Goal: Information Seeking & Learning: Find specific page/section

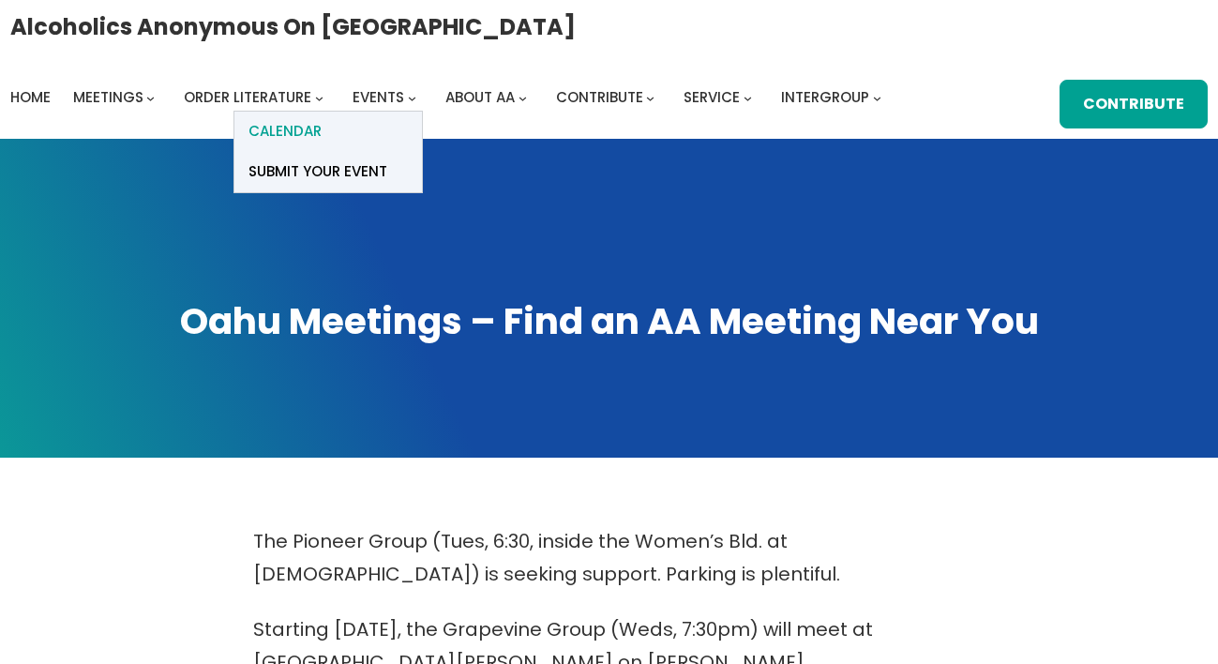
click at [307, 119] on span "Calendar" at bounding box center [284, 131] width 73 height 26
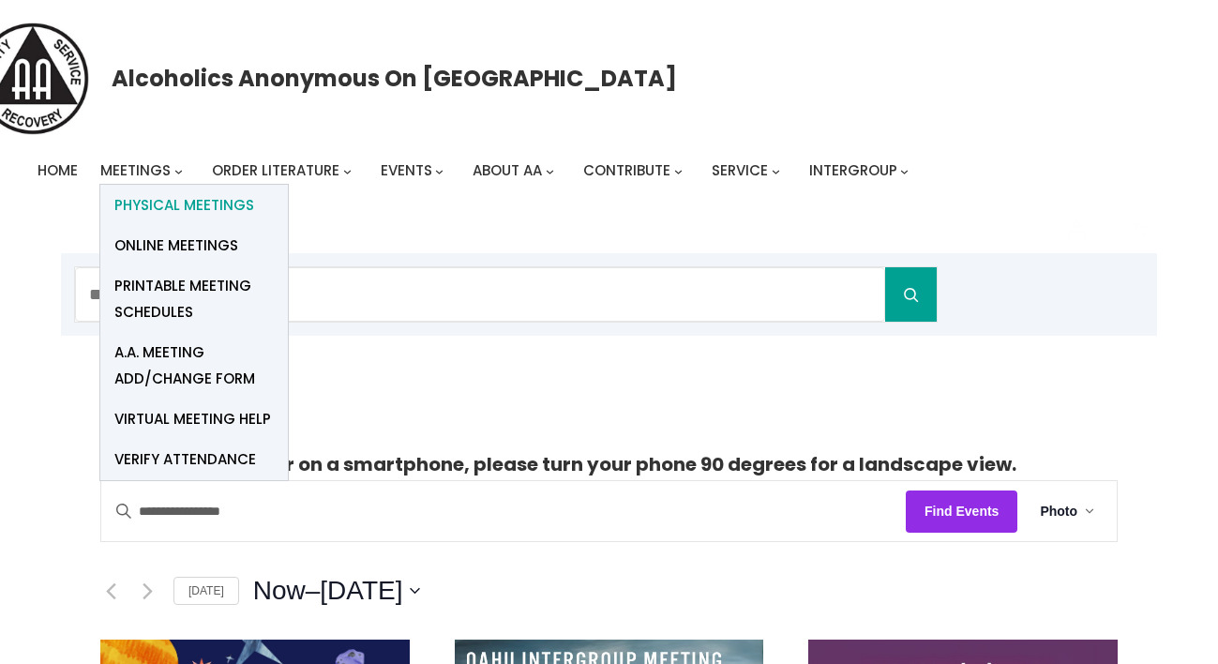
click at [144, 209] on span "Physical Meetings" at bounding box center [184, 205] width 140 height 26
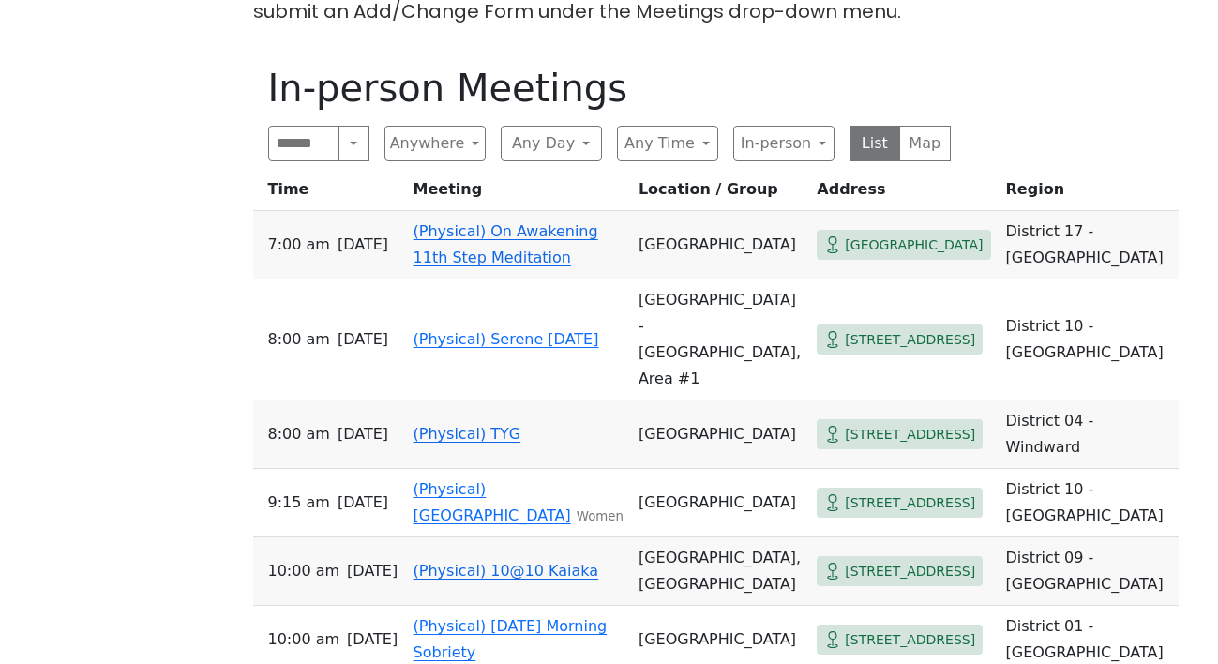
scroll to position [949, 0]
click at [351, 125] on button "Search" at bounding box center [354, 143] width 30 height 36
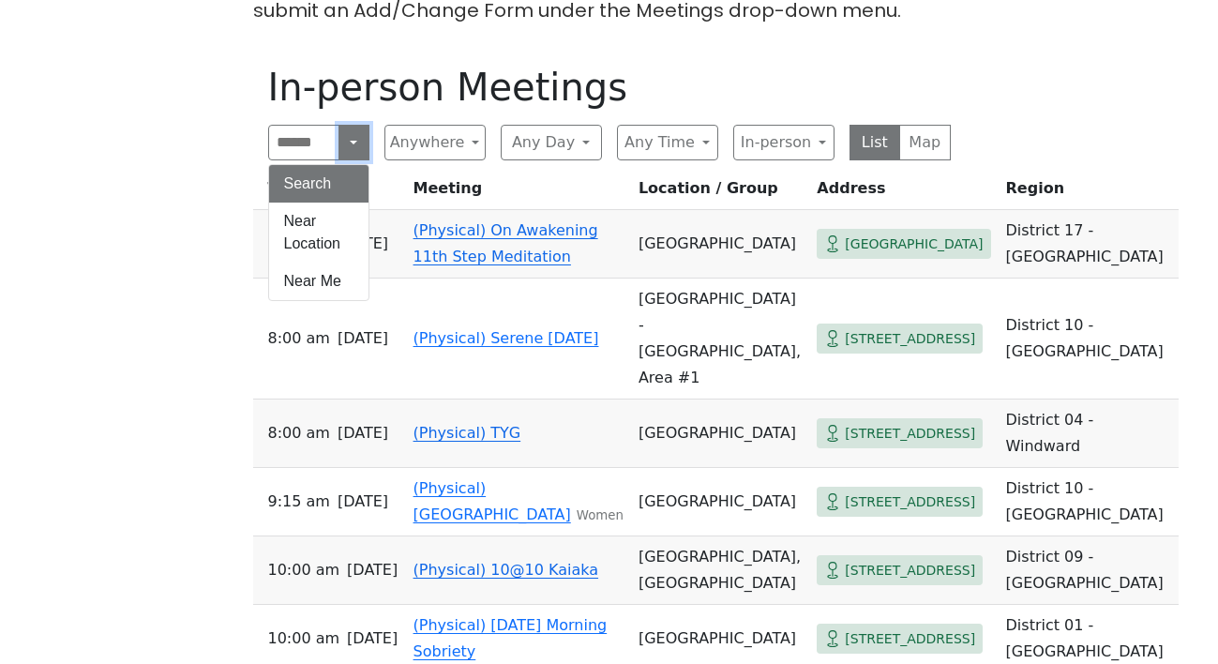
click at [351, 125] on button "Search" at bounding box center [354, 143] width 30 height 36
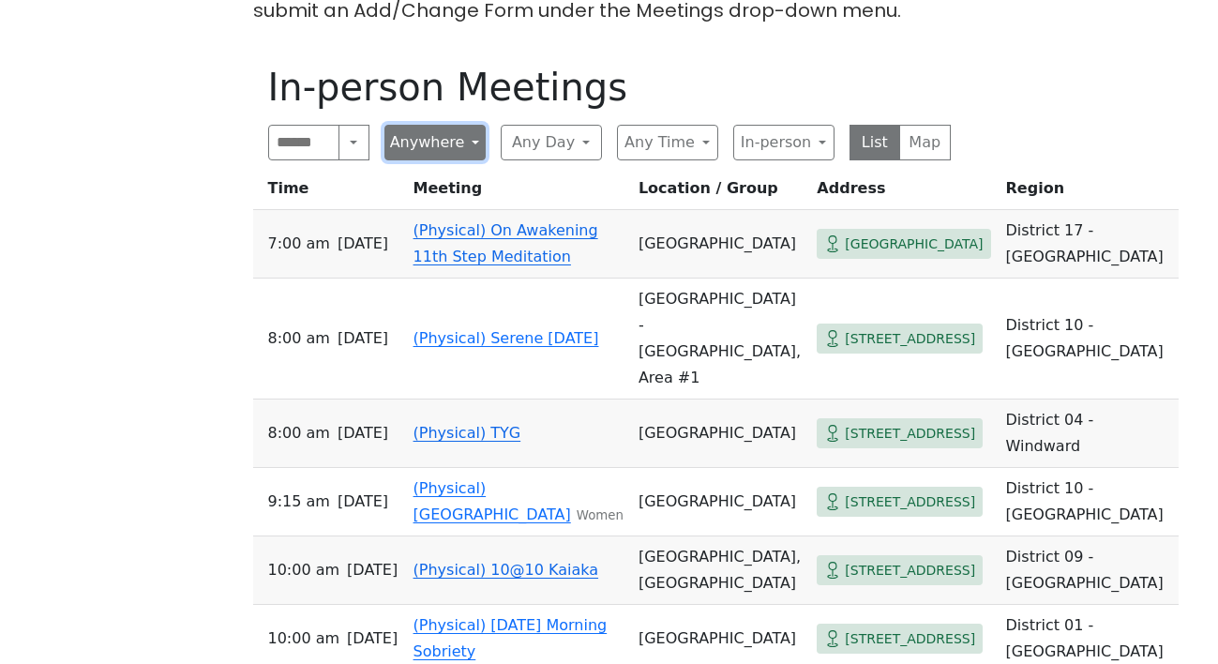
click at [446, 125] on button "Anywhere" at bounding box center [434, 143] width 101 height 36
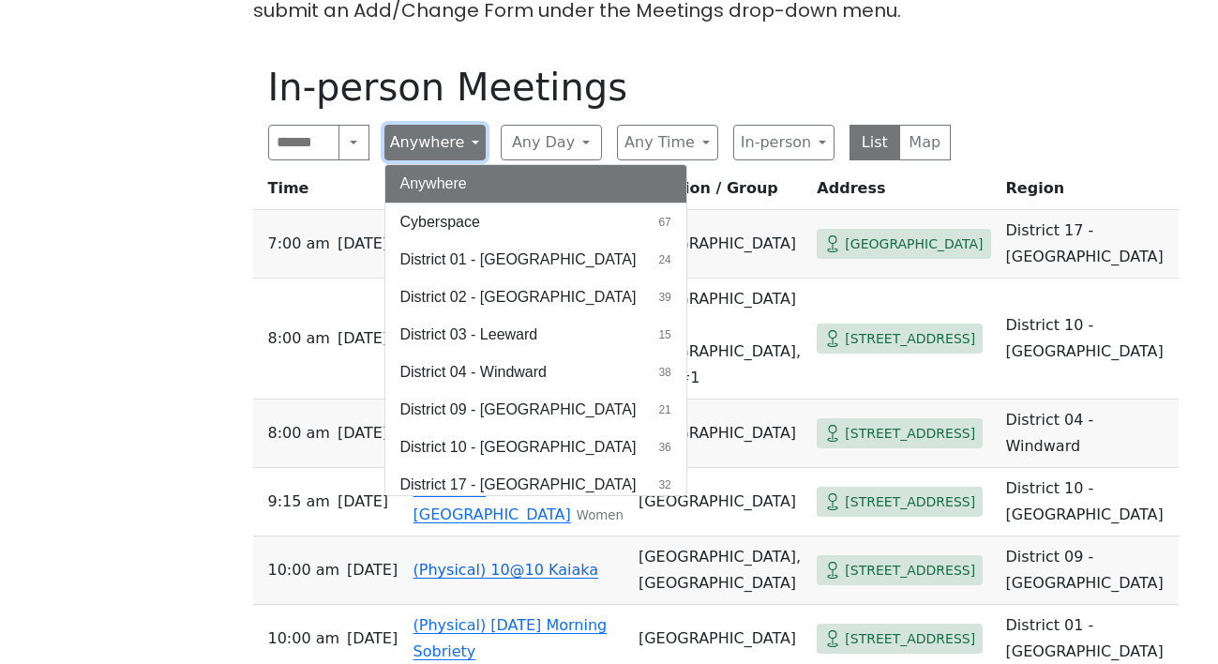
click at [446, 125] on button "Anywhere" at bounding box center [434, 143] width 101 height 36
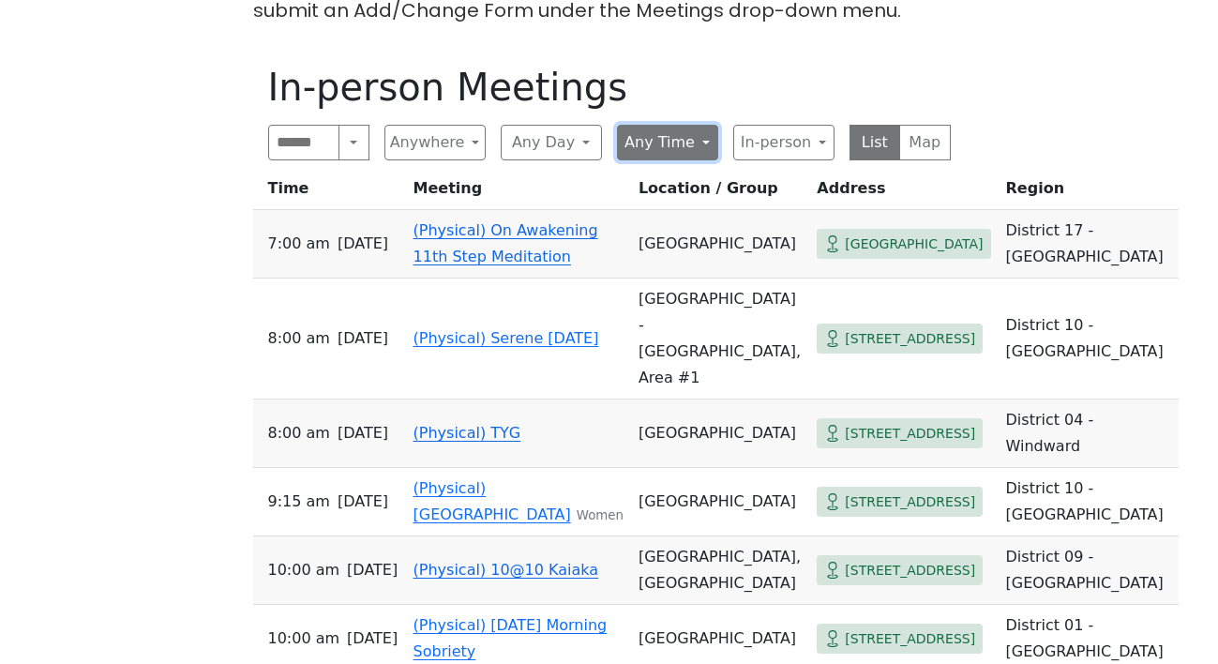
click at [621, 125] on button "Any Time" at bounding box center [667, 143] width 101 height 36
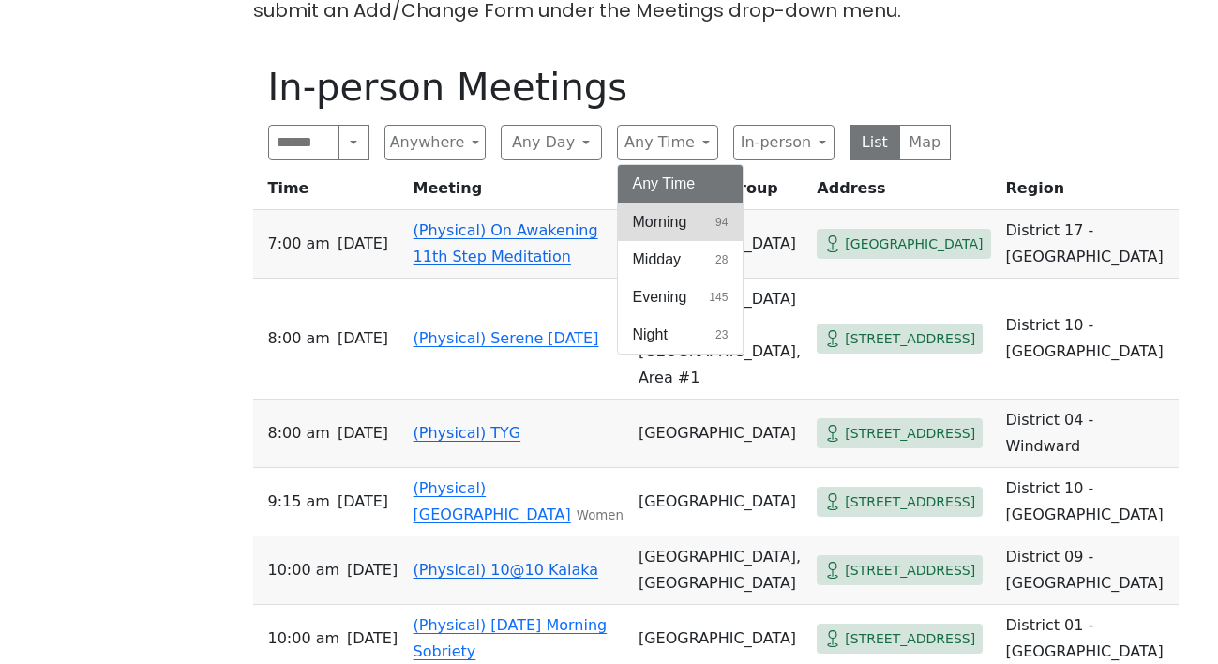
click at [639, 211] on span "Morning" at bounding box center [660, 222] width 54 height 23
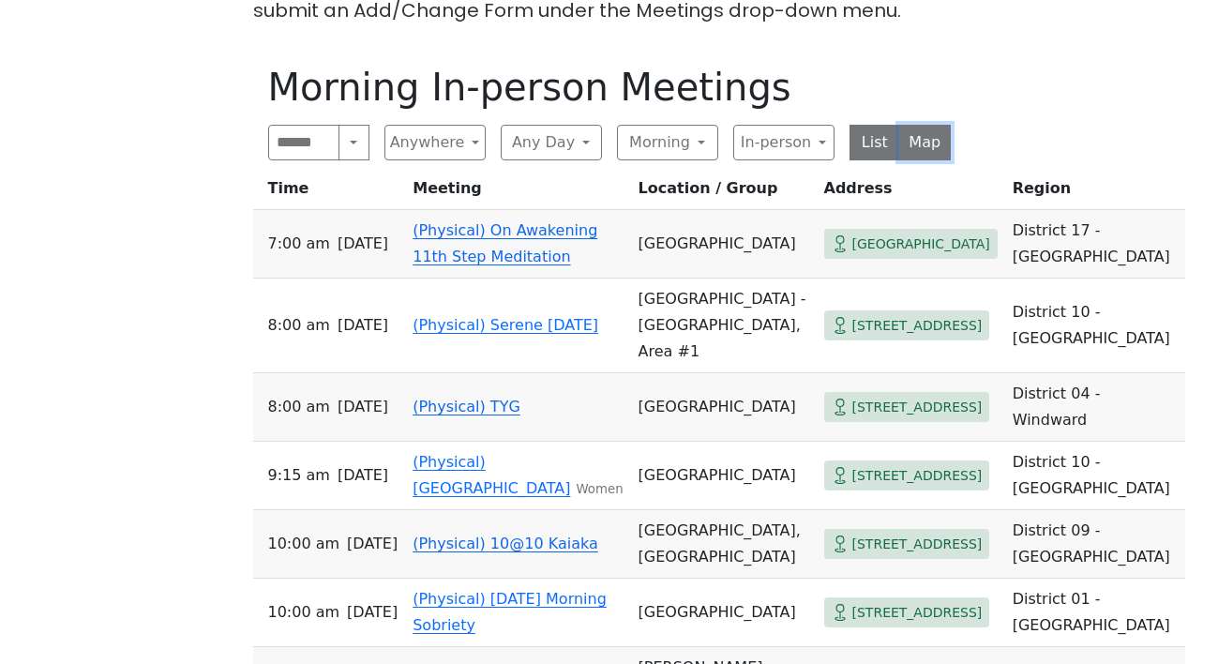
click at [909, 125] on button "Map" at bounding box center [925, 143] width 52 height 36
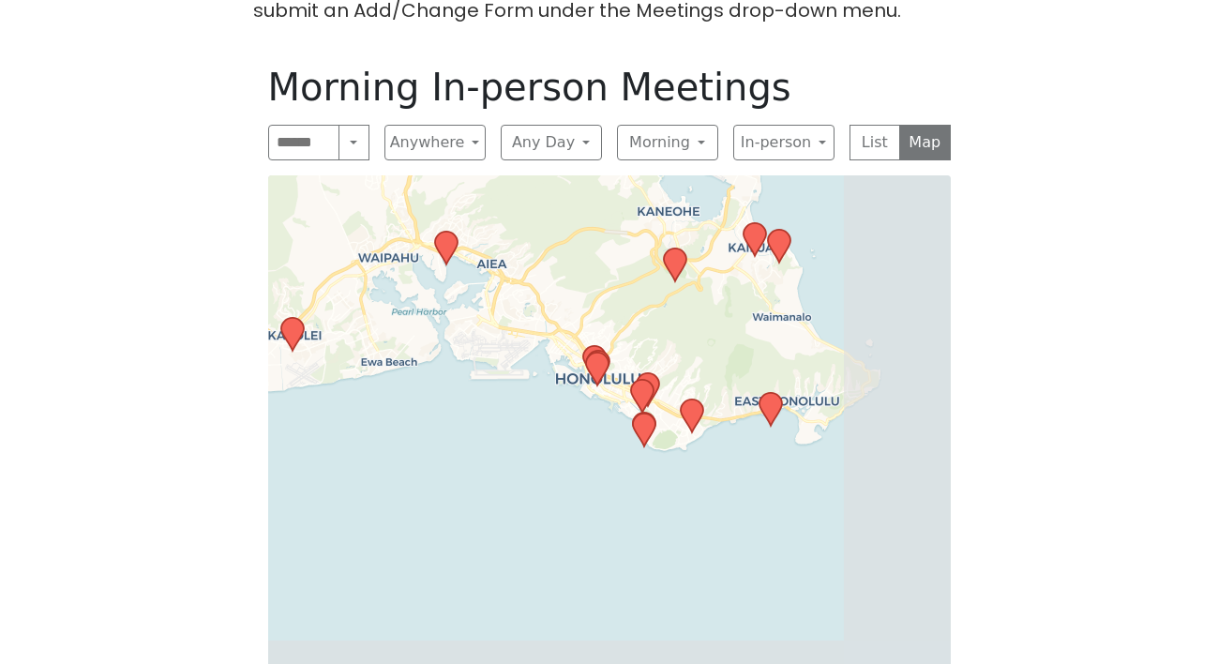
drag, startPoint x: 767, startPoint y: 442, endPoint x: 619, endPoint y: 203, distance: 281.3
click at [619, 203] on div "Leaflet | © OpenStreetMap contributors © CARTO" at bounding box center [609, 436] width 683 height 523
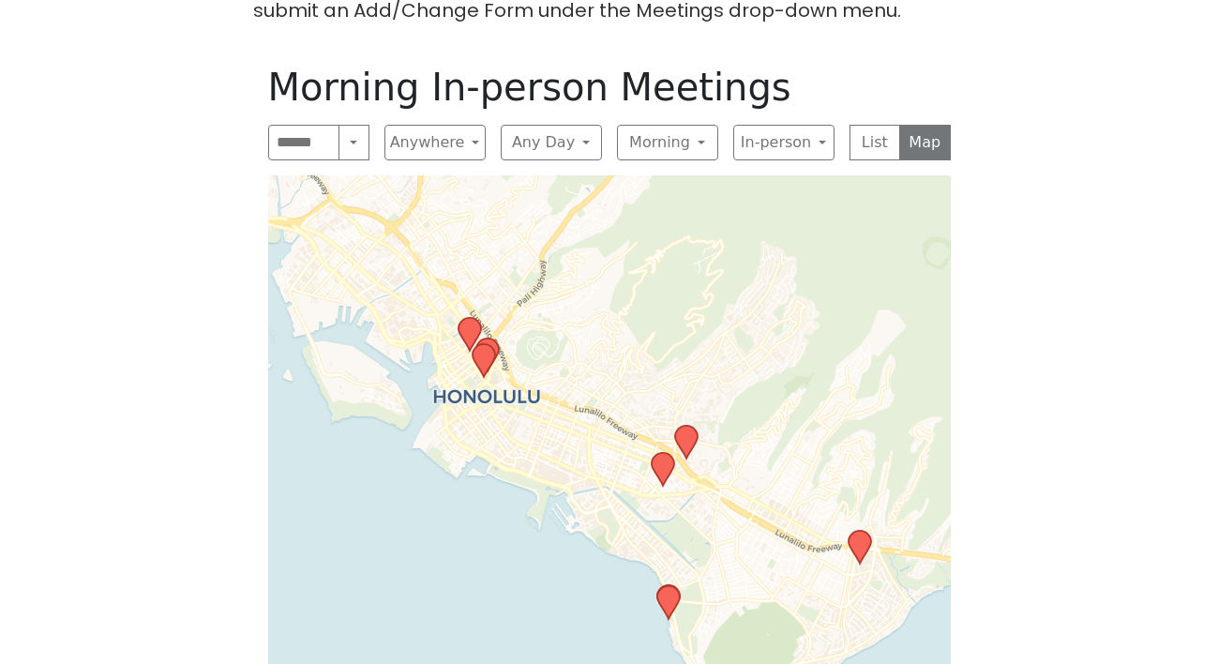
click at [666, 586] on icon at bounding box center [667, 602] width 23 height 33
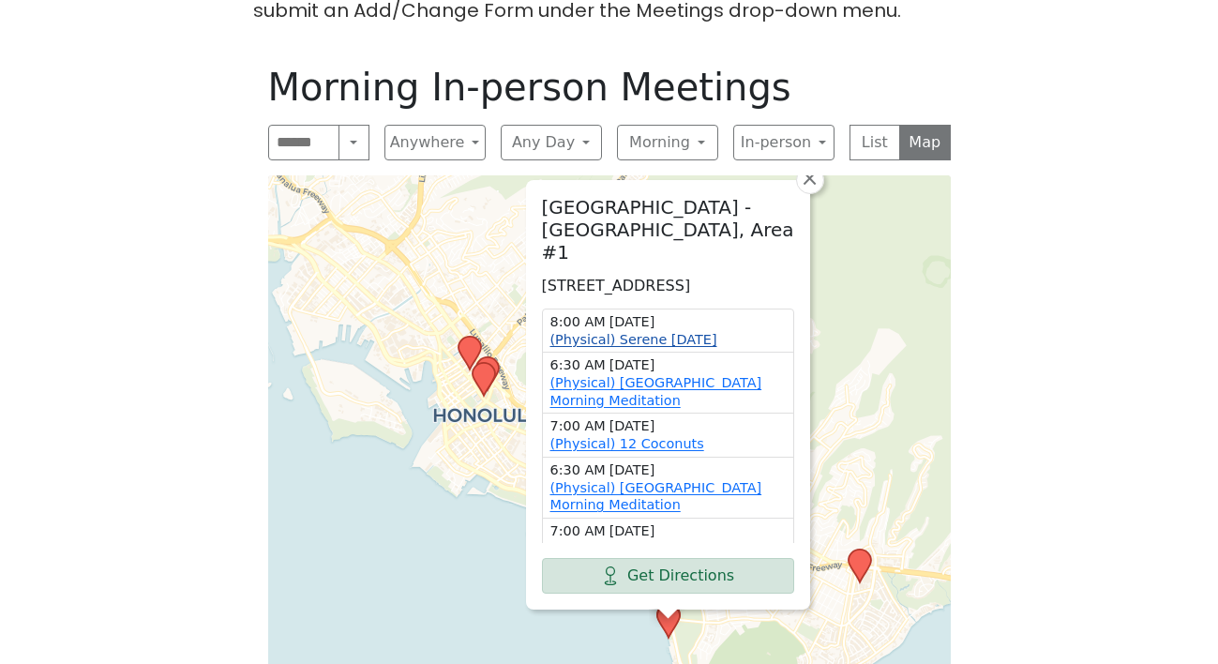
click at [658, 332] on link "(Physical) Serene [DATE]" at bounding box center [633, 339] width 167 height 15
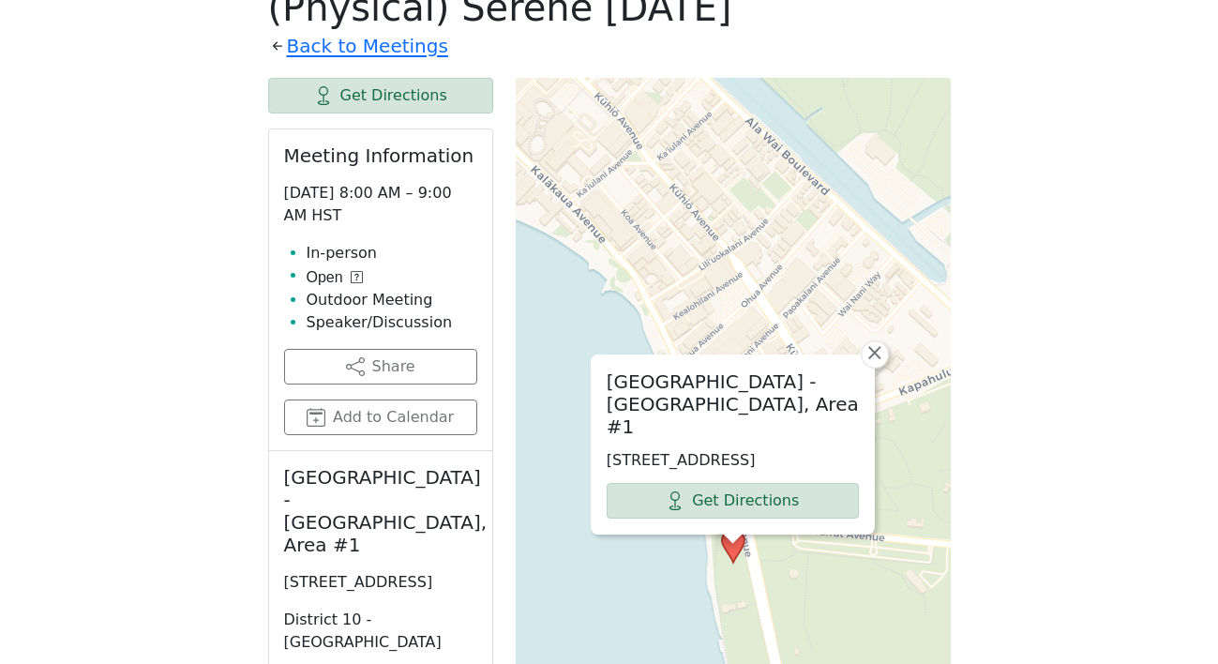
scroll to position [1031, 0]
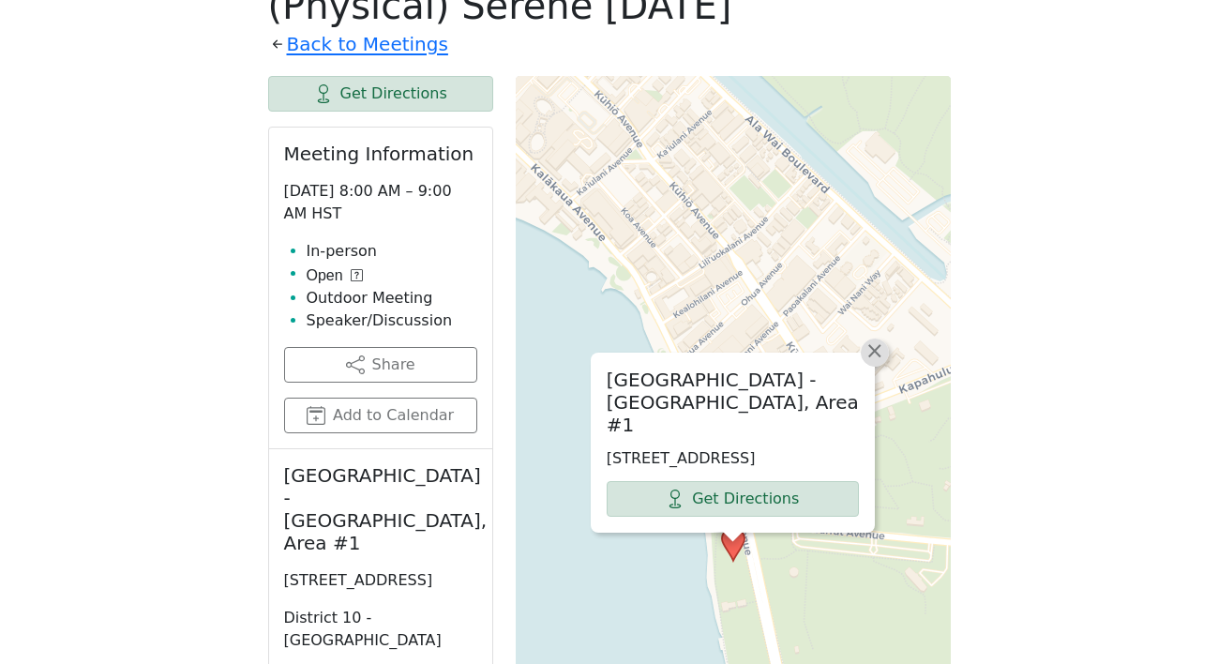
click at [869, 339] on span "×" at bounding box center [874, 350] width 19 height 23
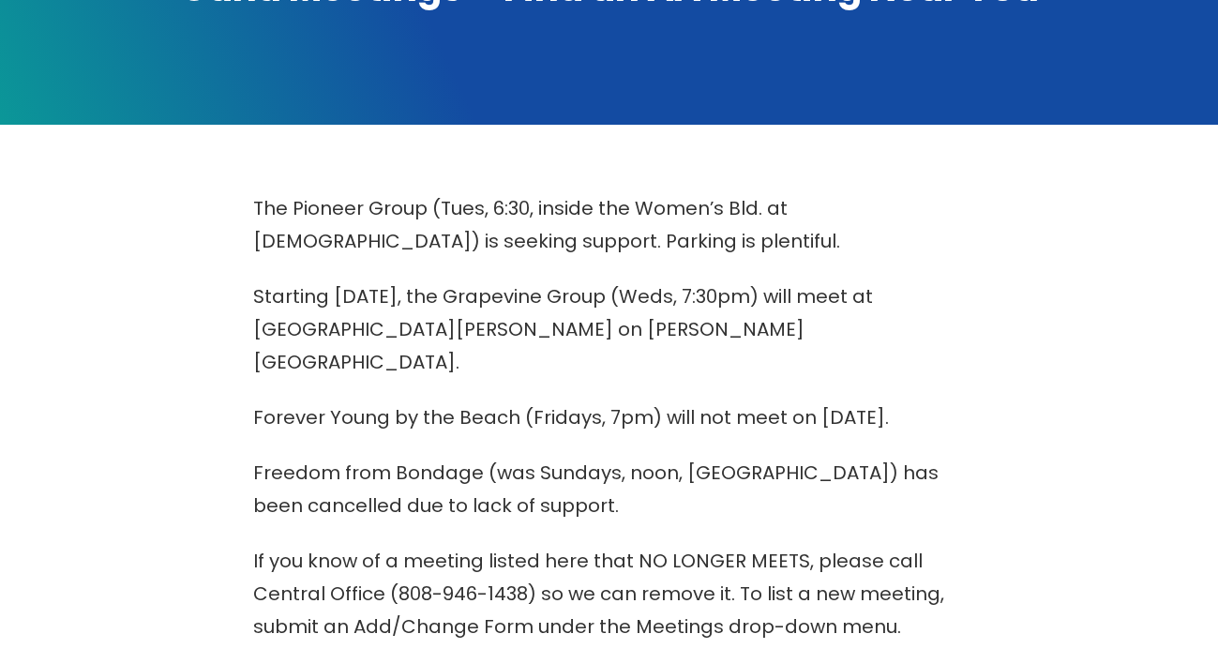
scroll to position [60, 0]
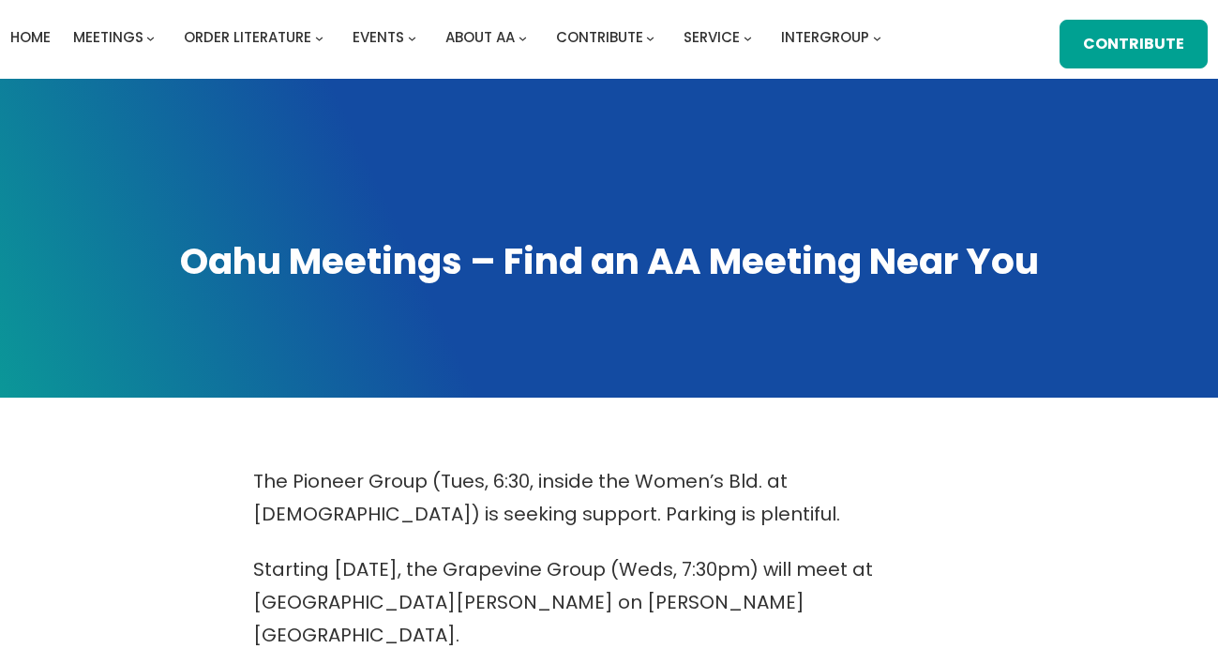
scroll to position [949, 0]
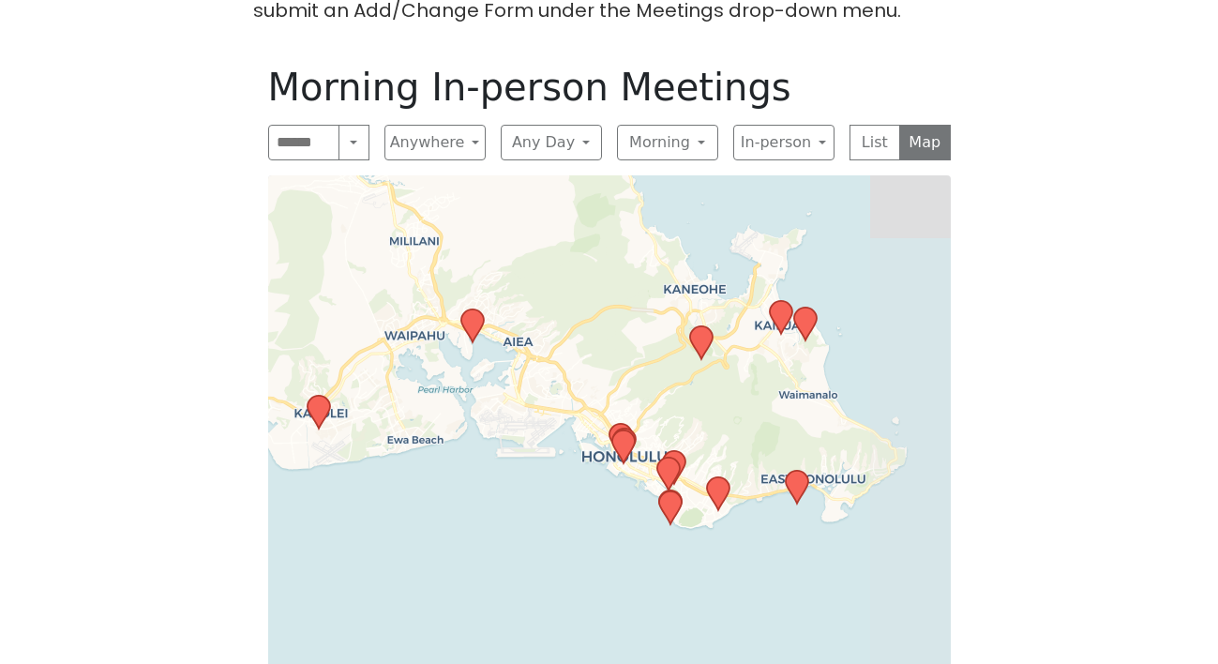
drag, startPoint x: 806, startPoint y: 601, endPoint x: 682, endPoint y: 438, distance: 205.4
click at [682, 450] on icon at bounding box center [674, 468] width 24 height 36
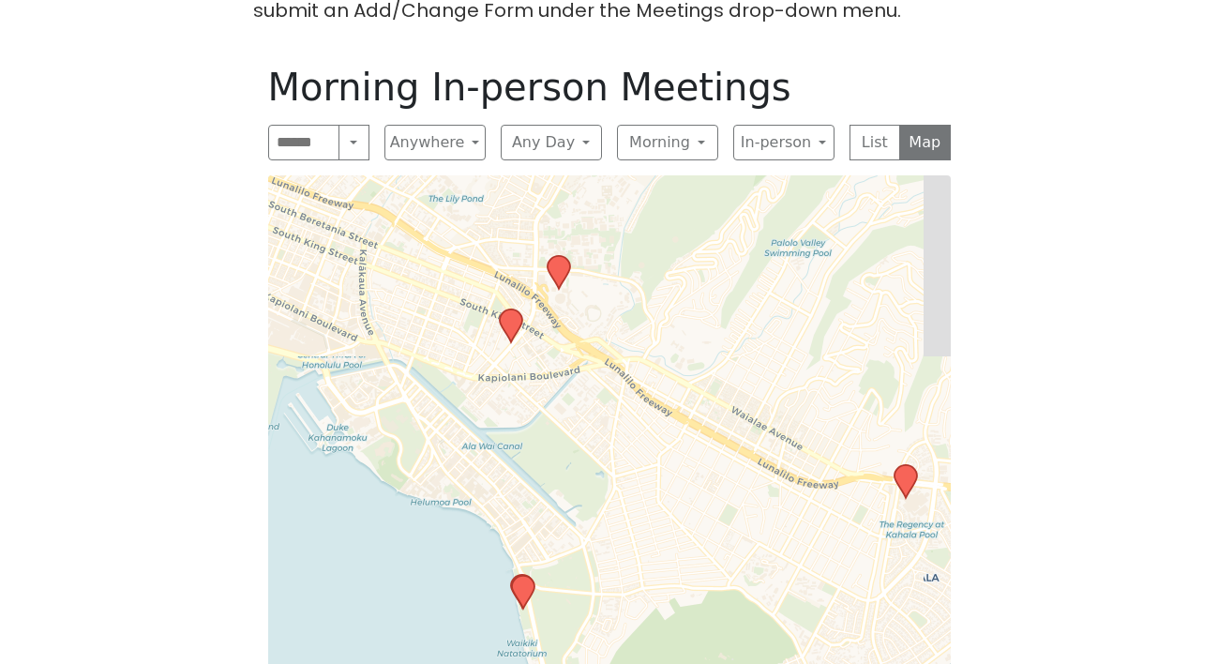
drag, startPoint x: 607, startPoint y: 535, endPoint x: 564, endPoint y: 358, distance: 182.2
click at [564, 359] on div "Leaflet | © OpenStreetMap contributors © CARTO" at bounding box center [609, 436] width 683 height 523
click at [905, 463] on icon at bounding box center [904, 479] width 23 height 33
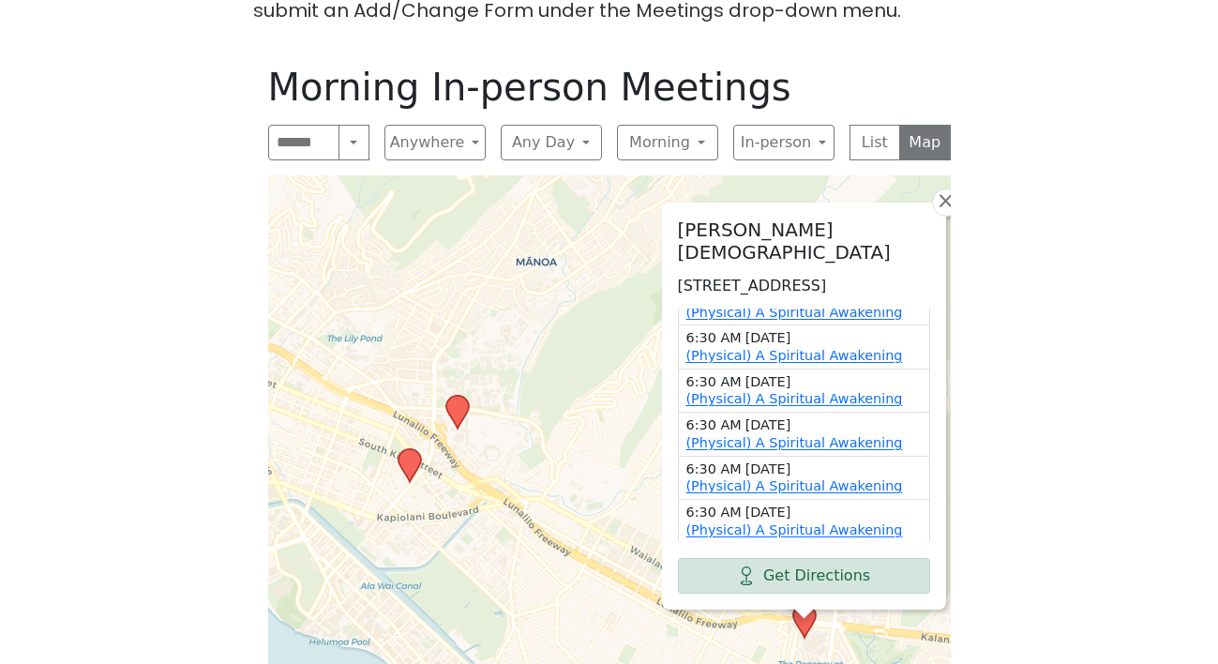
scroll to position [0, 0]
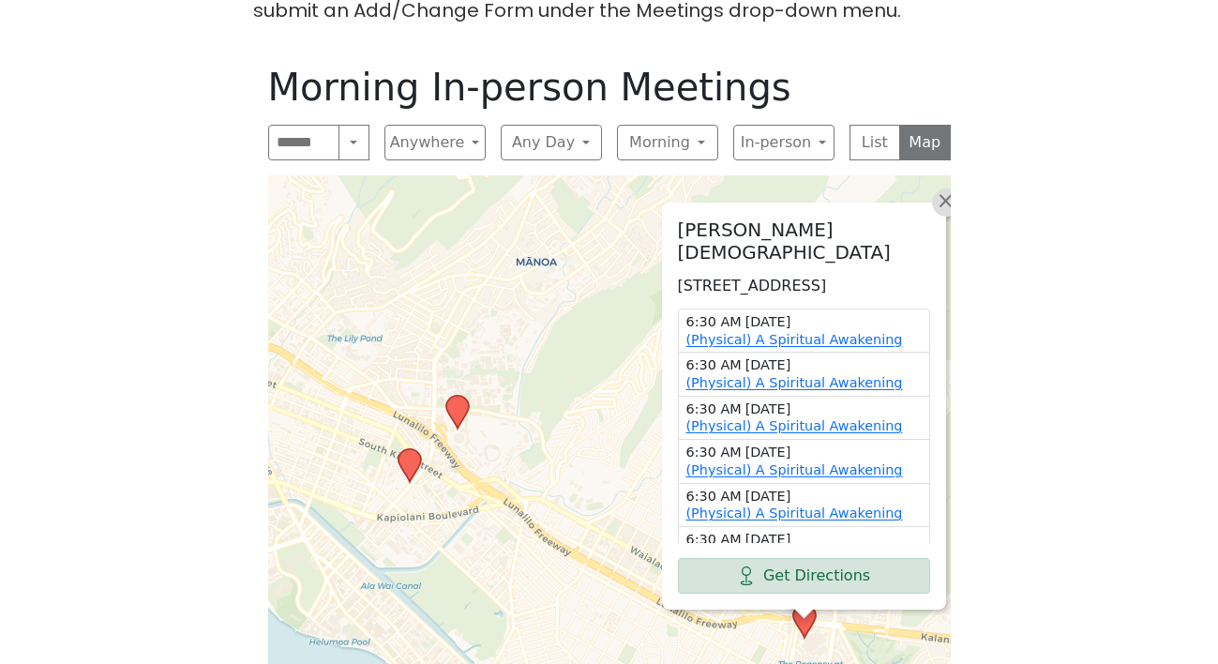
click at [941, 189] on span "×" at bounding box center [945, 200] width 19 height 23
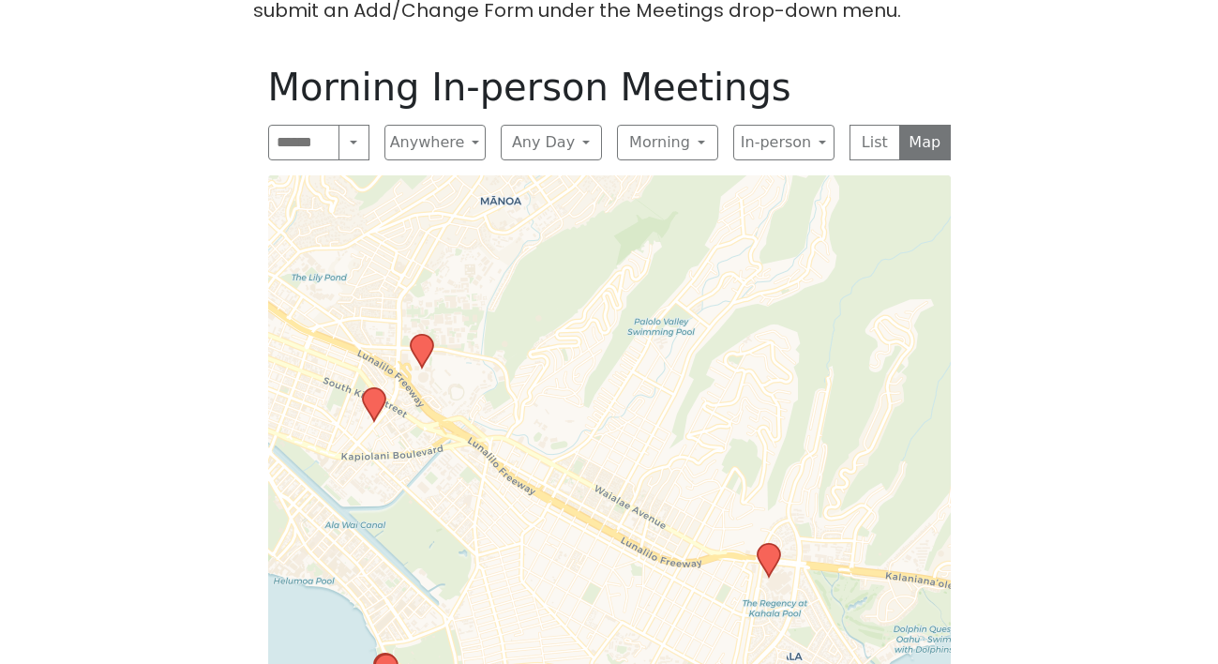
drag, startPoint x: 788, startPoint y: 513, endPoint x: 720, endPoint y: 376, distance: 152.6
click at [720, 376] on div "Leaflet | © OpenStreetMap contributors © CARTO" at bounding box center [609, 436] width 683 height 523
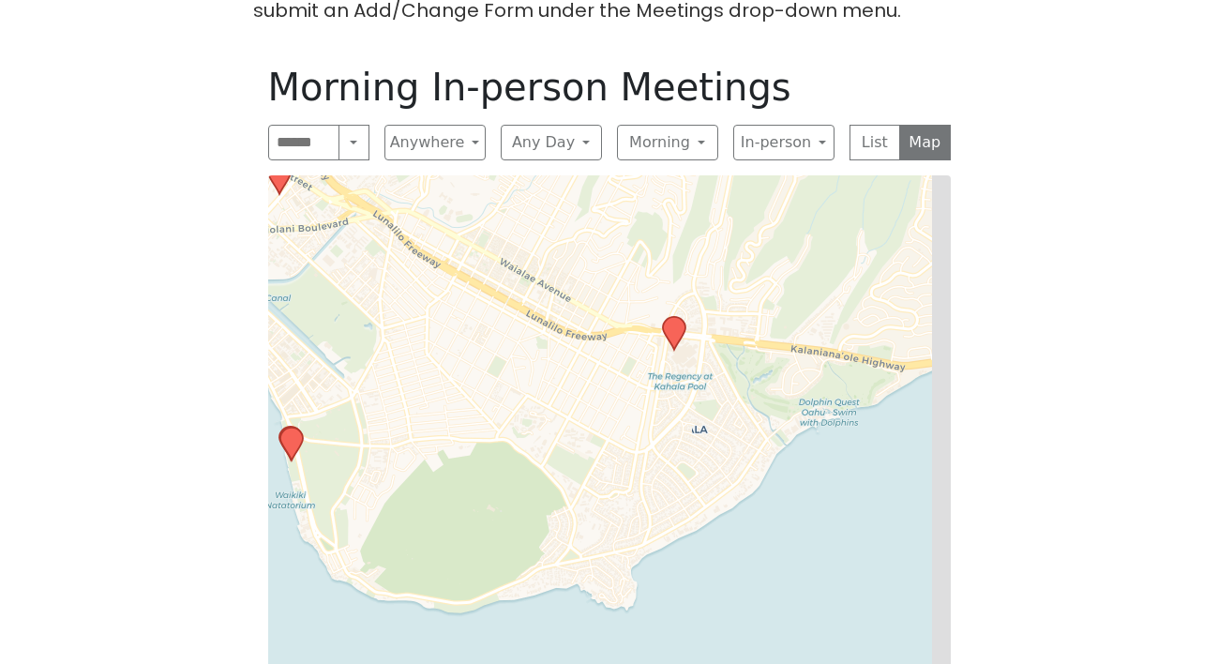
drag, startPoint x: 610, startPoint y: 350, endPoint x: 549, endPoint y: 201, distance: 161.4
click at [549, 201] on div "Leaflet | © OpenStreetMap contributors © CARTO" at bounding box center [609, 436] width 683 height 523
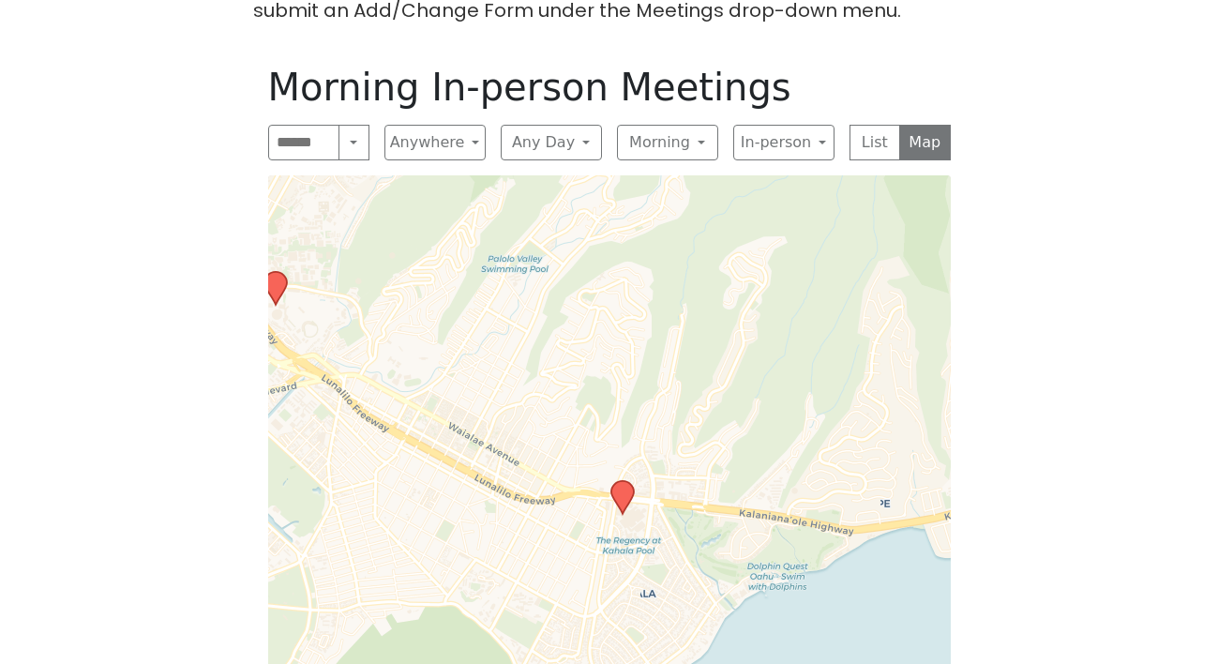
drag, startPoint x: 549, startPoint y: 202, endPoint x: 471, endPoint y: 381, distance: 195.3
click at [471, 384] on div "Leaflet | © OpenStreetMap contributors © CARTO" at bounding box center [609, 436] width 683 height 523
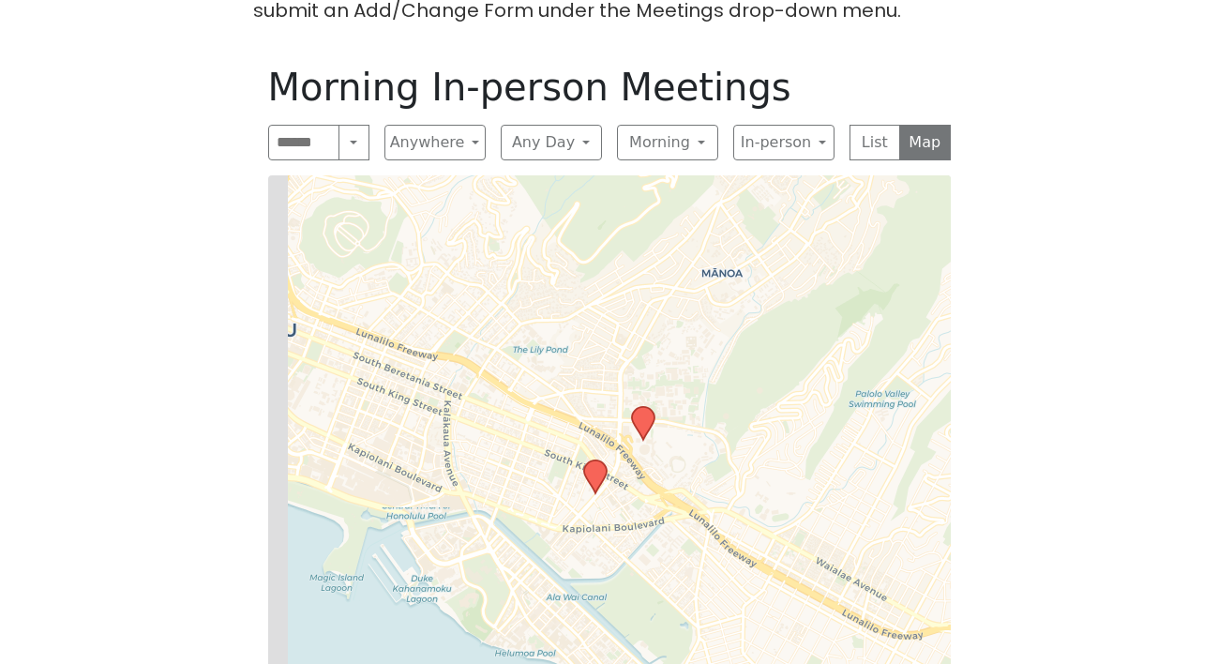
drag, startPoint x: 471, startPoint y: 381, endPoint x: 865, endPoint y: 498, distance: 410.9
click at [865, 498] on div "Leaflet | © OpenStreetMap contributors © CARTO" at bounding box center [609, 436] width 683 height 523
click at [588, 460] on icon at bounding box center [594, 476] width 23 height 33
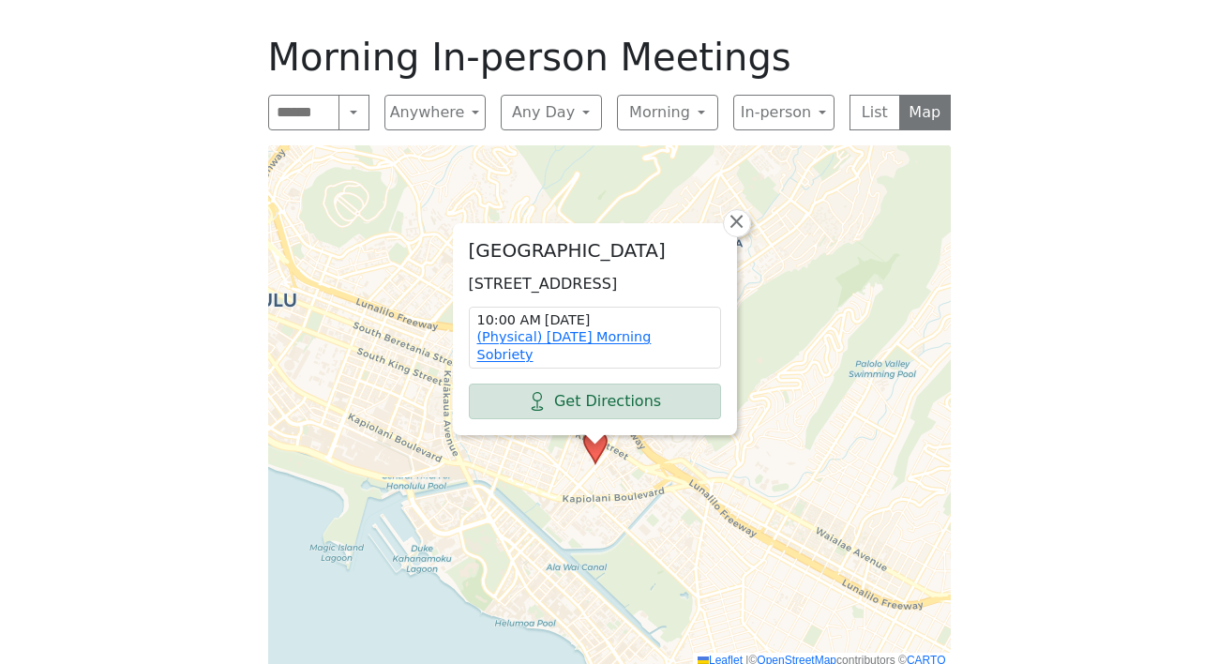
scroll to position [980, 0]
click at [633, 328] on link "(Physical) [DATE] Morning Sobriety" at bounding box center [564, 344] width 174 height 33
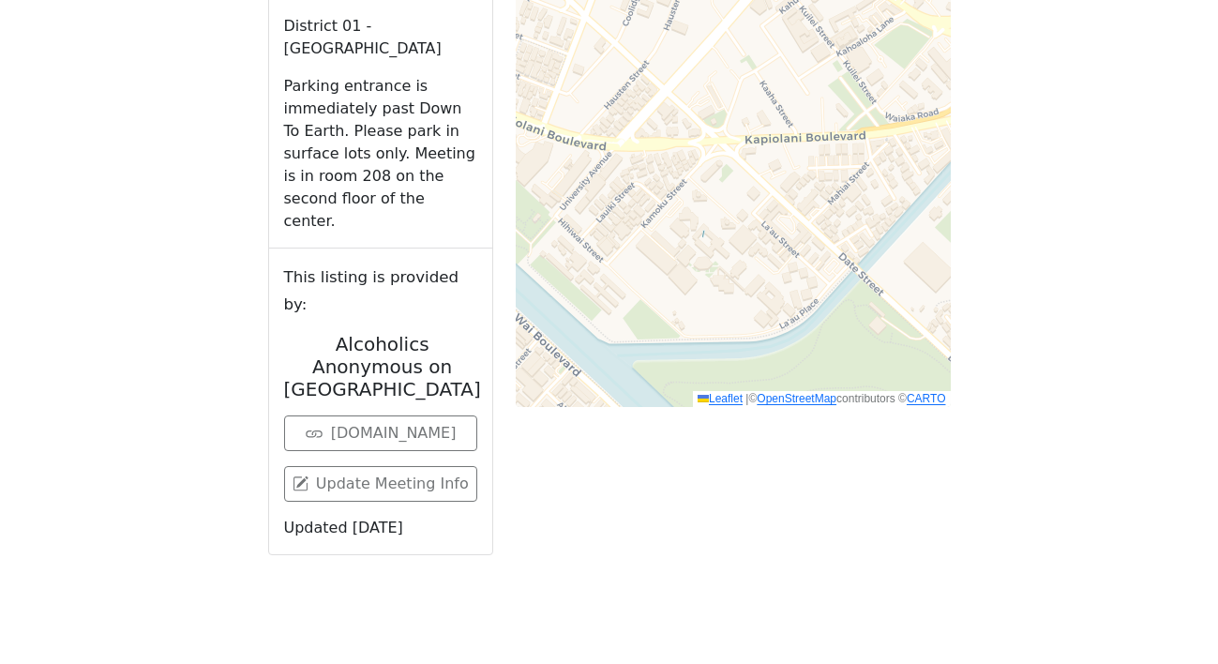
scroll to position [1640, 0]
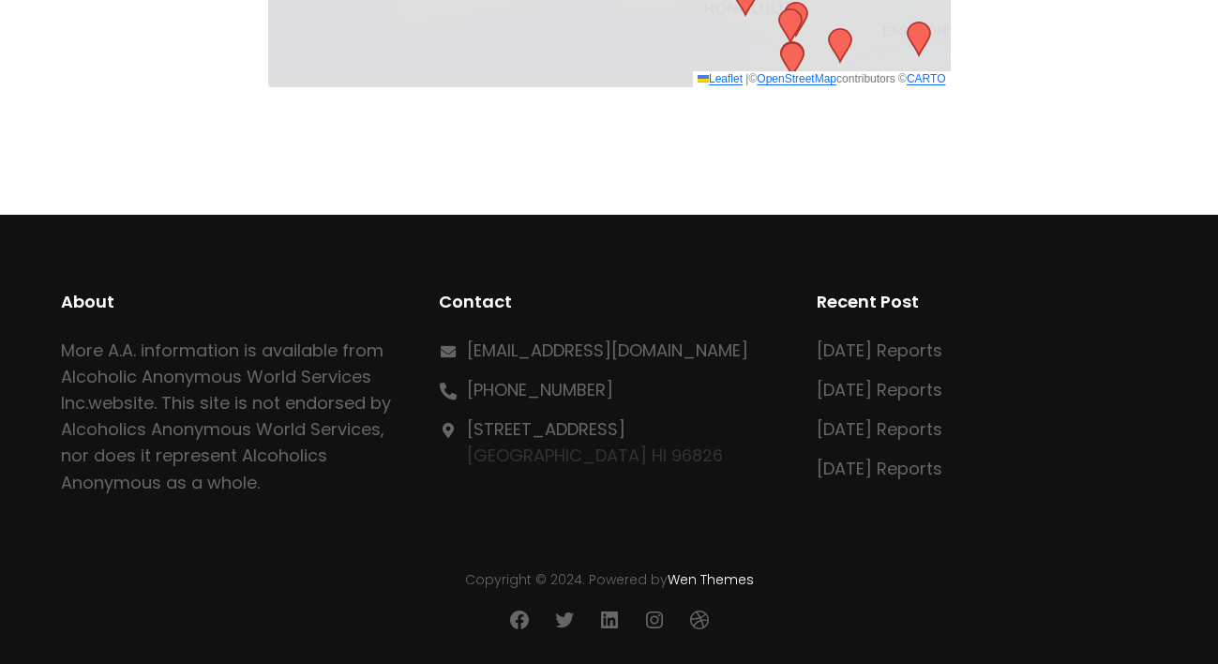
scroll to position [980, 0]
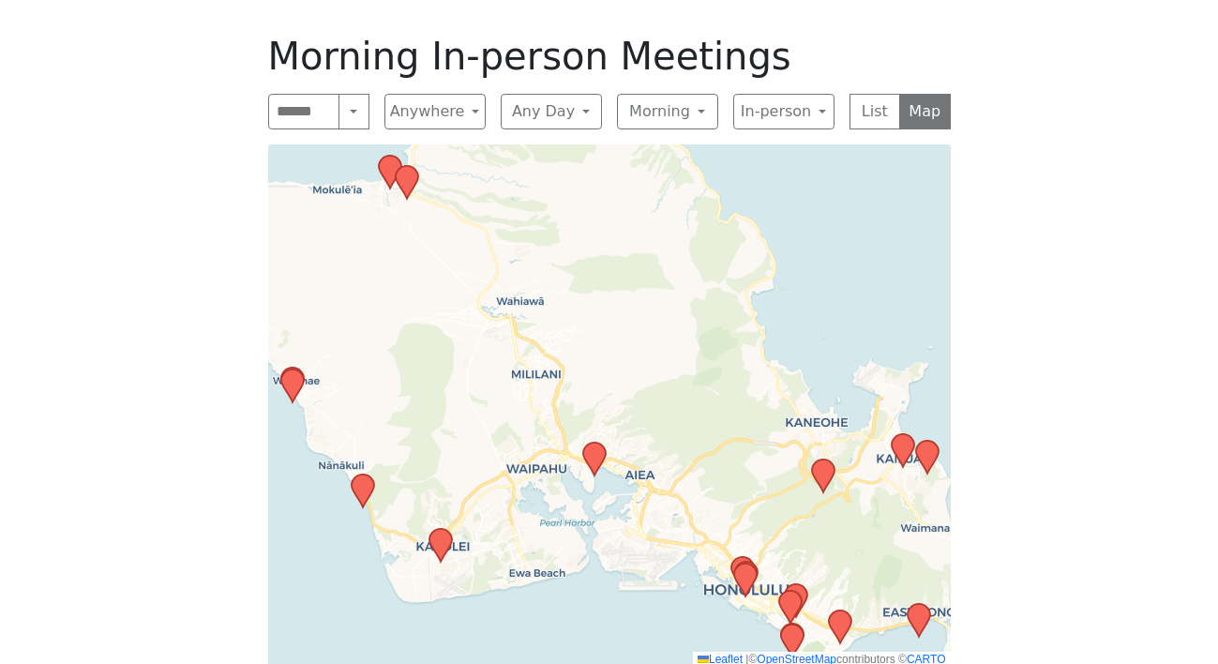
click at [926, 604] on icon at bounding box center [918, 620] width 23 height 33
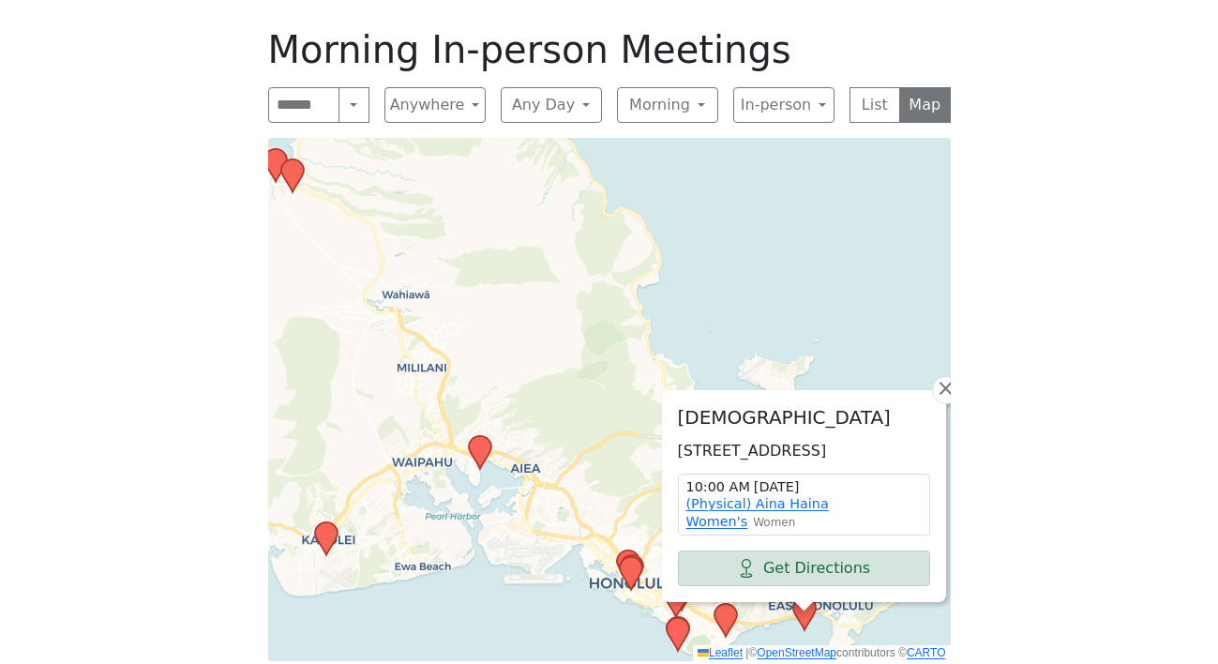
scroll to position [989, 0]
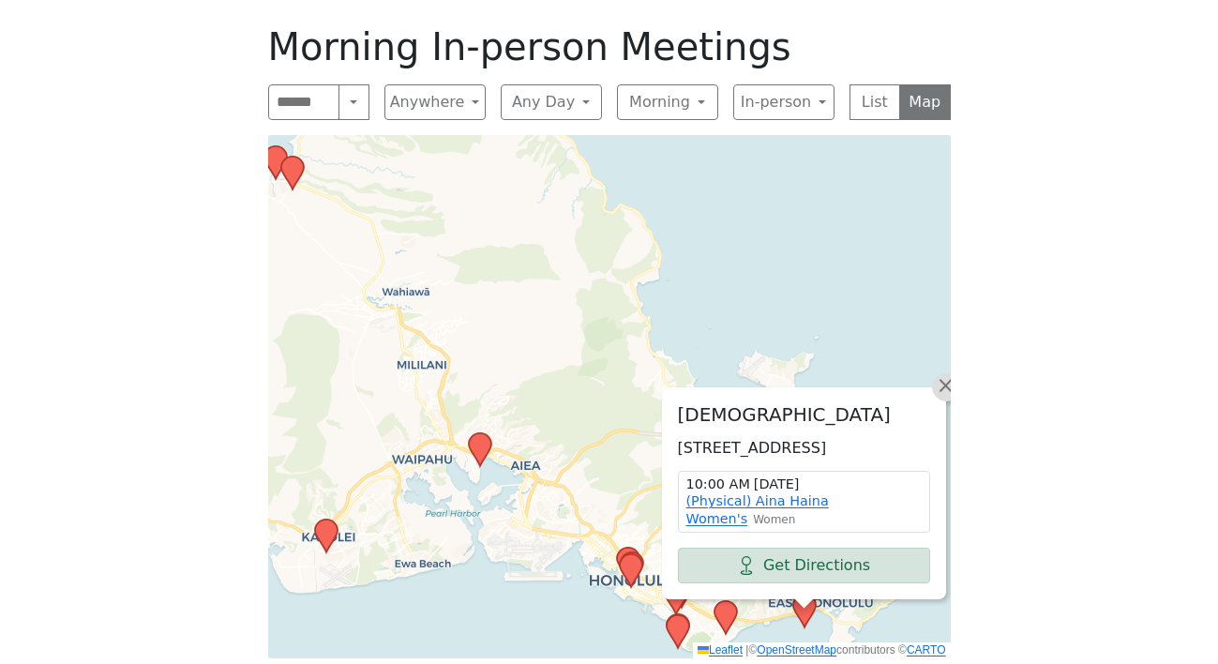
click at [937, 373] on link "×" at bounding box center [946, 387] width 28 height 28
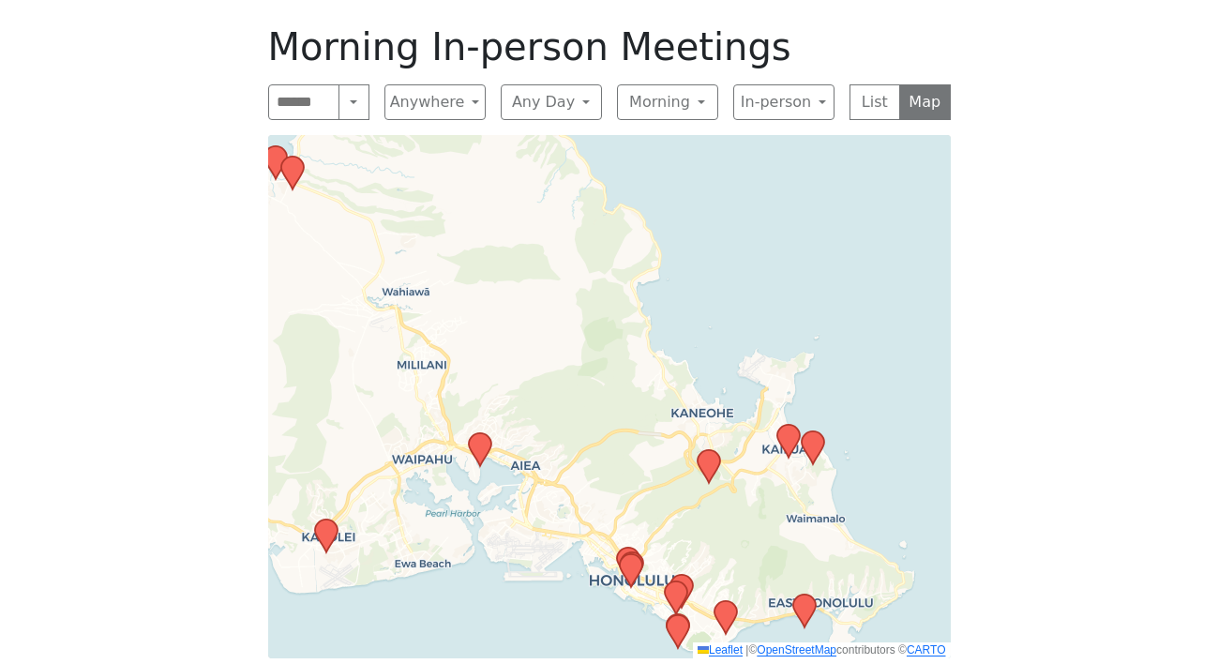
click at [720, 601] on icon at bounding box center [725, 617] width 23 height 33
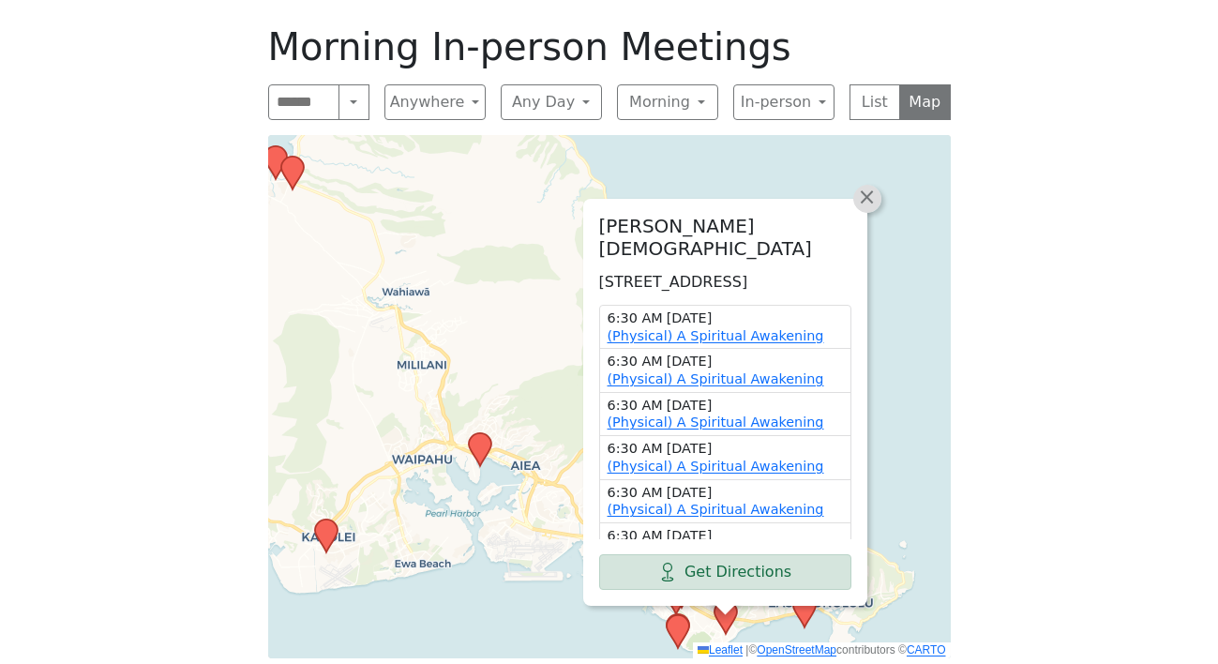
click at [868, 186] on span "×" at bounding box center [866, 197] width 19 height 23
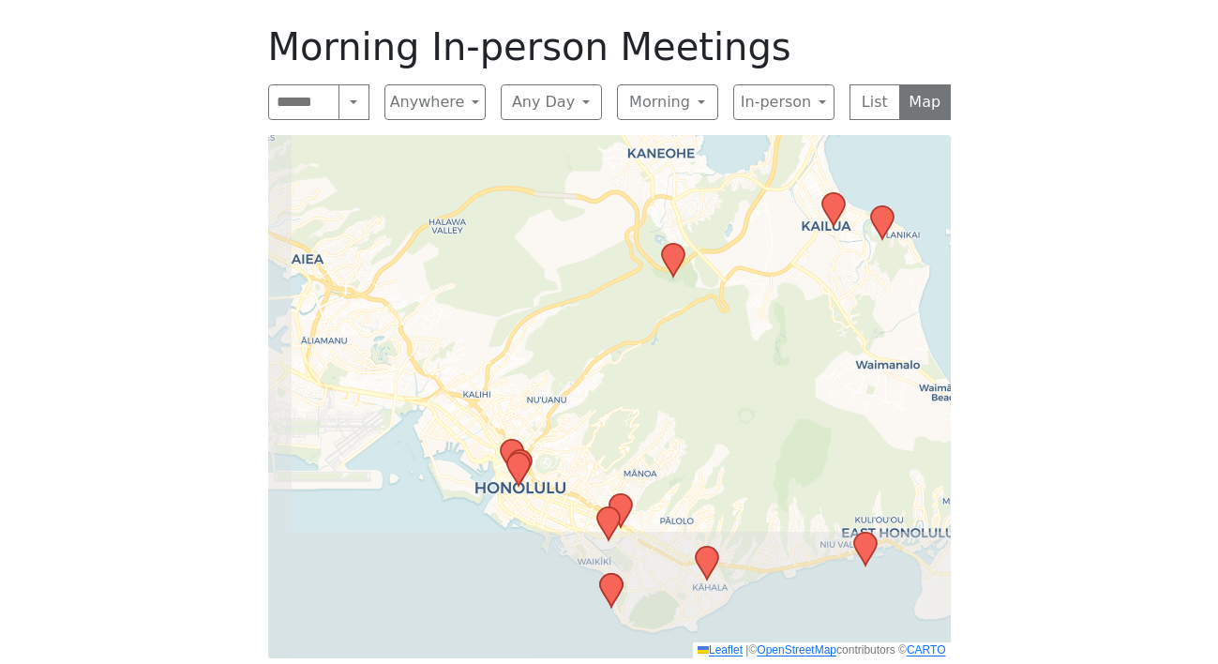
drag, startPoint x: 595, startPoint y: 559, endPoint x: 625, endPoint y: 269, distance: 291.2
click at [625, 269] on div "Leaflet | © OpenStreetMap contributors © CARTO" at bounding box center [609, 396] width 683 height 523
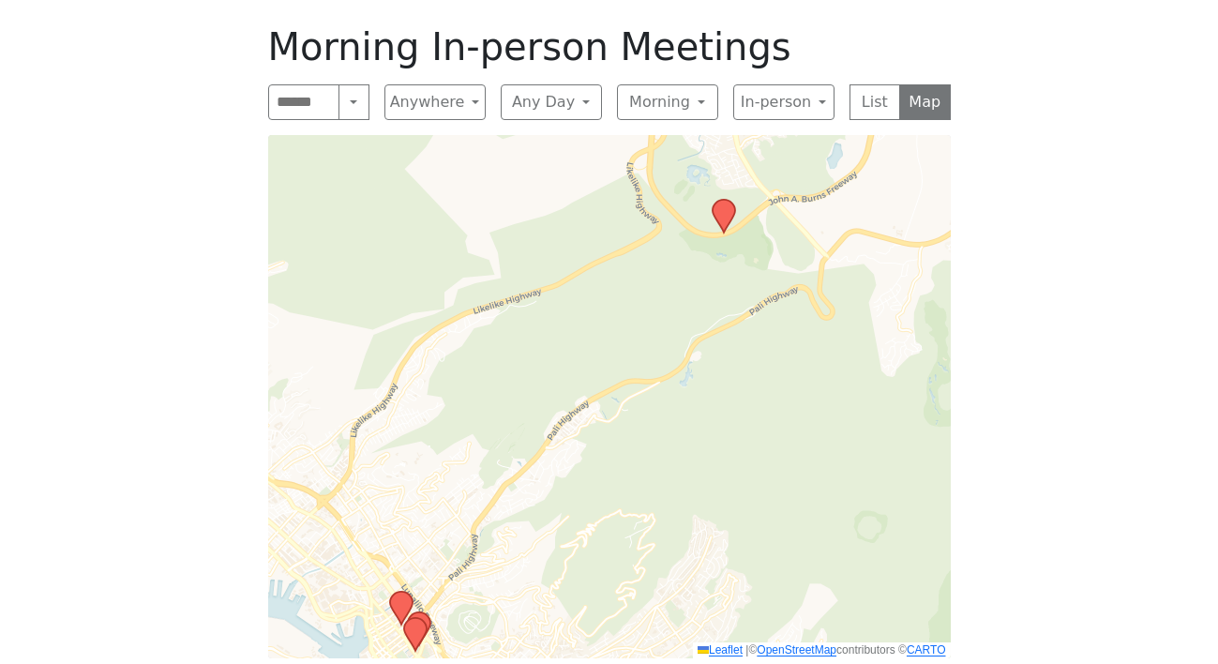
click at [727, 200] on icon at bounding box center [723, 216] width 23 height 33
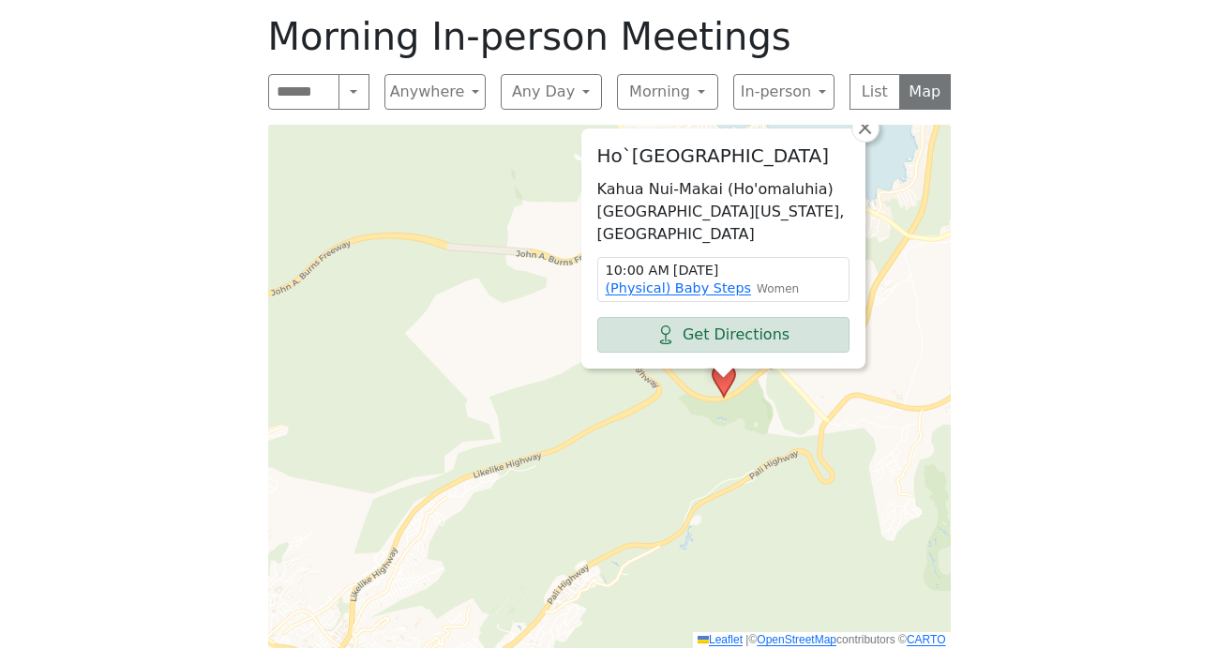
scroll to position [994, 0]
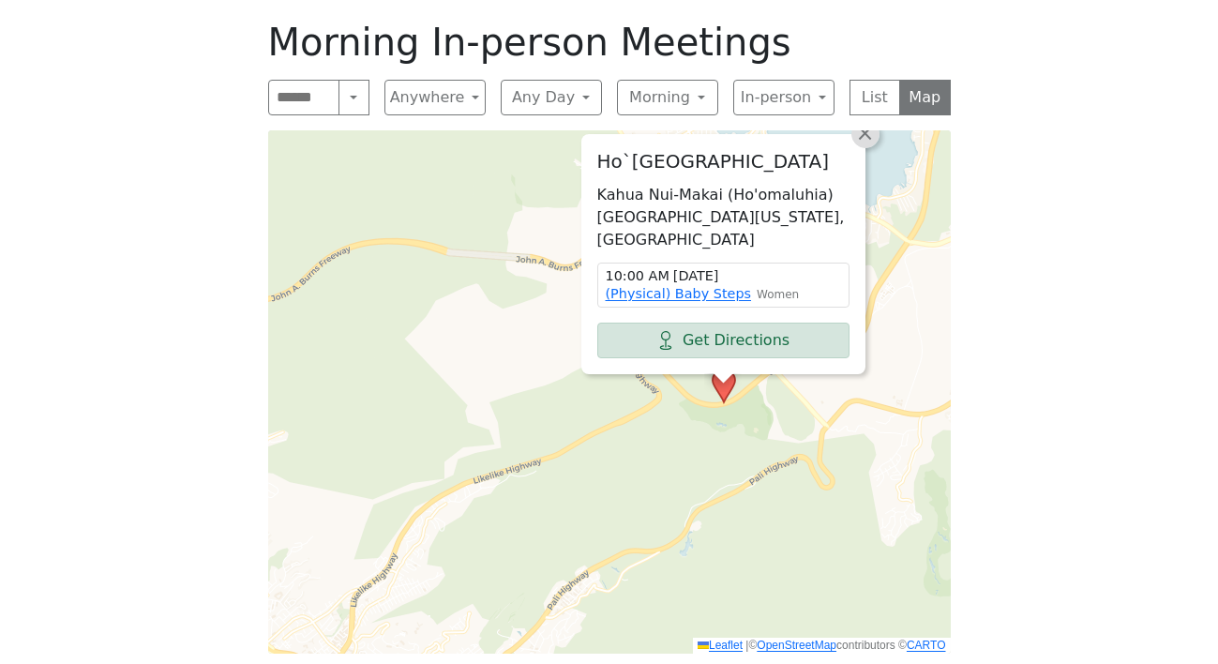
click at [857, 120] on link "×" at bounding box center [865, 134] width 28 height 28
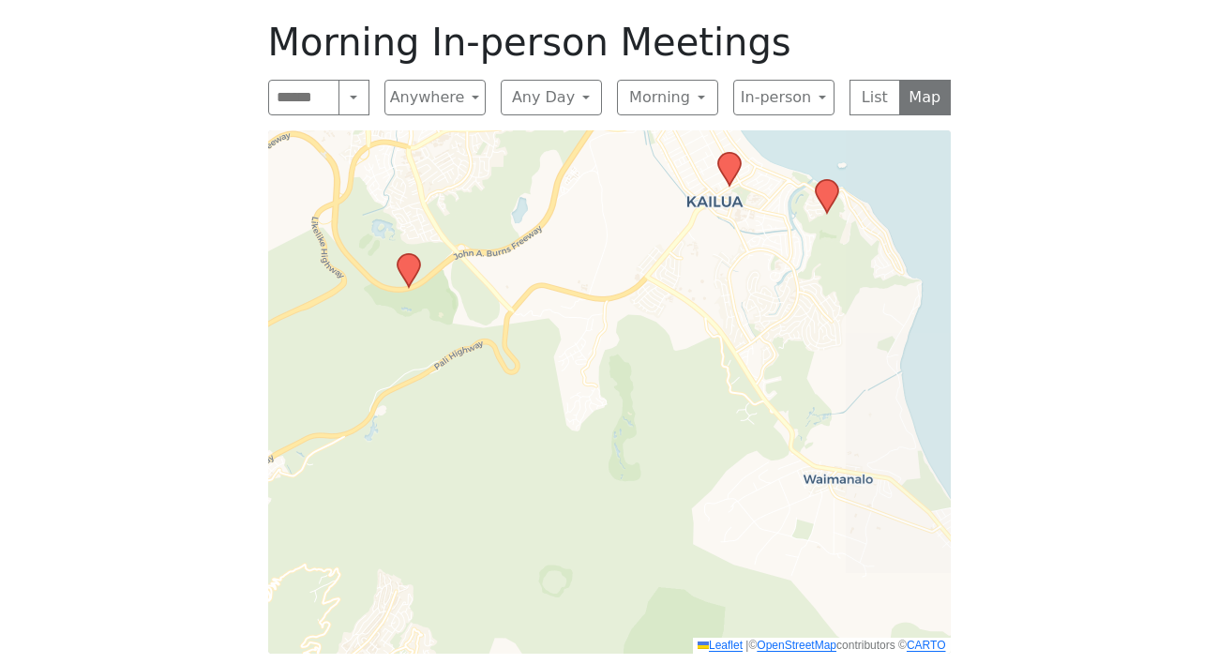
drag, startPoint x: 843, startPoint y: 498, endPoint x: 529, endPoint y: 384, distance: 334.3
click at [529, 384] on div "Leaflet | © OpenStreetMap contributors © CARTO" at bounding box center [609, 391] width 683 height 523
click at [736, 153] on icon at bounding box center [728, 169] width 23 height 33
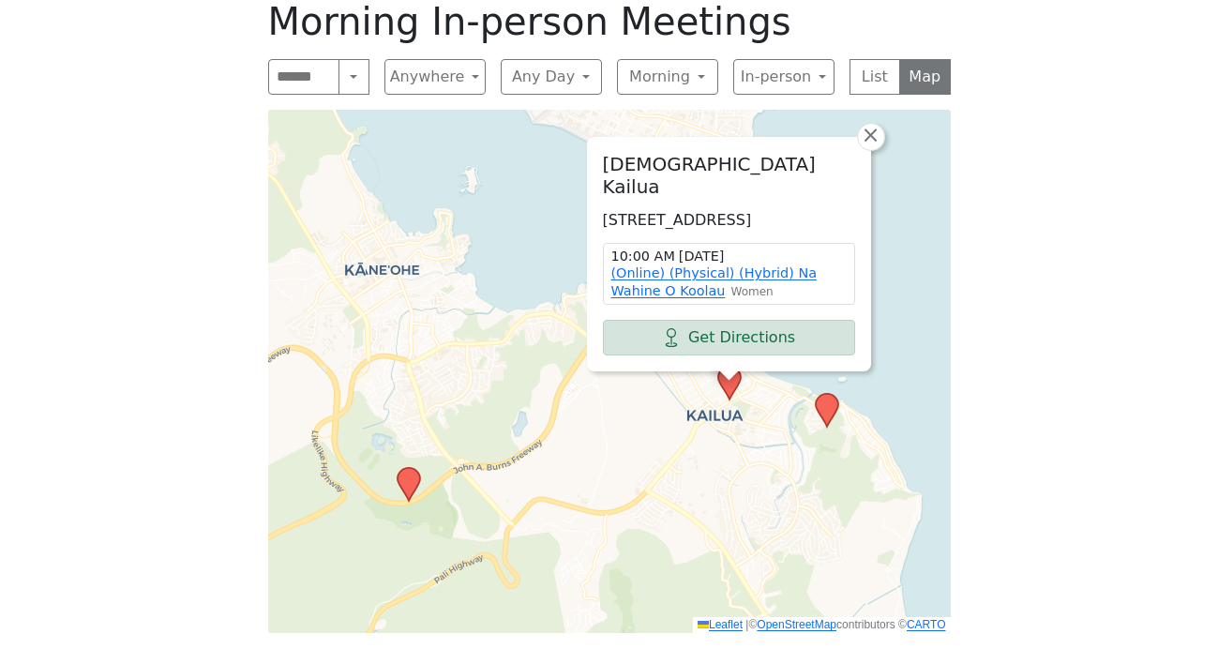
scroll to position [1021, 0]
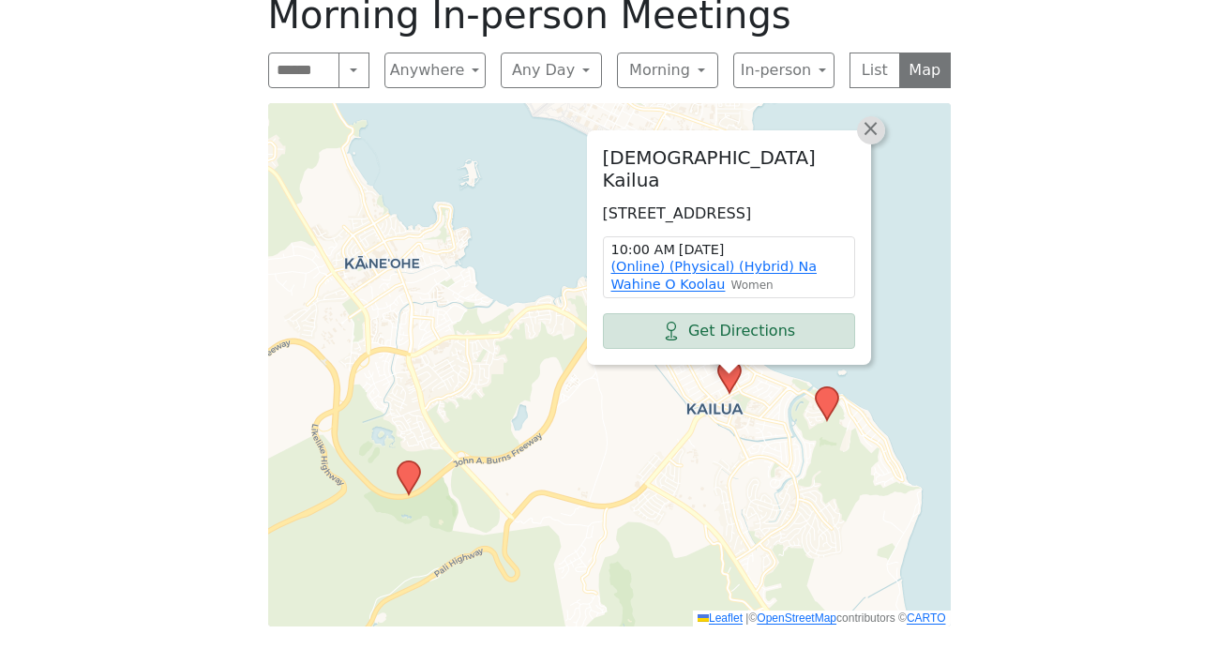
click at [872, 117] on span "×" at bounding box center [870, 128] width 19 height 23
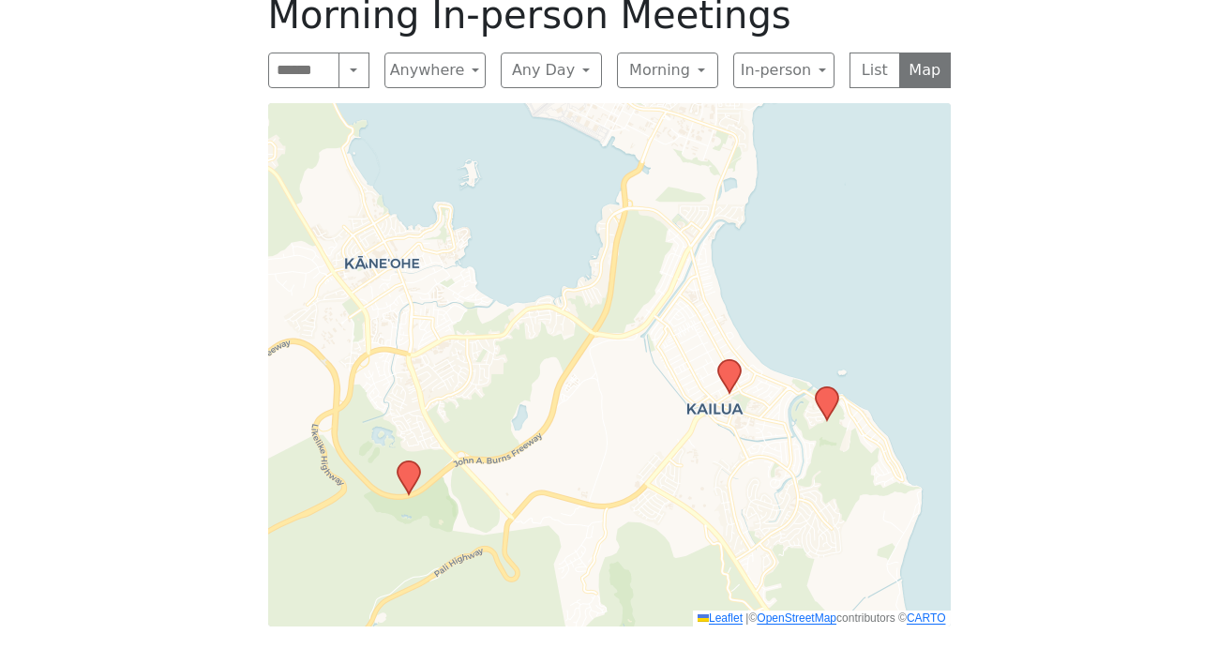
click at [831, 387] on icon at bounding box center [826, 403] width 23 height 33
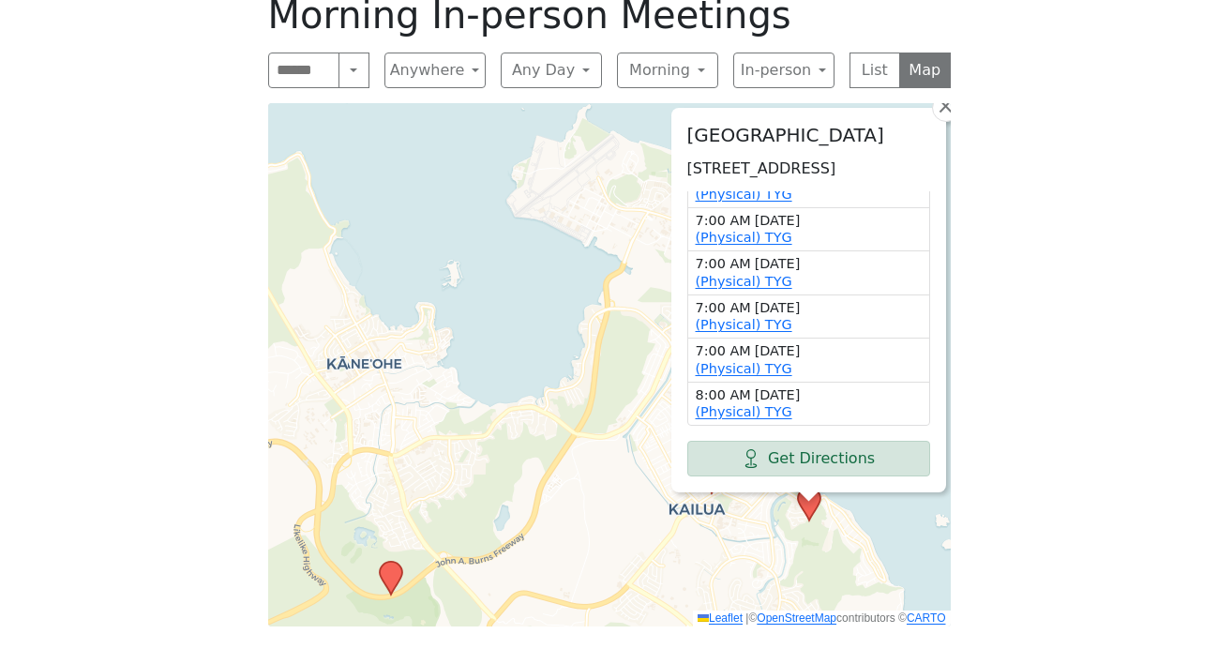
scroll to position [0, 0]
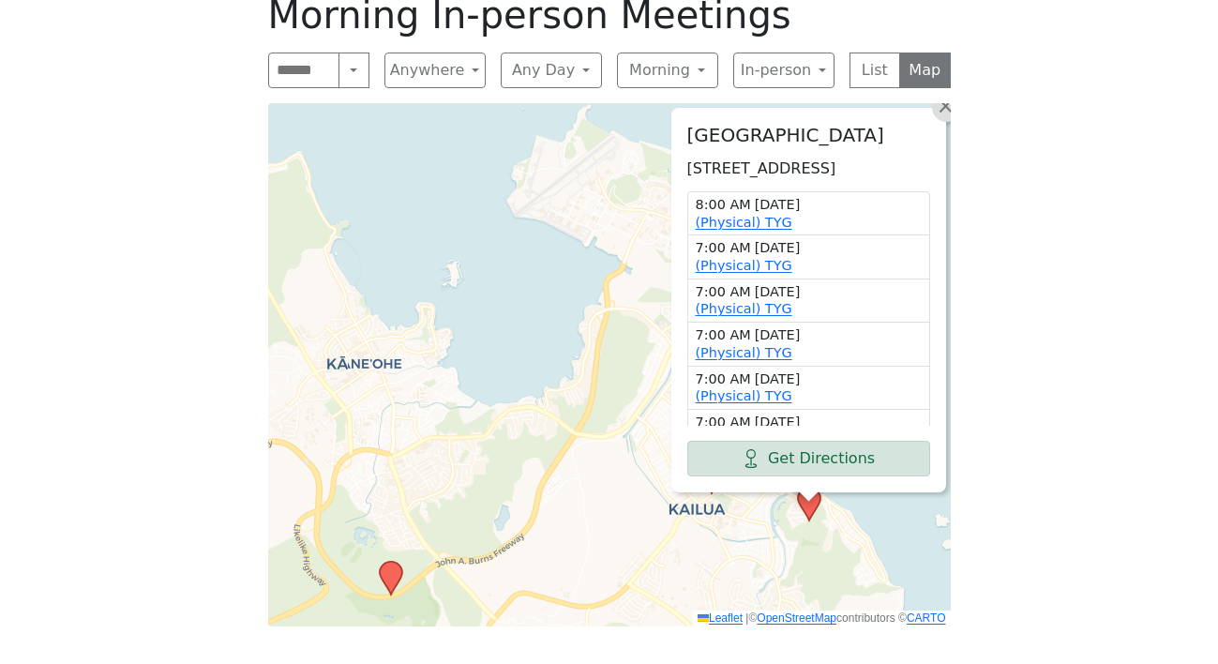
click at [945, 95] on span "×" at bounding box center [945, 106] width 19 height 23
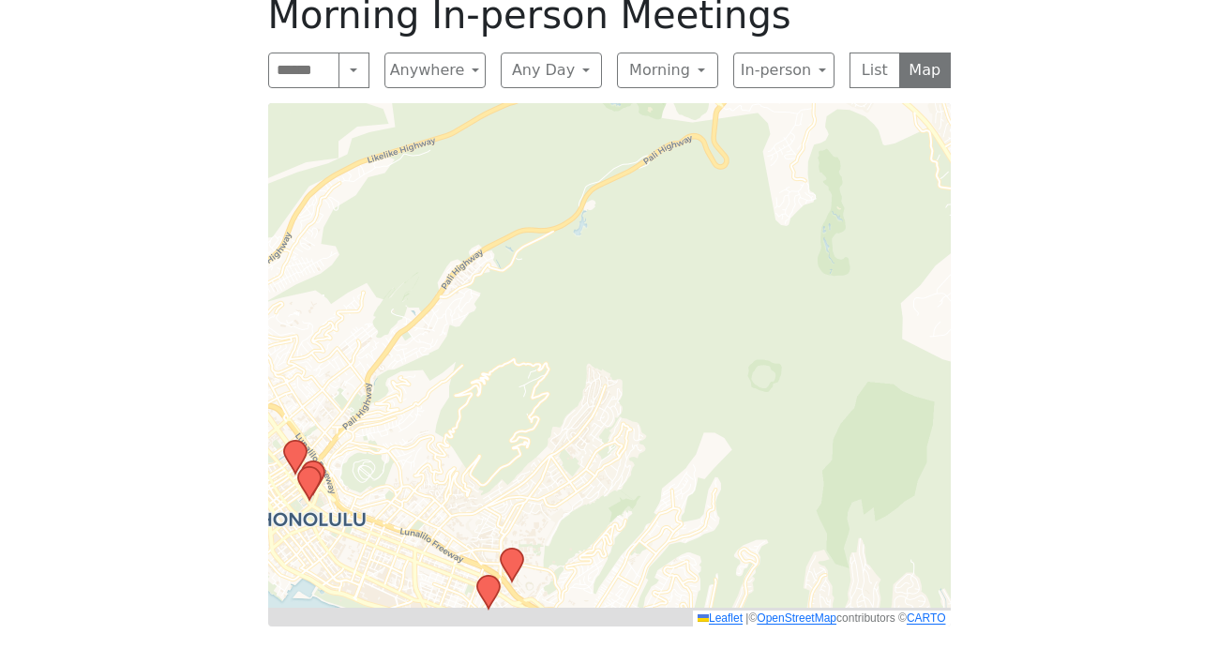
drag, startPoint x: 562, startPoint y: 536, endPoint x: 827, endPoint y: -33, distance: 628.0
click at [827, 0] on html "Skip to content Alcoholics Anonymous on [GEOGRAPHIC_DATA] Home Meetings Physica…" at bounding box center [609, 91] width 1218 height 2224
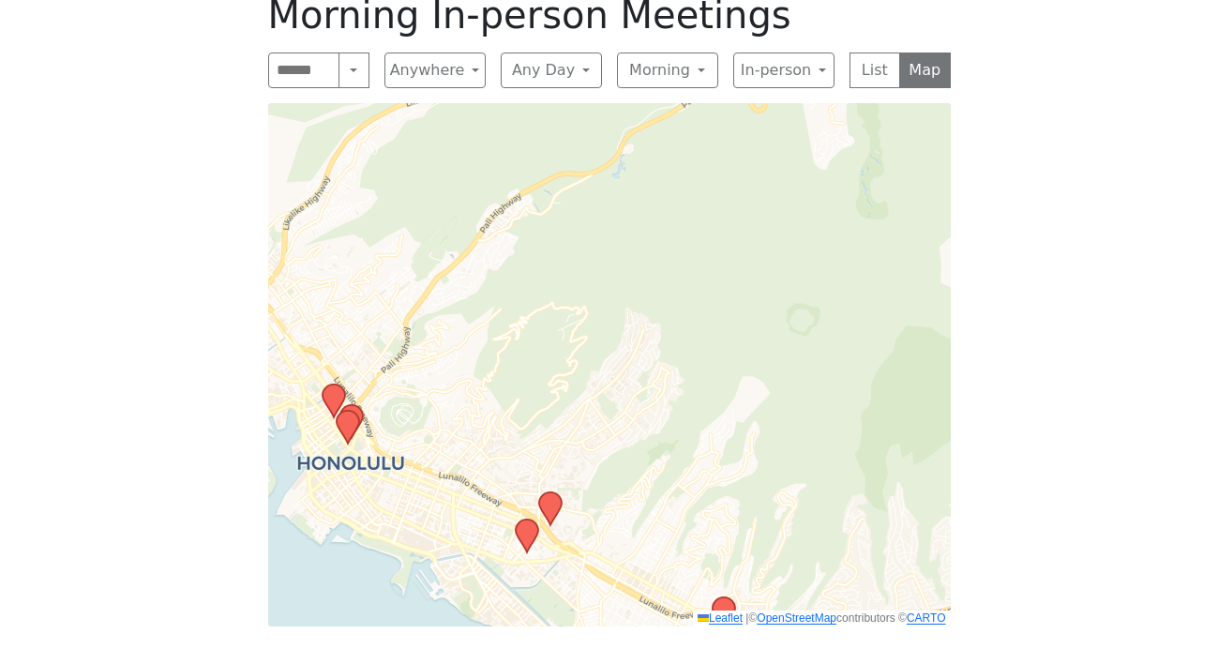
drag, startPoint x: 424, startPoint y: 426, endPoint x: 529, endPoint y: 375, distance: 116.6
click at [529, 375] on div "Leaflet | © OpenStreetMap contributors © CARTO" at bounding box center [609, 364] width 683 height 523
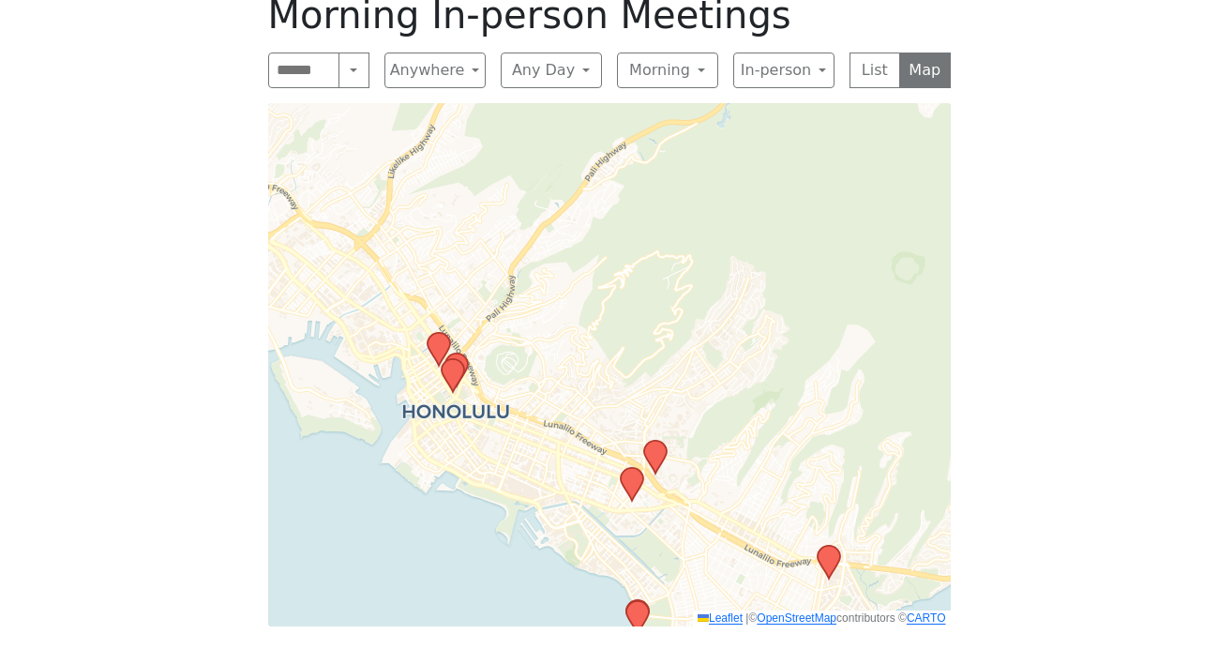
click at [654, 441] on icon at bounding box center [654, 457] width 23 height 33
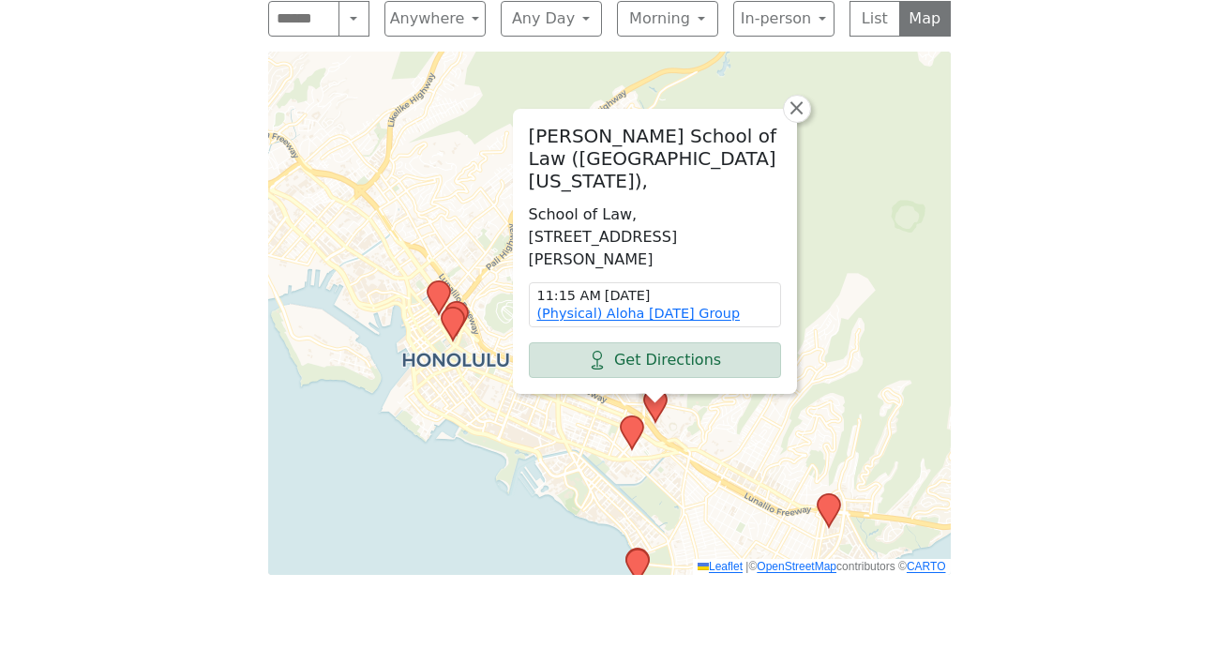
scroll to position [1074, 0]
click at [650, 305] on link "(Physical) Aloha [DATE] Group" at bounding box center [638, 312] width 203 height 15
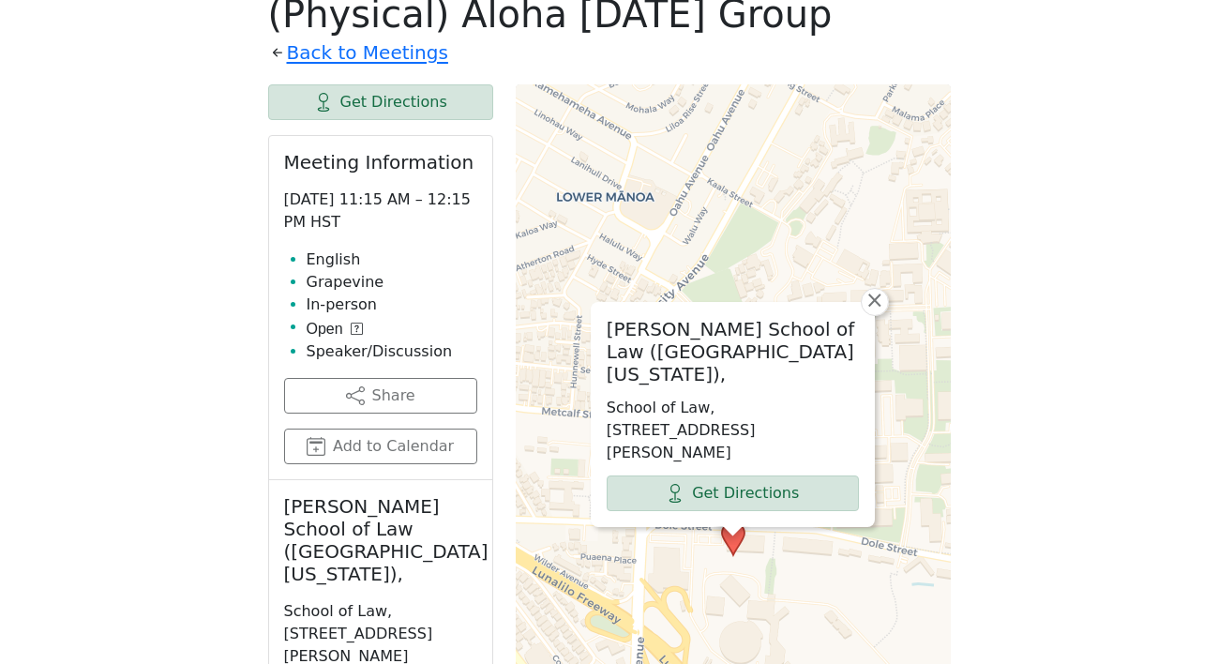
scroll to position [1023, 0]
click at [870, 310] on span "×" at bounding box center [874, 299] width 19 height 23
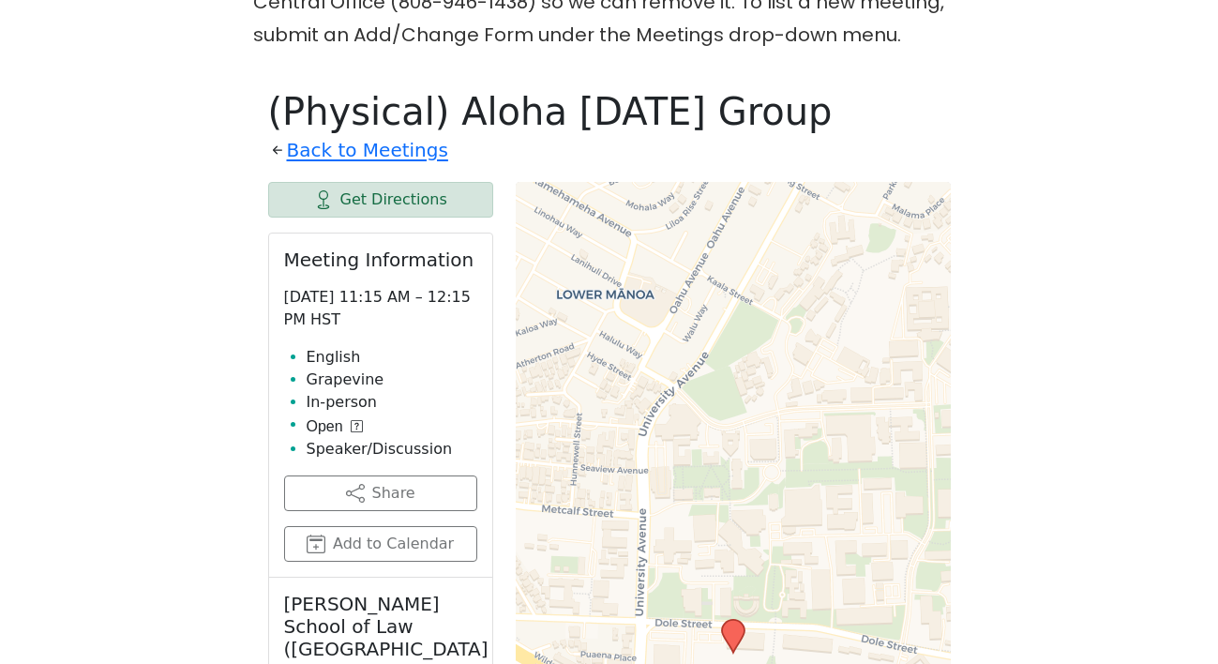
scroll to position [865, 0]
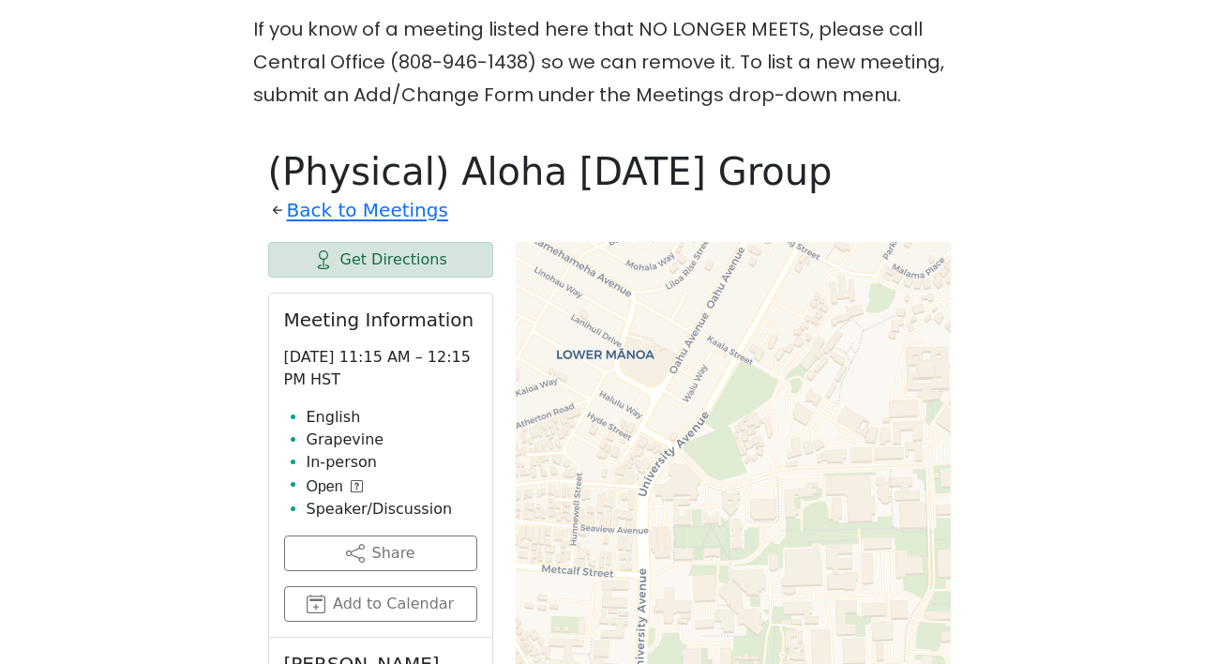
scroll to position [1074, 0]
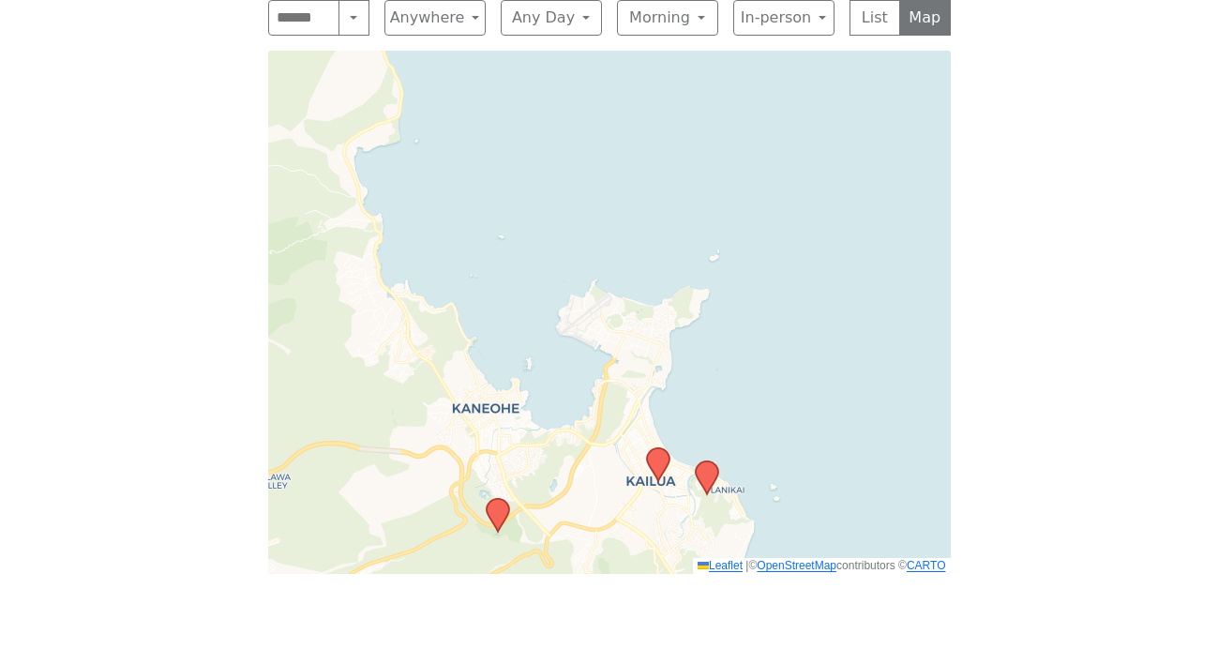
drag, startPoint x: 1067, startPoint y: 175, endPoint x: 1282, endPoint y: 418, distance: 324.2
click at [1217, 418] on html "Skip to content Alcoholics Anonymous on [GEOGRAPHIC_DATA] Home Meetings Physica…" at bounding box center [609, 38] width 1218 height 2224
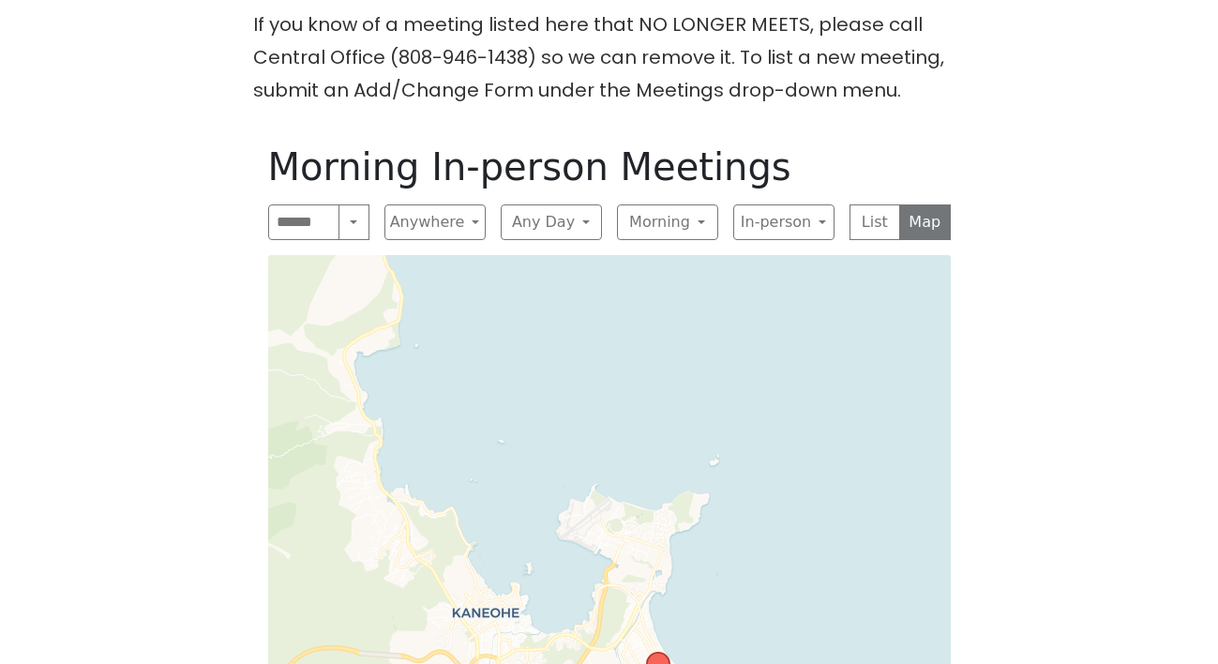
scroll to position [878, 0]
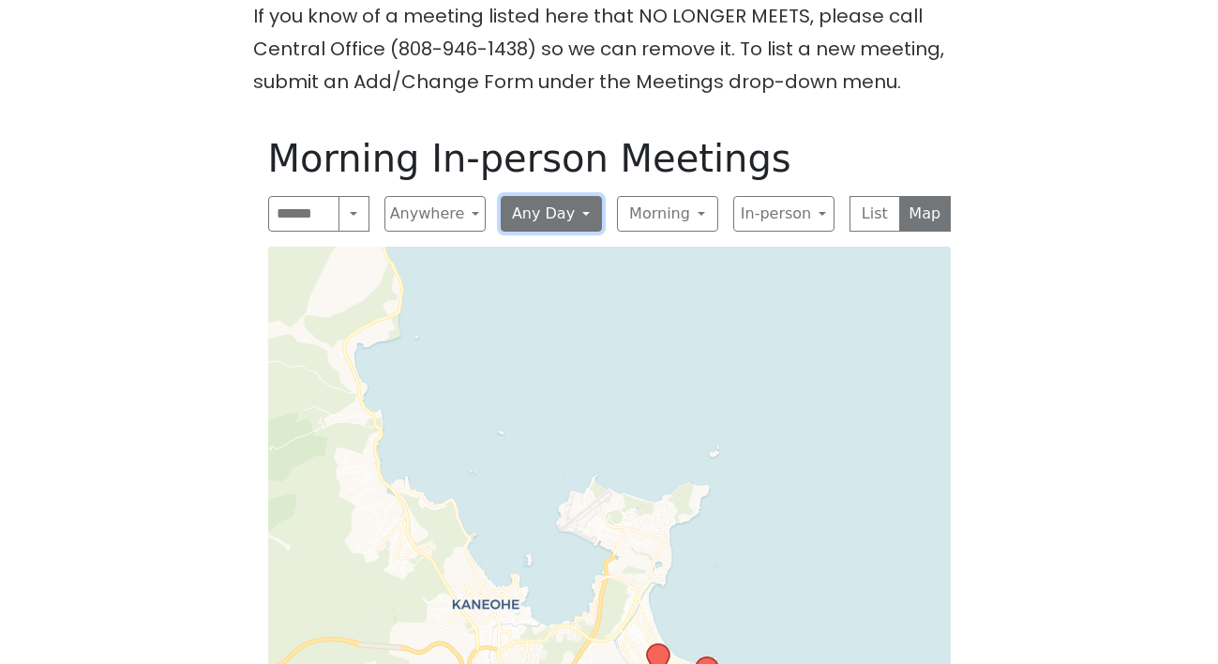
click at [529, 196] on button "Any Day" at bounding box center [551, 214] width 101 height 36
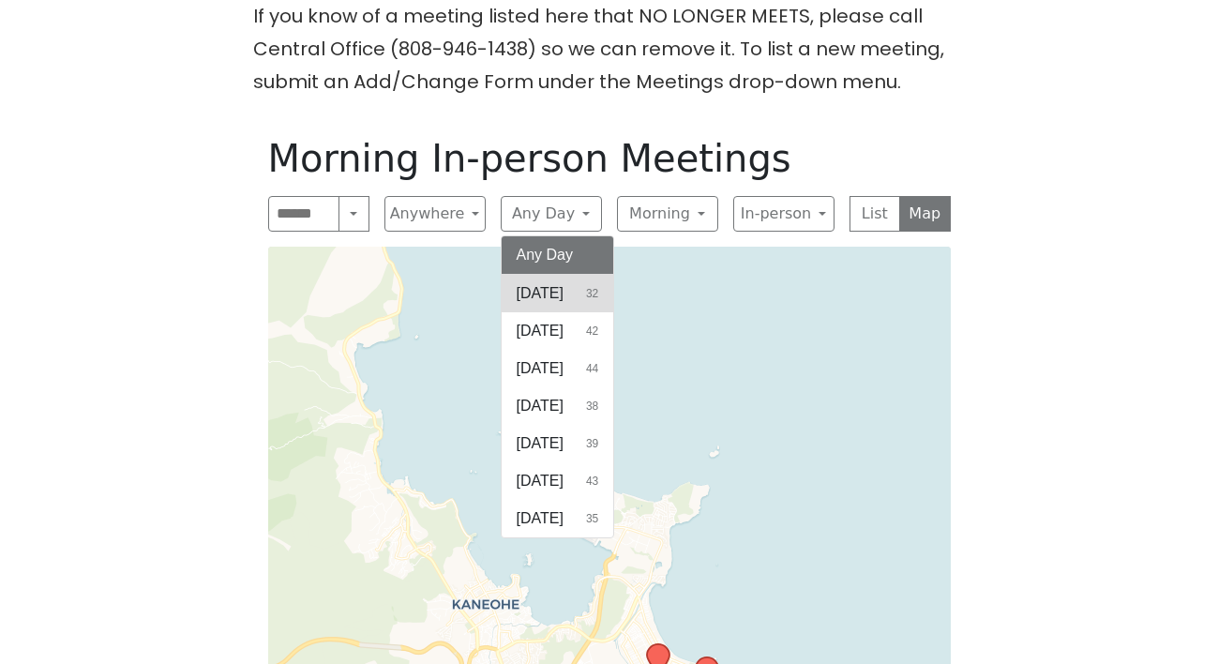
click at [531, 282] on span "[DATE]" at bounding box center [540, 293] width 47 height 23
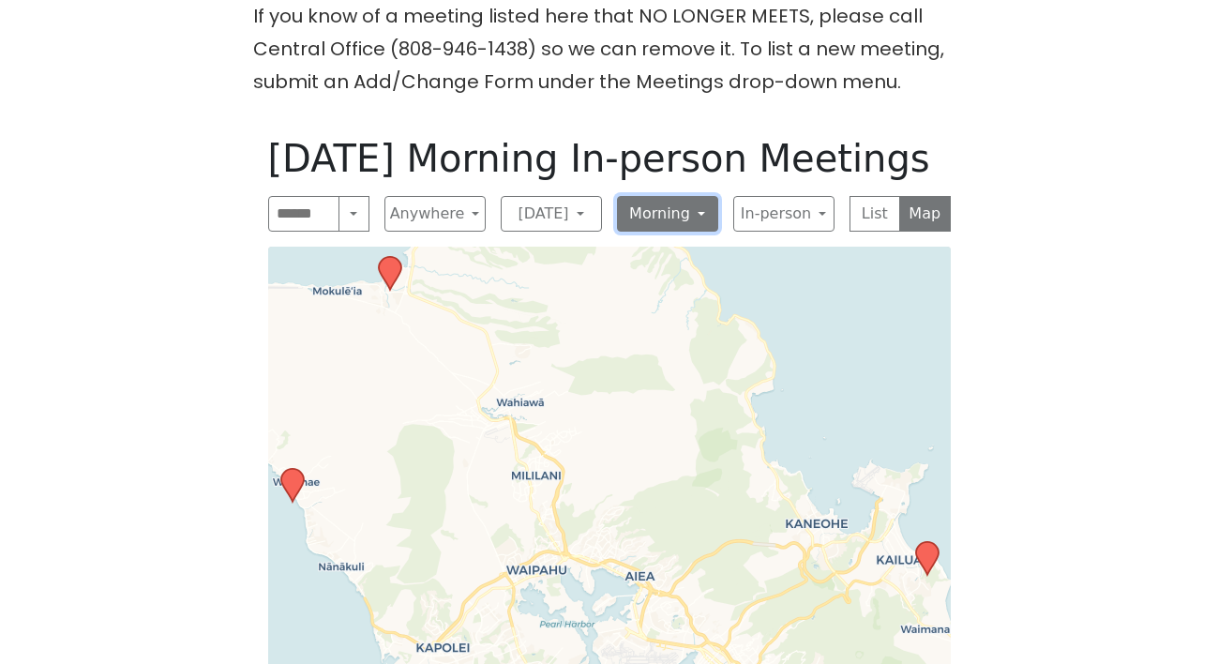
click at [661, 196] on button "Morning" at bounding box center [667, 214] width 101 height 36
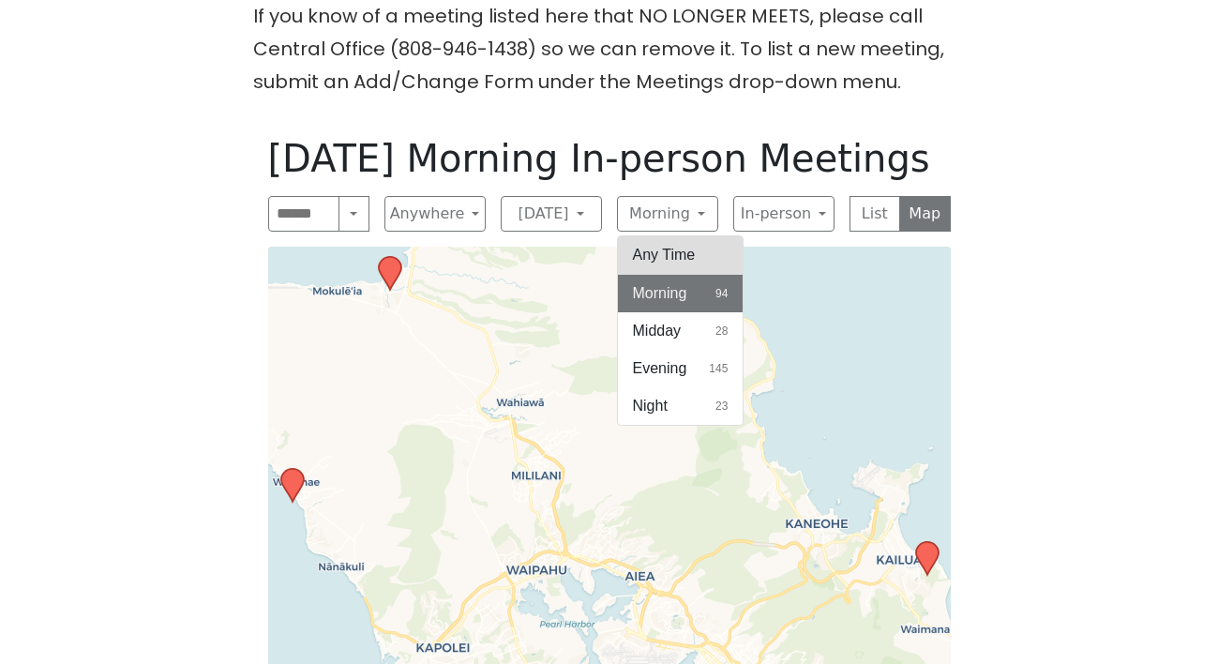
click at [667, 236] on button "Any Time" at bounding box center [681, 255] width 126 height 38
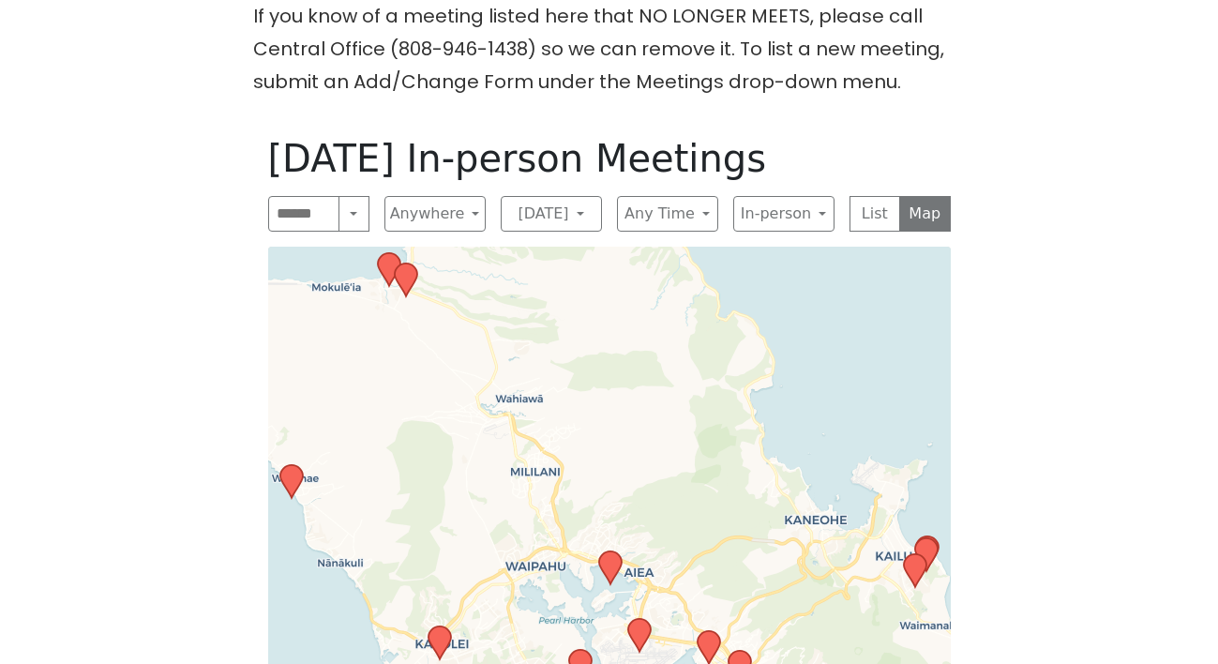
drag, startPoint x: 1017, startPoint y: 380, endPoint x: 999, endPoint y: 247, distance: 134.5
click at [999, 247] on div "The Pioneer Group (Tues, 6:30, inside the Women’s Bld. at [DEMOGRAPHIC_DATA]) i…" at bounding box center [609, 227] width 1096 height 1160
click at [914, 554] on icon at bounding box center [914, 570] width 23 height 33
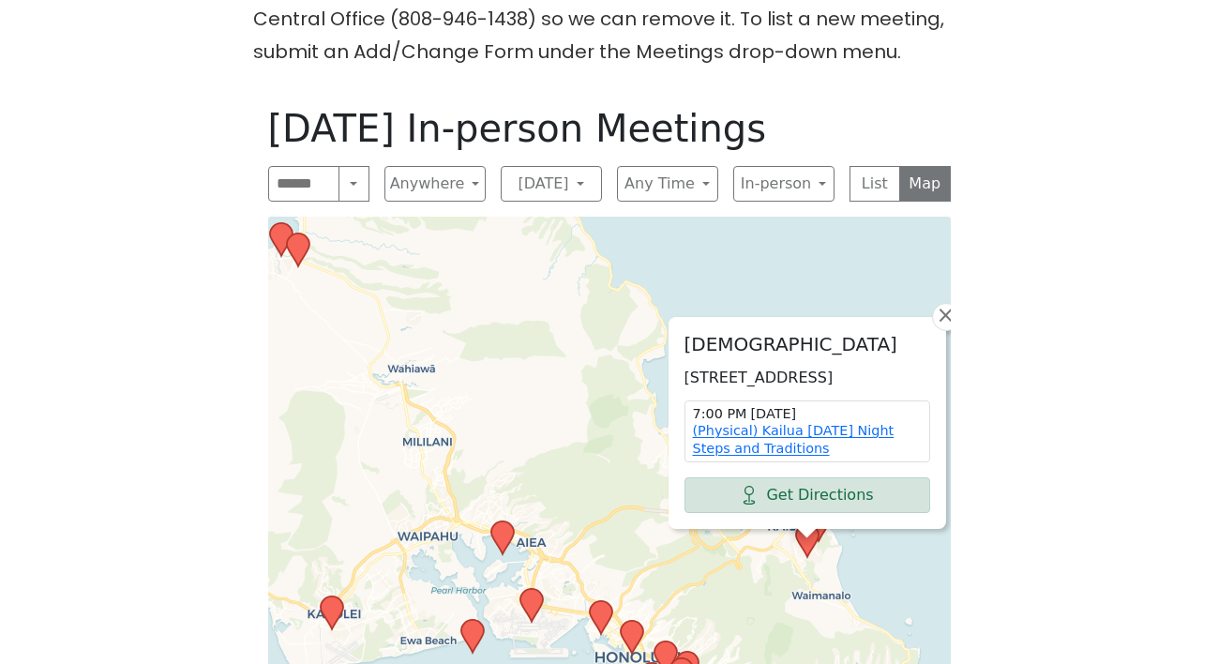
scroll to position [909, 0]
click at [947, 303] on span "×" at bounding box center [945, 314] width 19 height 23
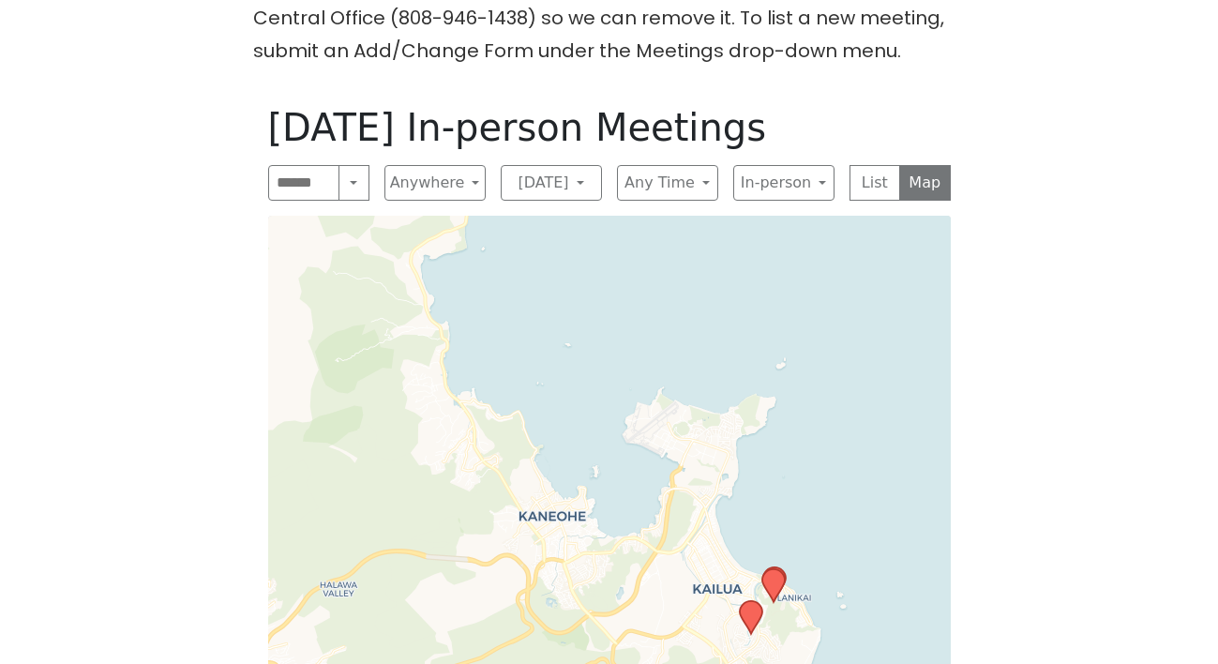
click at [773, 569] on icon at bounding box center [772, 585] width 23 height 33
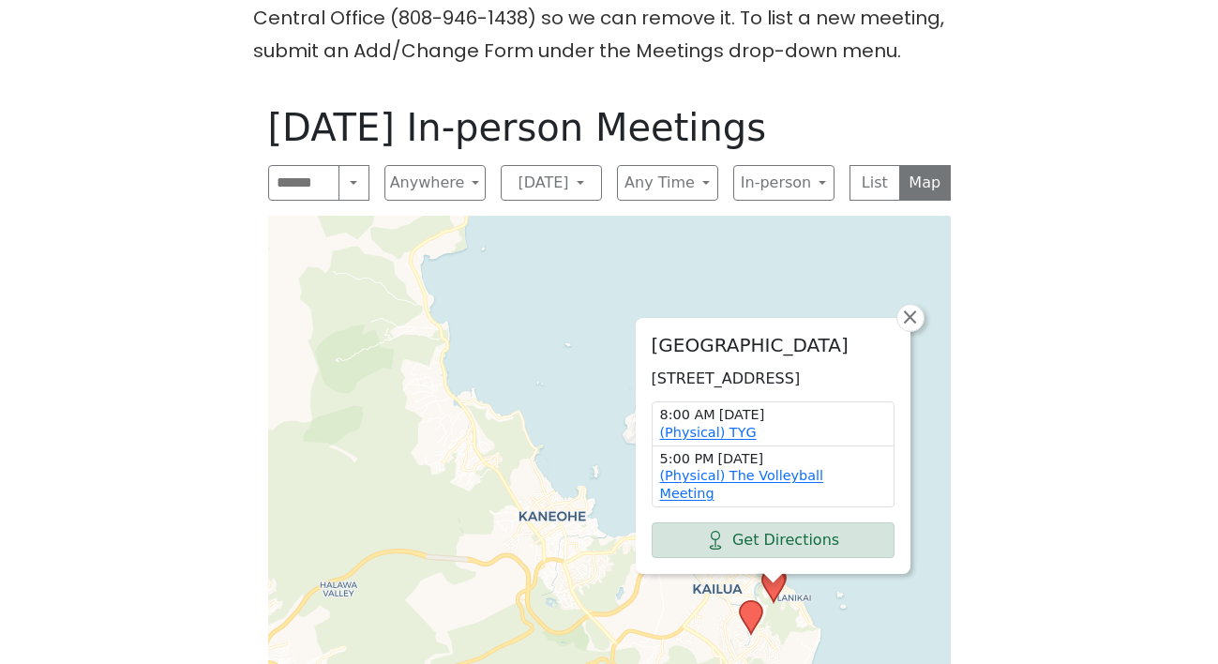
scroll to position [925, 0]
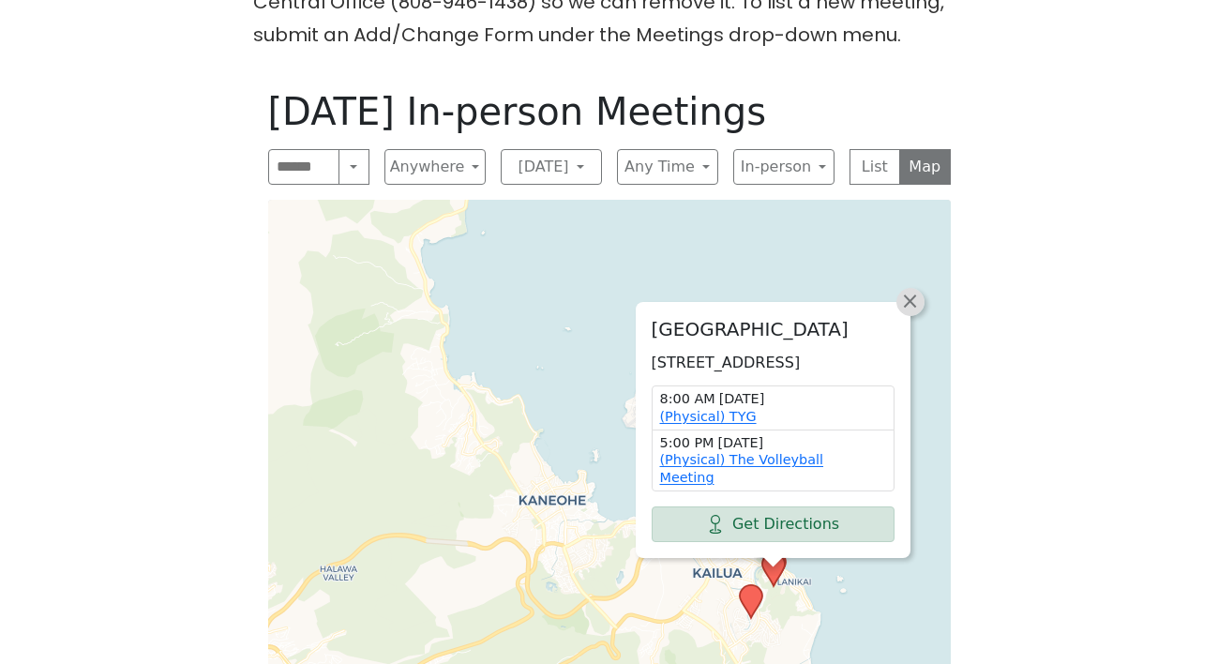
click at [914, 290] on span "×" at bounding box center [909, 301] width 19 height 23
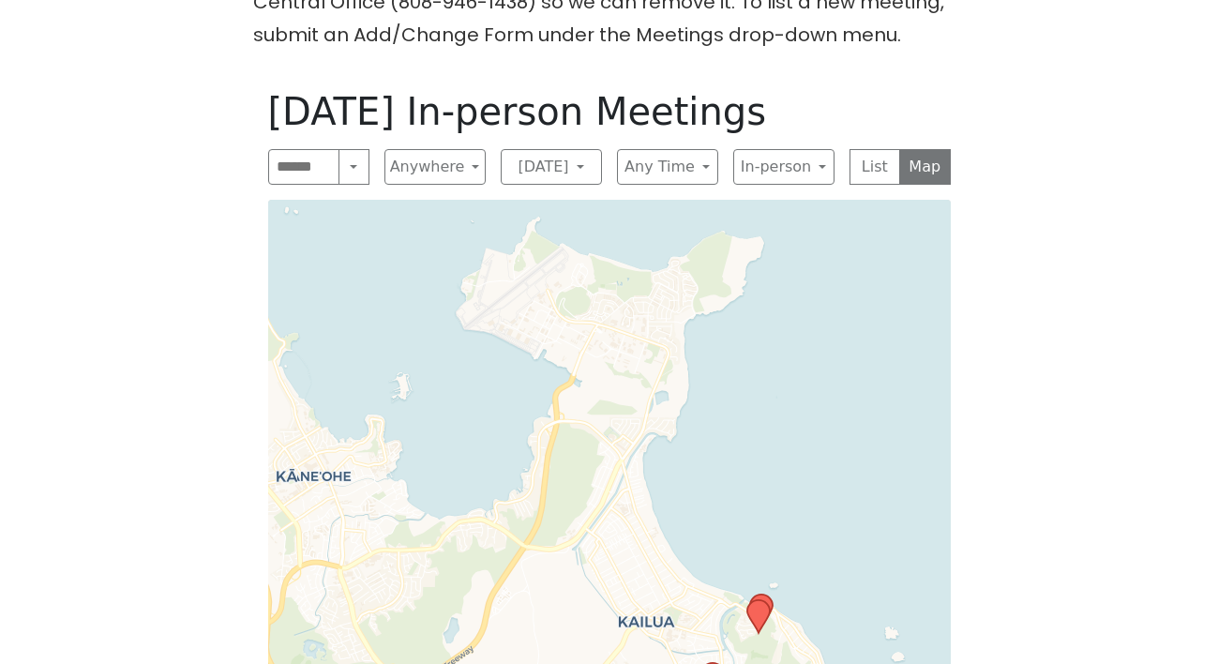
click at [767, 599] on icon at bounding box center [758, 617] width 24 height 36
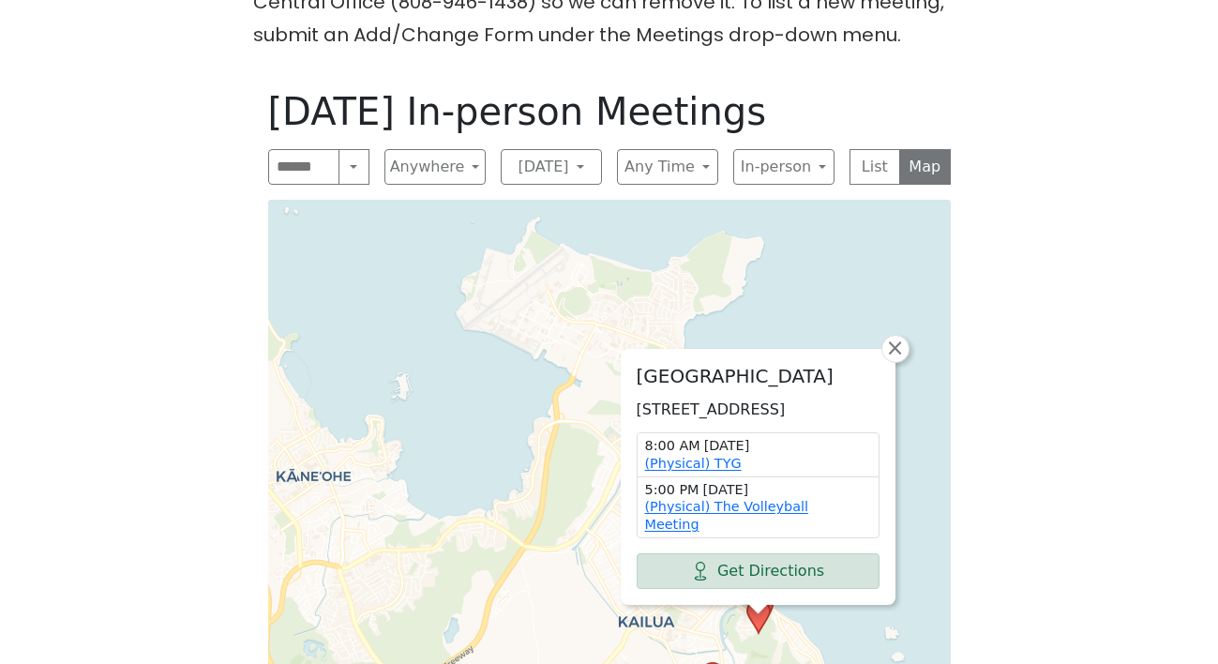
click at [758, 600] on icon at bounding box center [757, 616] width 23 height 33
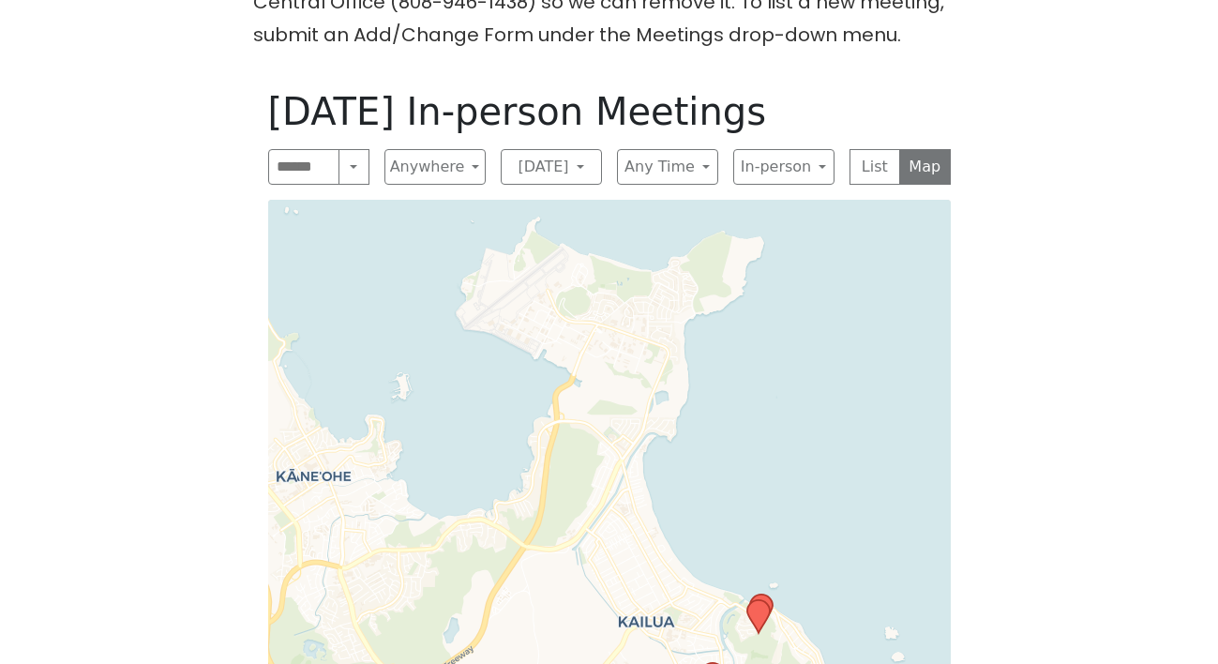
click at [758, 600] on icon at bounding box center [757, 616] width 23 height 33
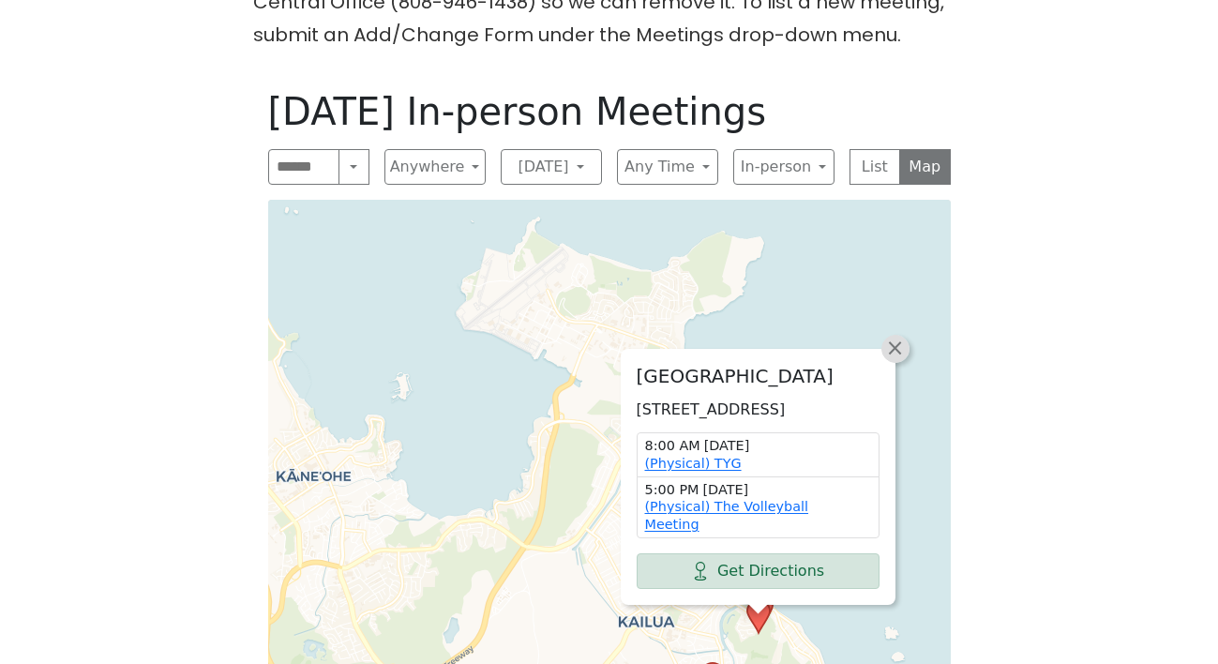
click at [902, 339] on link "×" at bounding box center [895, 349] width 28 height 28
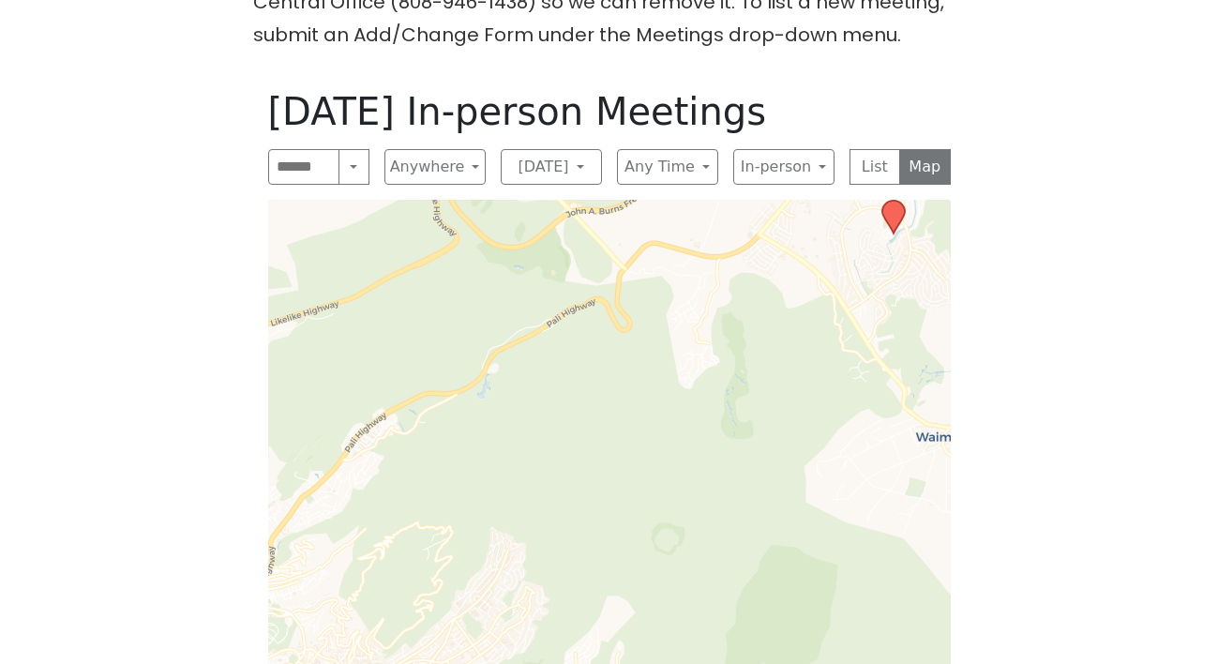
drag, startPoint x: 553, startPoint y: 568, endPoint x: 736, endPoint y: 95, distance: 507.6
click at [736, 94] on div "[DATE] In-person Meetings Search Near Location Near Me Anywhere Anywhere Cybers…" at bounding box center [609, 406] width 713 height 664
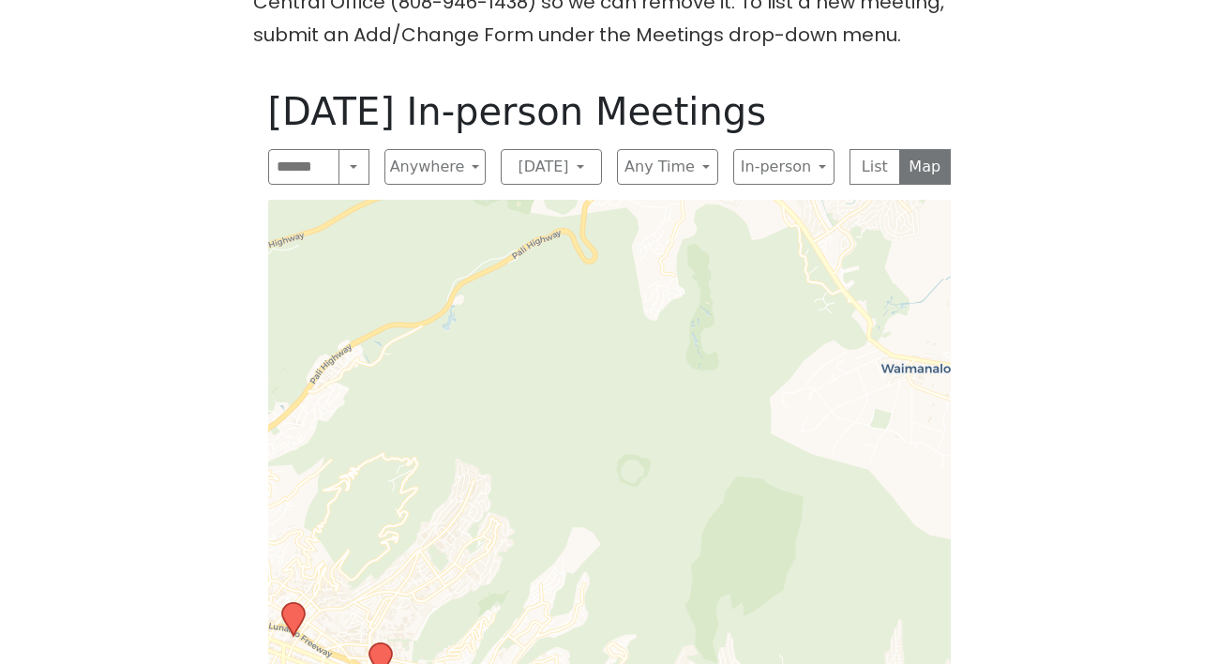
drag, startPoint x: 600, startPoint y: 415, endPoint x: 541, endPoint y: 199, distance: 224.5
click at [541, 200] on div "Leaflet | © OpenStreetMap contributors © CARTO" at bounding box center [609, 461] width 683 height 523
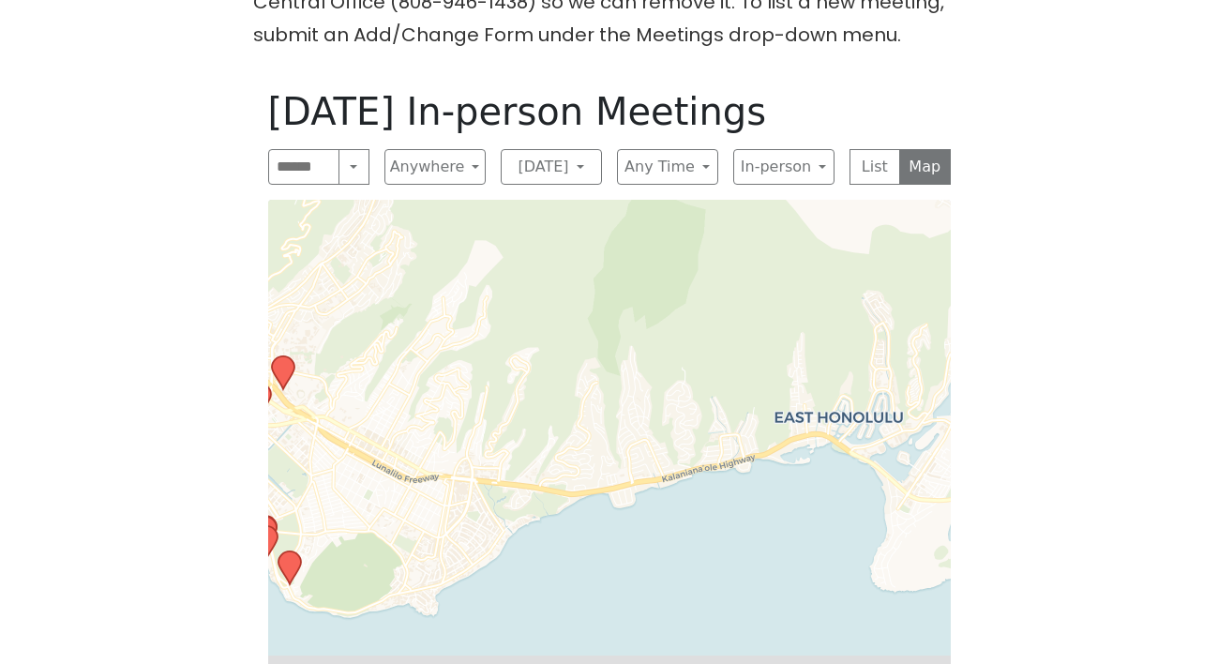
drag, startPoint x: 551, startPoint y: 399, endPoint x: 452, endPoint y: 307, distance: 136.0
click at [452, 309] on div "Leaflet | © OpenStreetMap contributors © CARTO" at bounding box center [609, 461] width 683 height 523
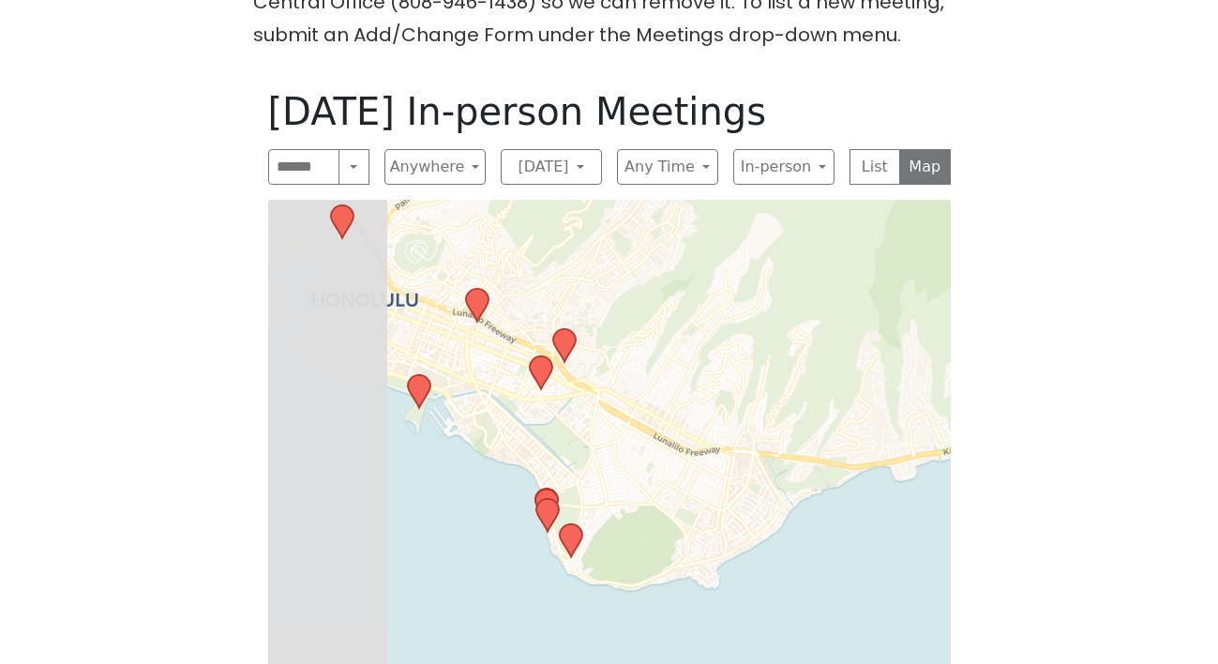
drag, startPoint x: 404, startPoint y: 368, endPoint x: 745, endPoint y: 340, distance: 342.4
click at [745, 340] on div "Leaflet | © OpenStreetMap contributors © CARTO" at bounding box center [609, 461] width 683 height 523
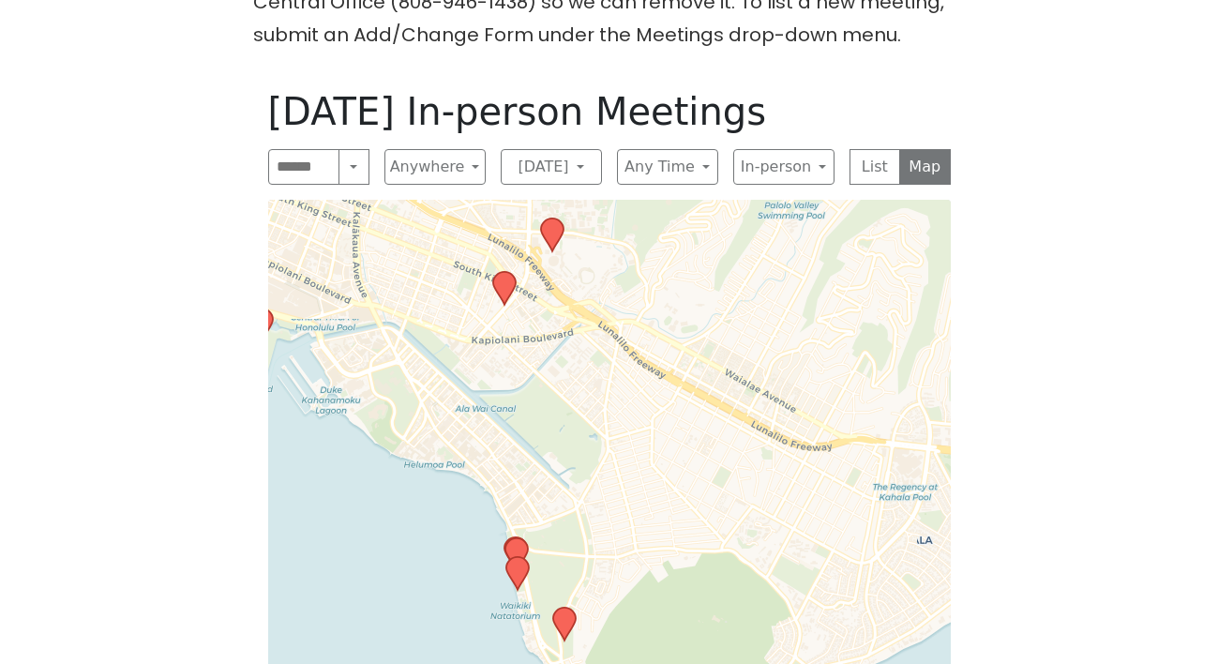
drag, startPoint x: 537, startPoint y: 364, endPoint x: 581, endPoint y: 439, distance: 87.0
click at [582, 441] on div "Leaflet | © OpenStreetMap contributors © CARTO" at bounding box center [609, 461] width 683 height 523
click at [555, 218] on icon at bounding box center [551, 234] width 23 height 33
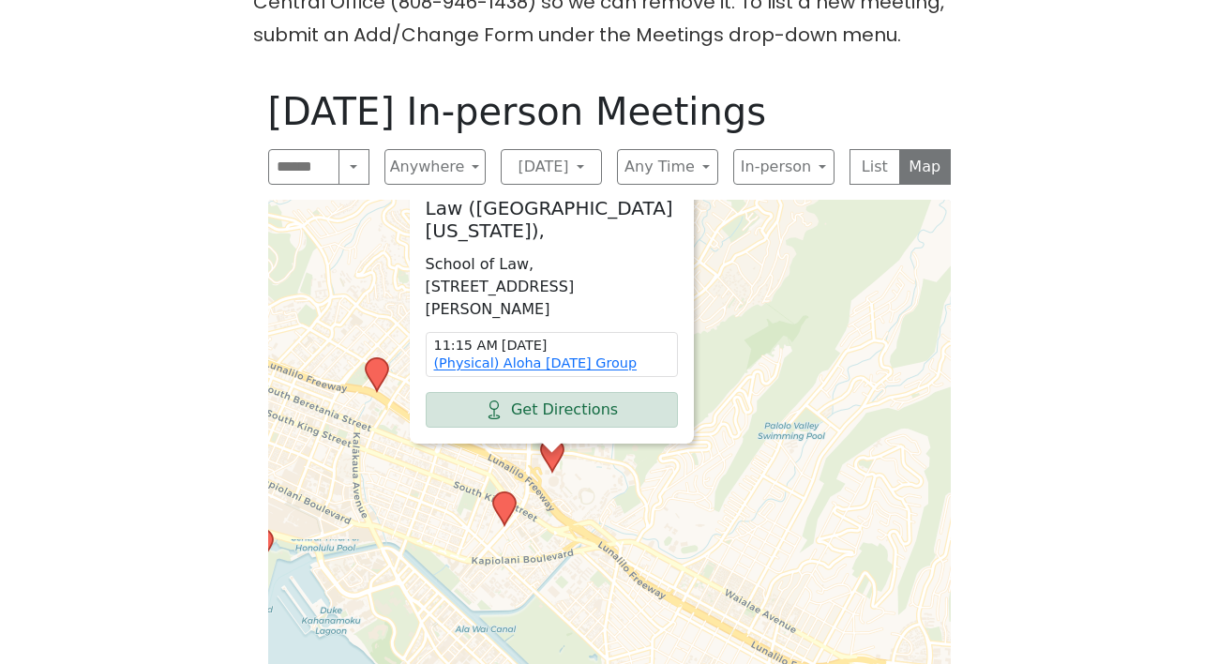
click at [500, 492] on icon at bounding box center [503, 508] width 23 height 33
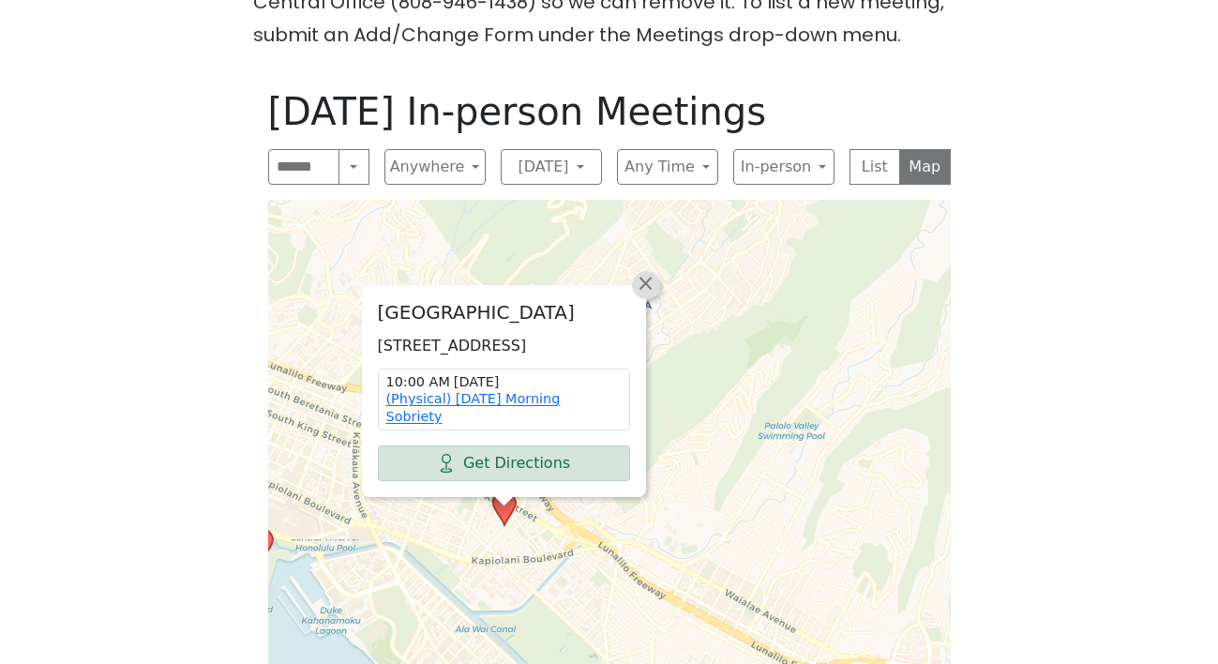
click at [641, 272] on span "×" at bounding box center [645, 283] width 19 height 23
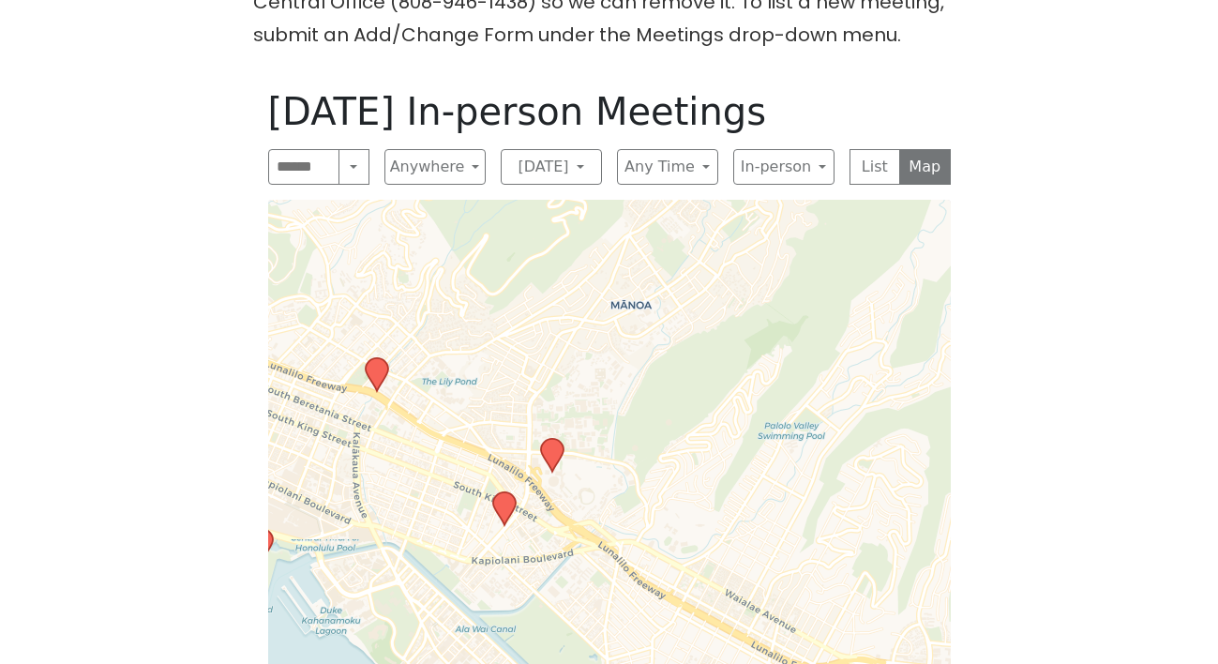
click at [373, 358] on icon at bounding box center [376, 374] width 23 height 33
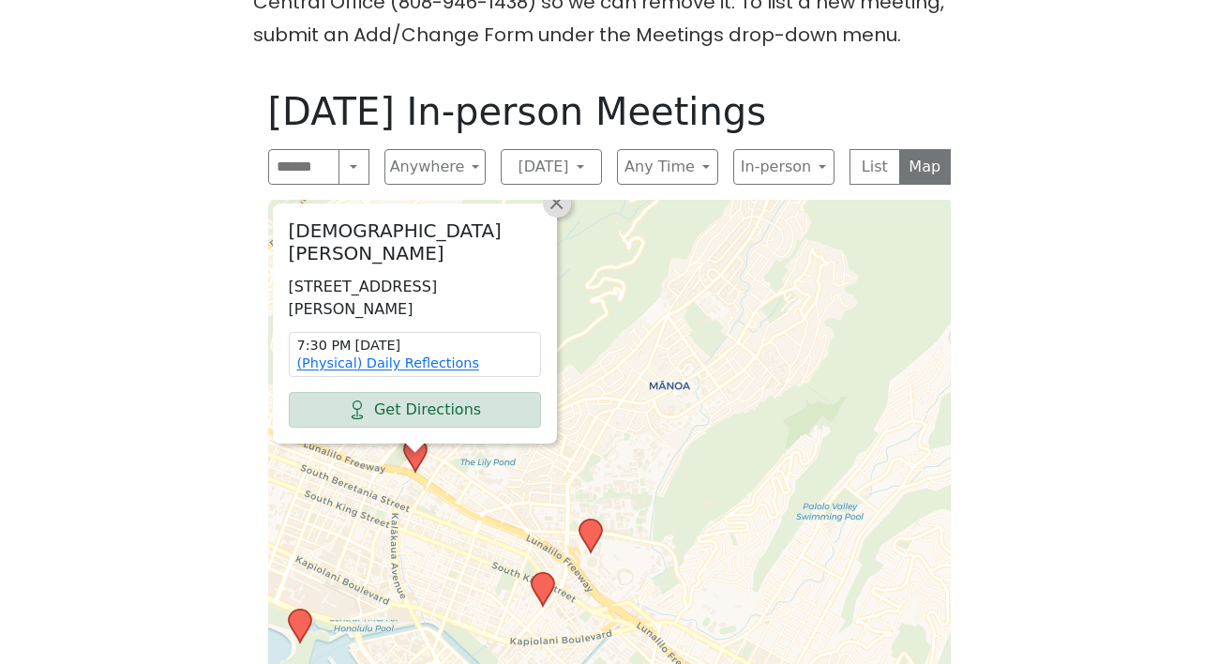
click at [556, 191] on span "×" at bounding box center [556, 202] width 19 height 23
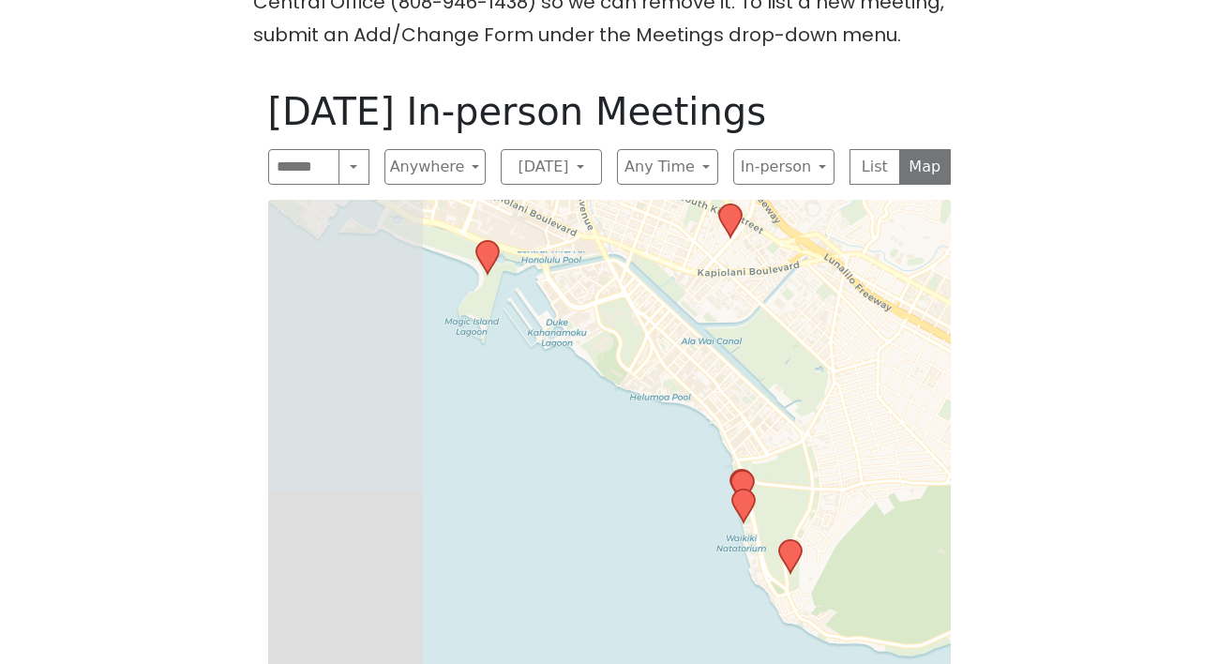
drag, startPoint x: 389, startPoint y: 532, endPoint x: 579, endPoint y: 161, distance: 416.4
click at [579, 161] on div "[DATE] In-person Meetings Search Near Location Near Me Anywhere Anywhere Cybers…" at bounding box center [609, 406] width 713 height 664
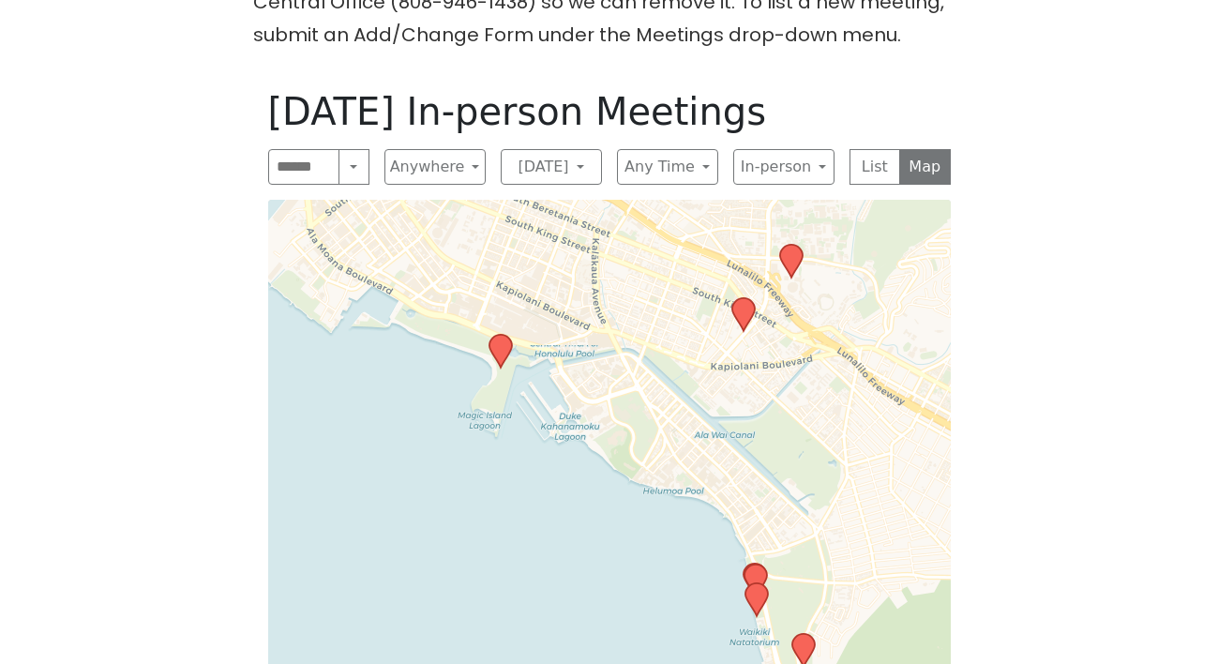
drag, startPoint x: 491, startPoint y: 253, endPoint x: 502, endPoint y: 348, distance: 95.3
click at [502, 348] on div "Leaflet | © OpenStreetMap contributors © CARTO" at bounding box center [609, 461] width 683 height 523
click at [502, 335] on icon at bounding box center [501, 352] width 24 height 36
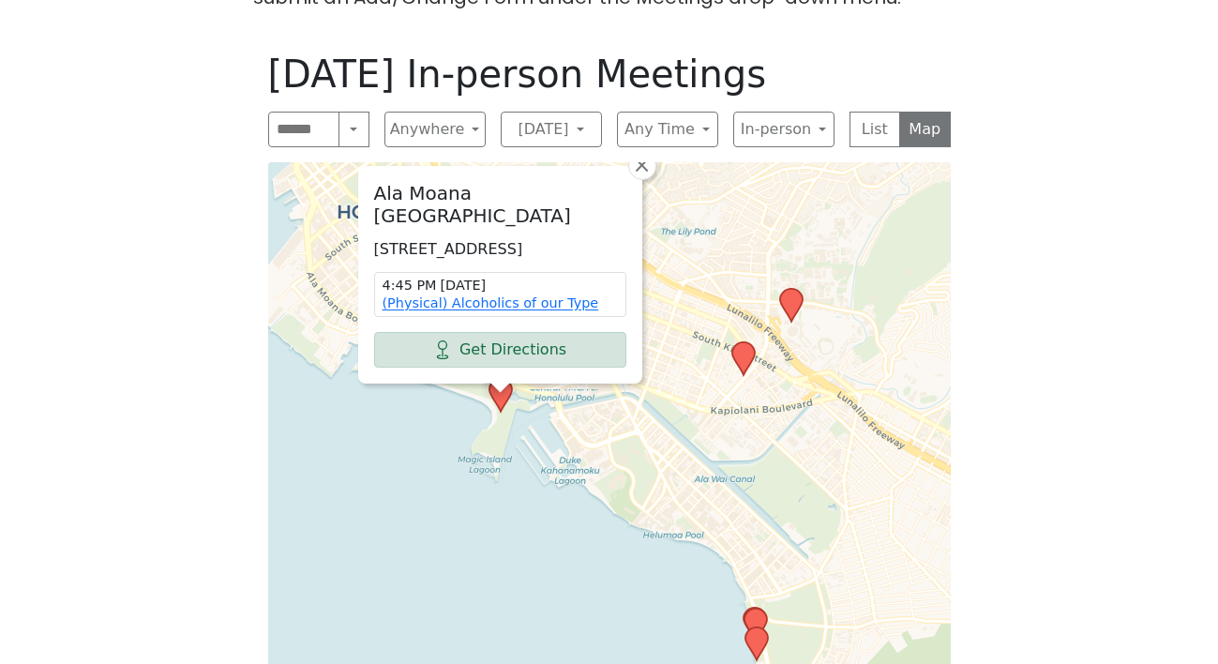
scroll to position [961, 0]
click at [640, 155] on span "×" at bounding box center [641, 166] width 19 height 23
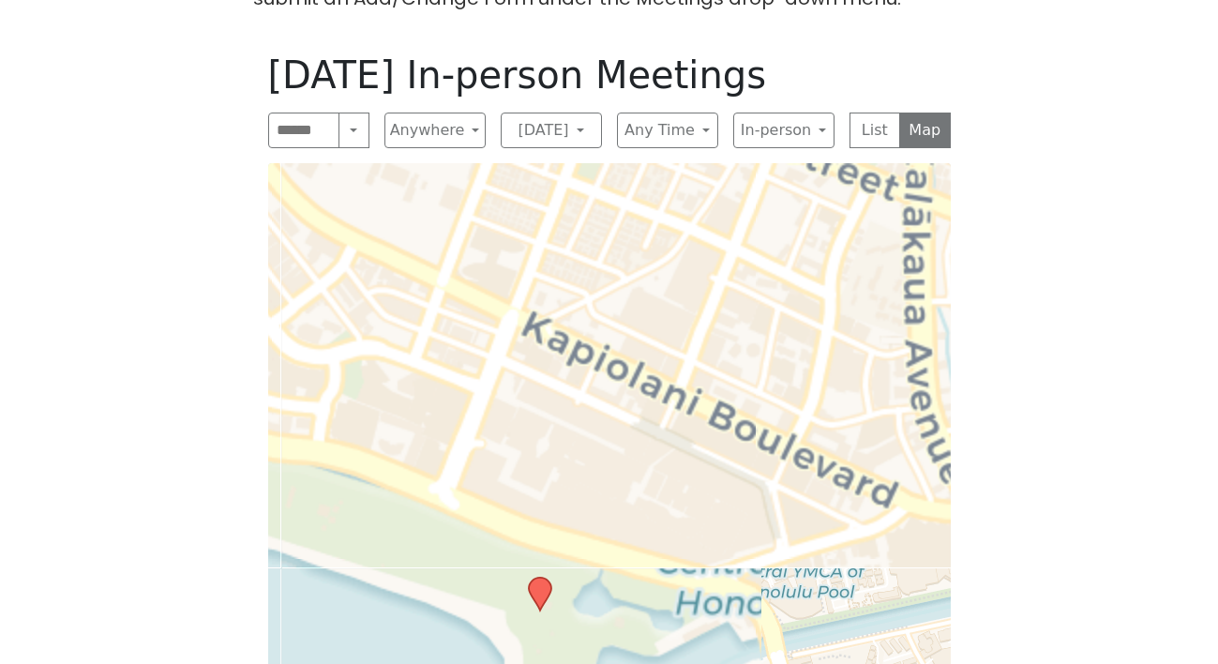
click at [487, 303] on div "Leaflet | © OpenStreetMap contributors © CARTO" at bounding box center [609, 424] width 683 height 523
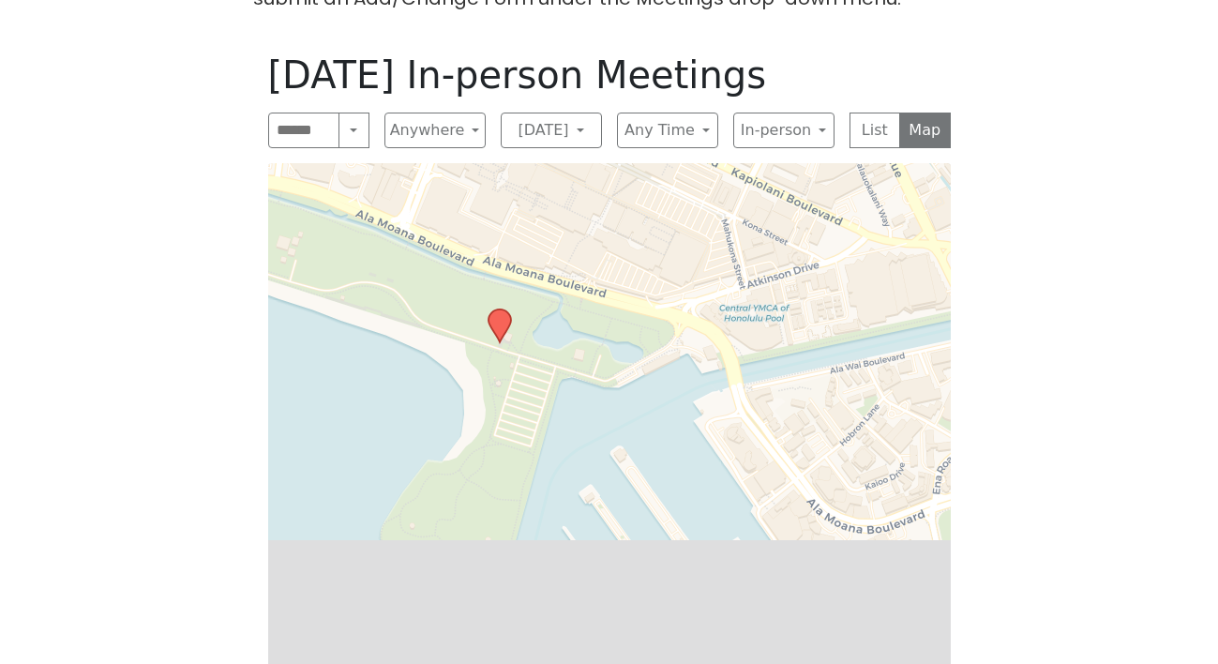
drag, startPoint x: 565, startPoint y: 406, endPoint x: 526, endPoint y: 139, distance: 270.1
click at [526, 163] on div "Leaflet | © OpenStreetMap contributors © CARTO" at bounding box center [609, 424] width 683 height 523
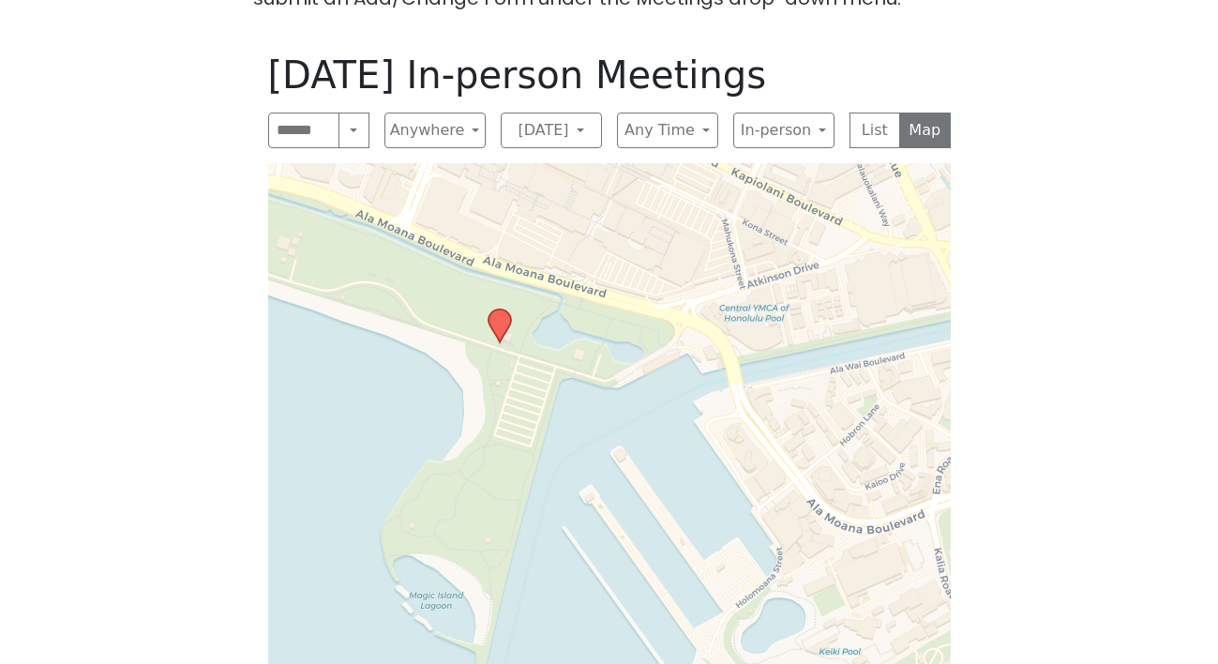
click at [640, 341] on div "Leaflet | © OpenStreetMap contributors © CARTO" at bounding box center [609, 424] width 683 height 523
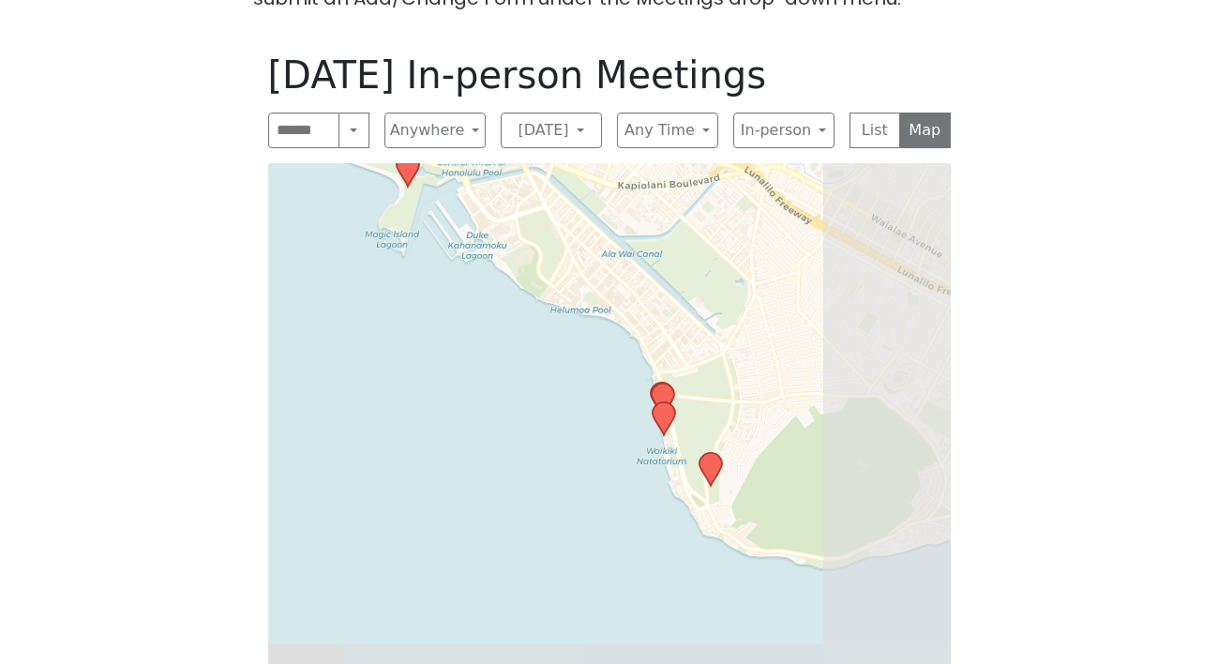
drag, startPoint x: 842, startPoint y: 490, endPoint x: 648, endPoint y: 305, distance: 268.6
click at [648, 305] on div "Leaflet | © OpenStreetMap contributors © CARTO" at bounding box center [609, 424] width 683 height 523
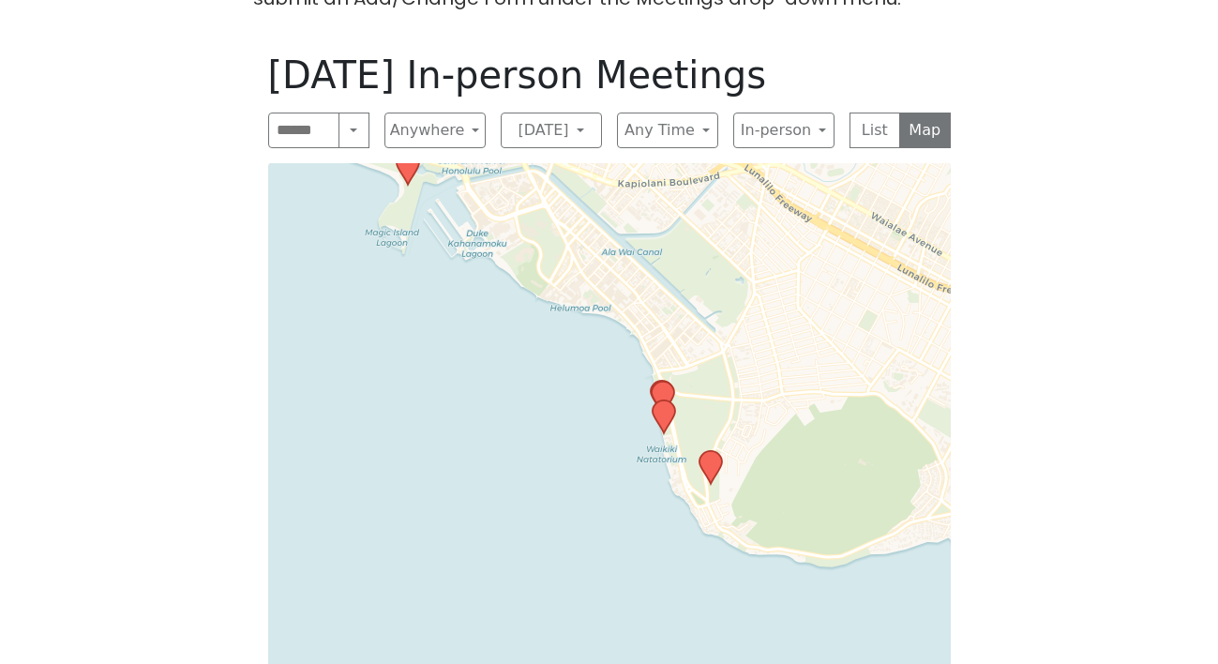
click at [710, 451] on icon at bounding box center [710, 467] width 23 height 33
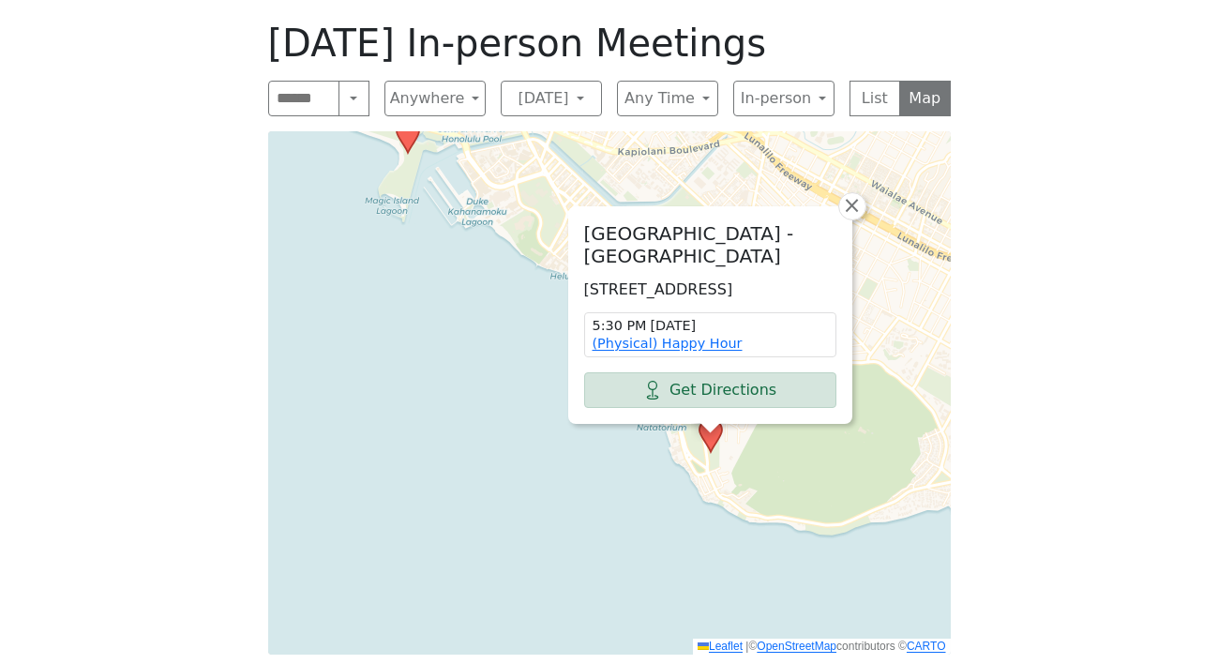
scroll to position [1001, 0]
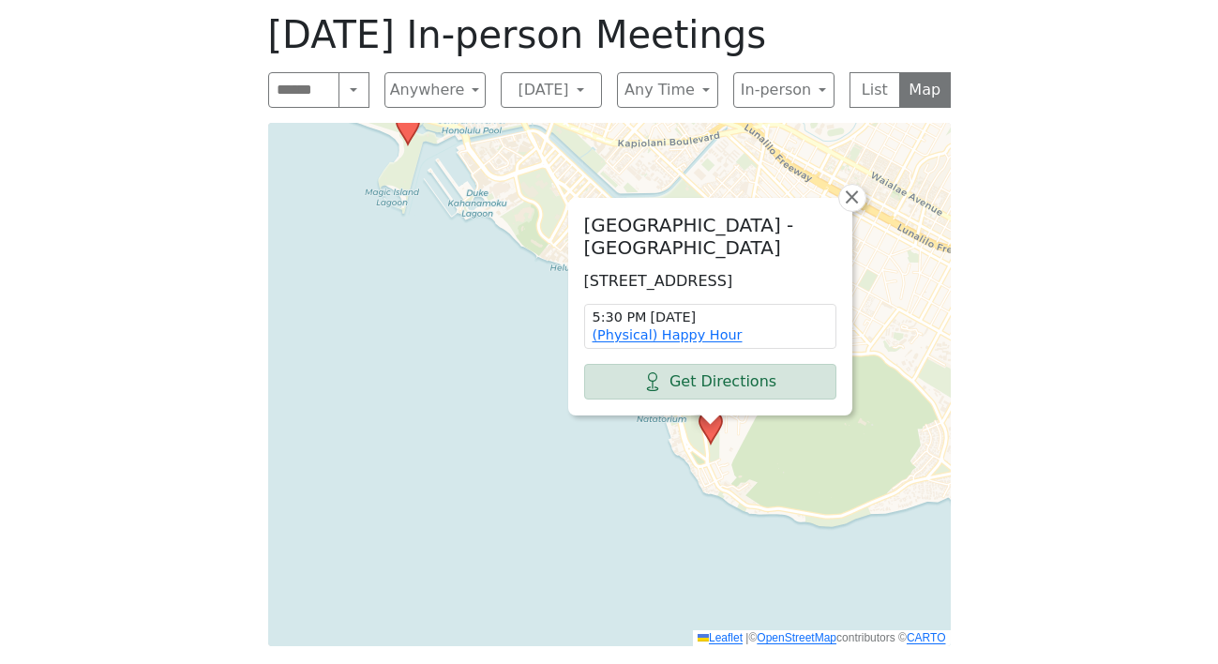
click at [710, 309] on time "5:30 PM [DATE]" at bounding box center [710, 318] width 235 height 18
click at [707, 327] on link "(Physical) Happy Hour" at bounding box center [668, 334] width 150 height 15
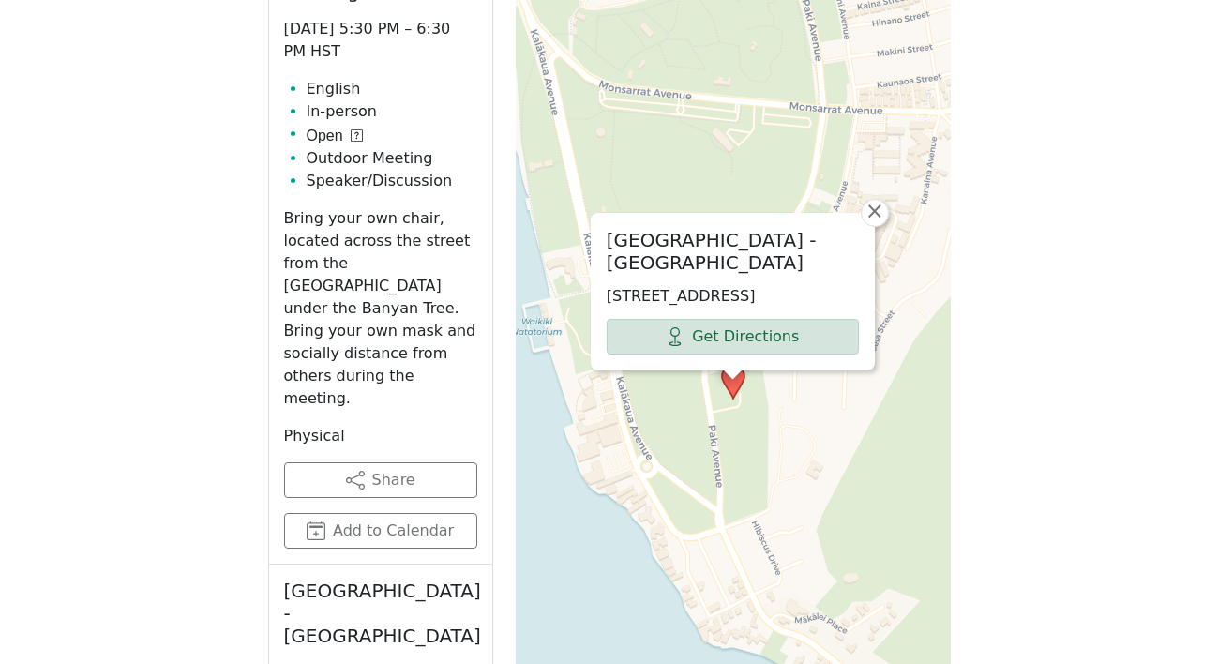
scroll to position [1231, 0]
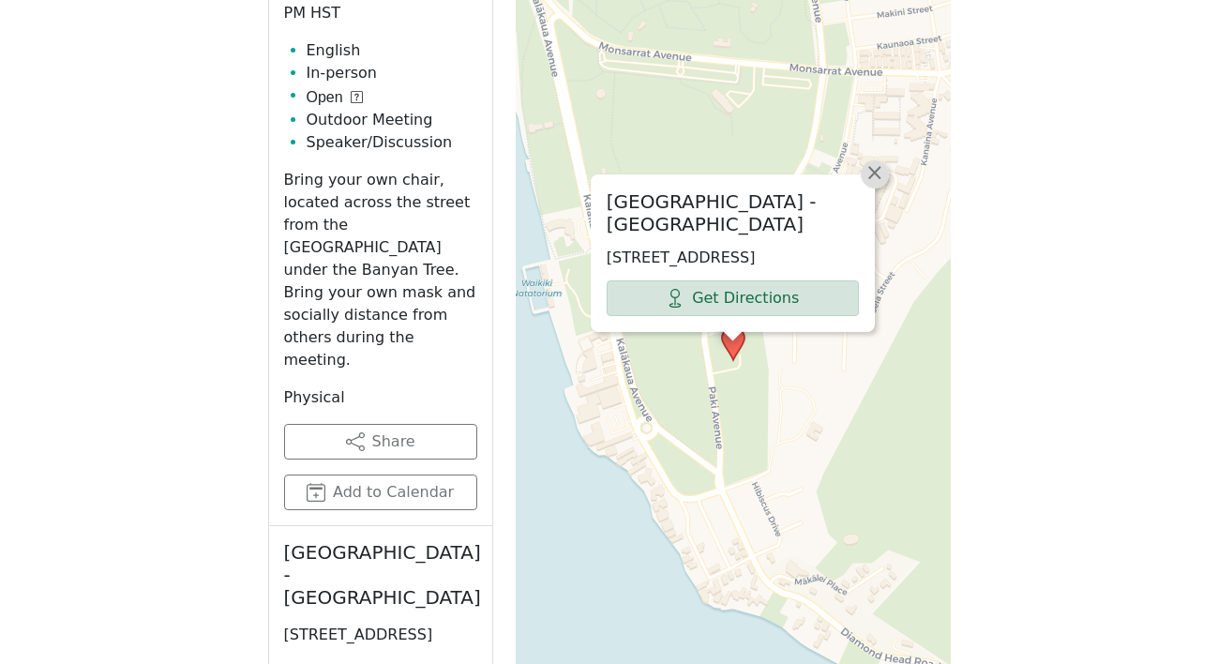
click at [874, 161] on span "×" at bounding box center [874, 172] width 19 height 23
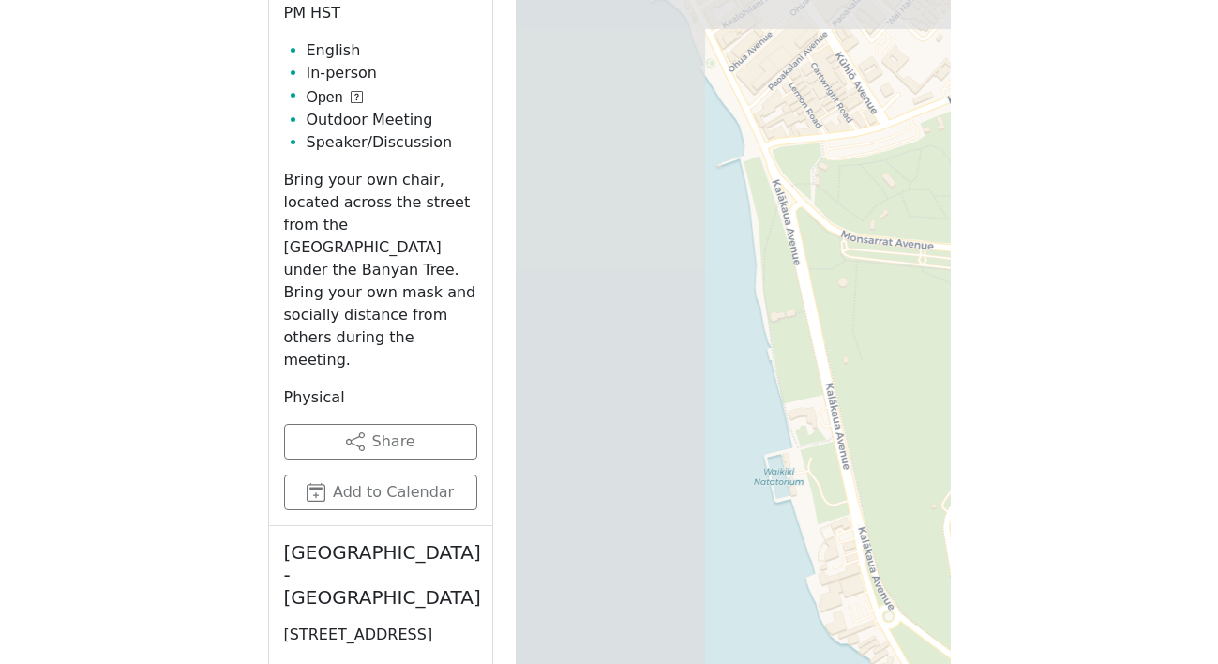
drag, startPoint x: 665, startPoint y: 191, endPoint x: 907, endPoint y: 380, distance: 306.7
click at [907, 380] on div "Leaflet | © OpenStreetMap contributors © CARTO" at bounding box center [733, 344] width 435 height 938
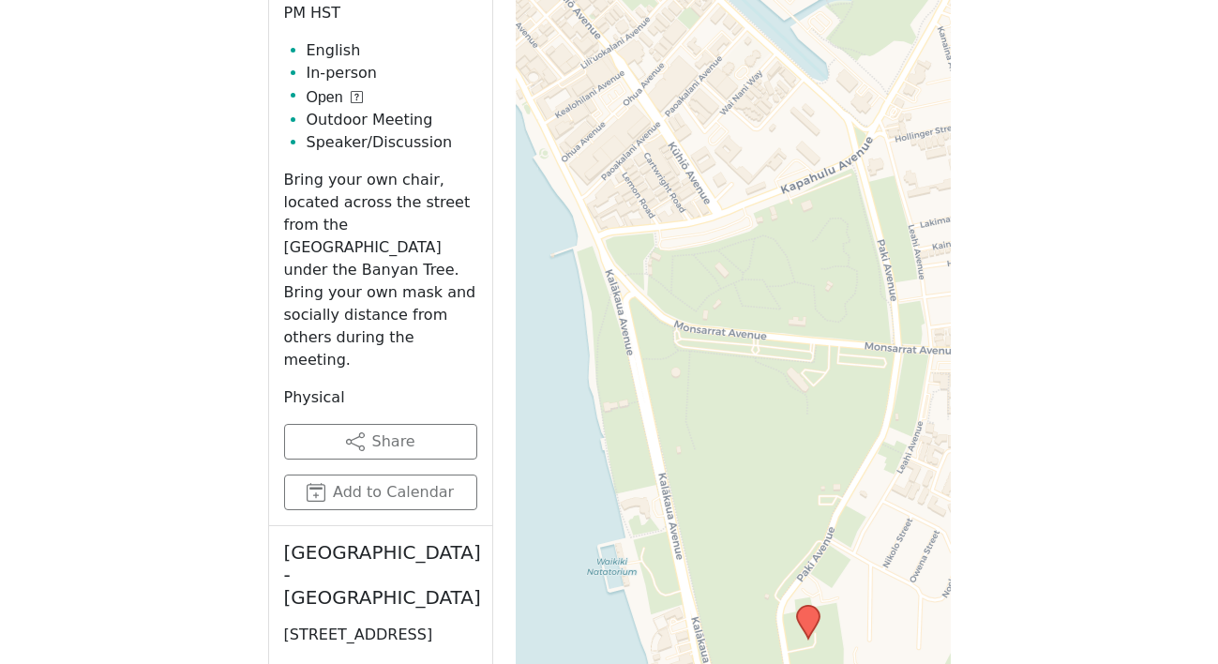
drag, startPoint x: 901, startPoint y: 391, endPoint x: 732, endPoint y: 482, distance: 191.7
click at [732, 482] on div "Leaflet | © OpenStreetMap contributors © CARTO" at bounding box center [733, 344] width 435 height 938
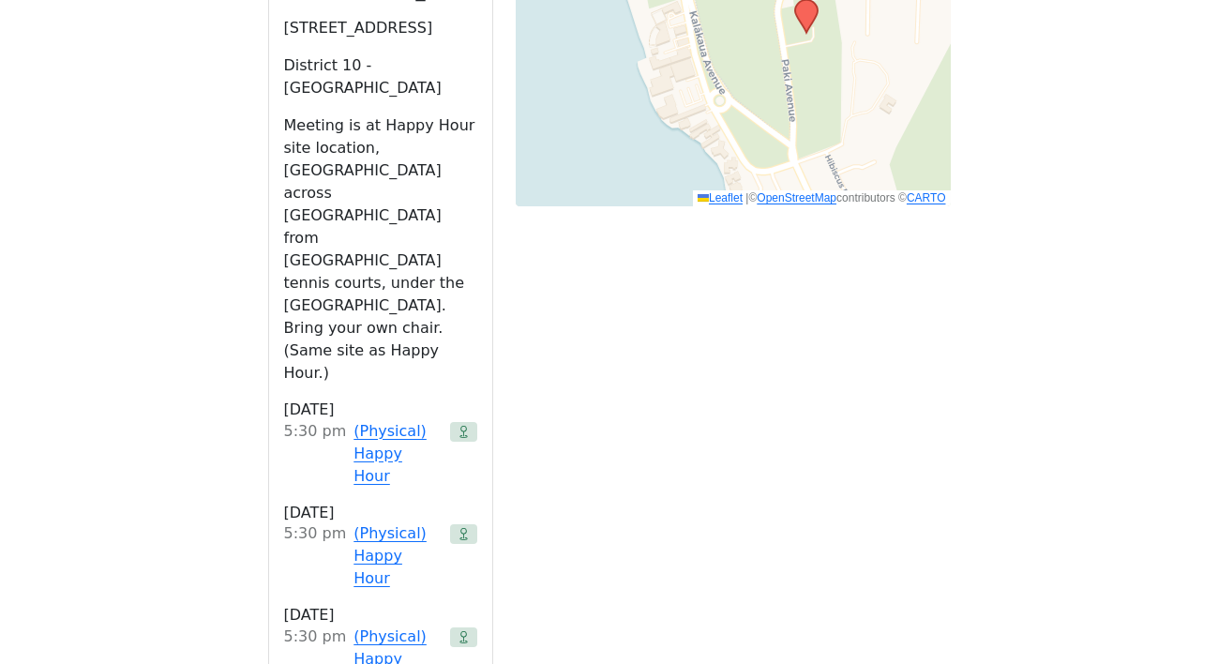
scroll to position [1839, 0]
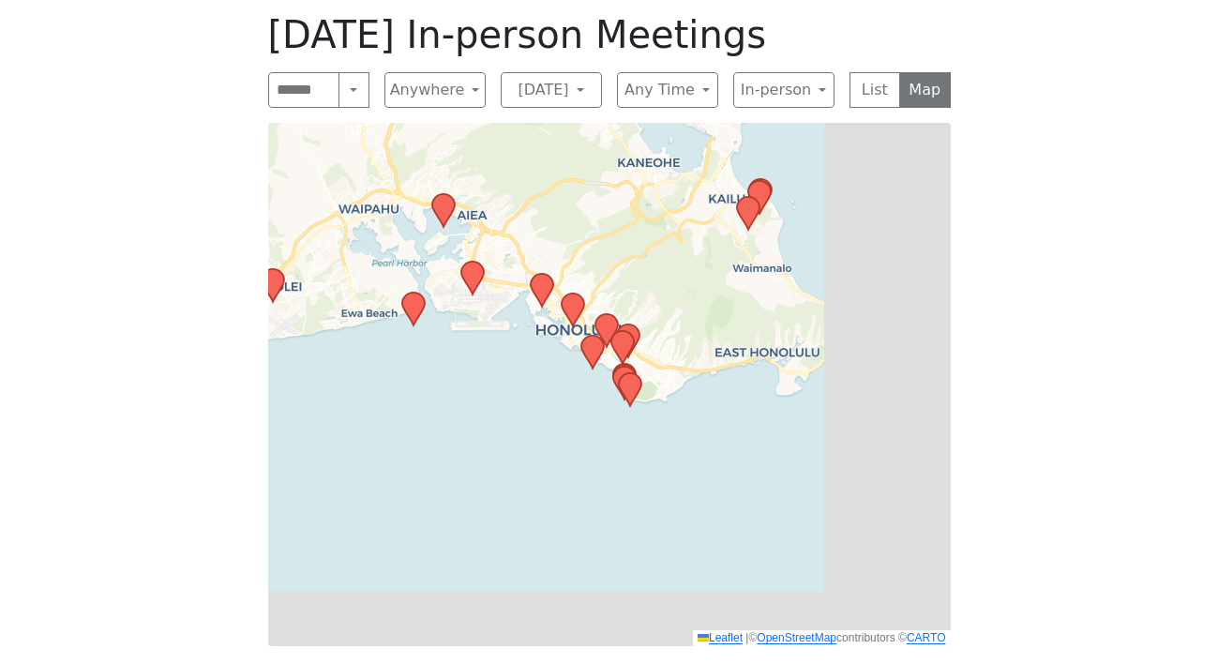
drag, startPoint x: 674, startPoint y: 529, endPoint x: 494, endPoint y: 270, distance: 315.3
click at [494, 270] on div "Leaflet | © OpenStreetMap contributors © CARTO" at bounding box center [609, 384] width 683 height 523
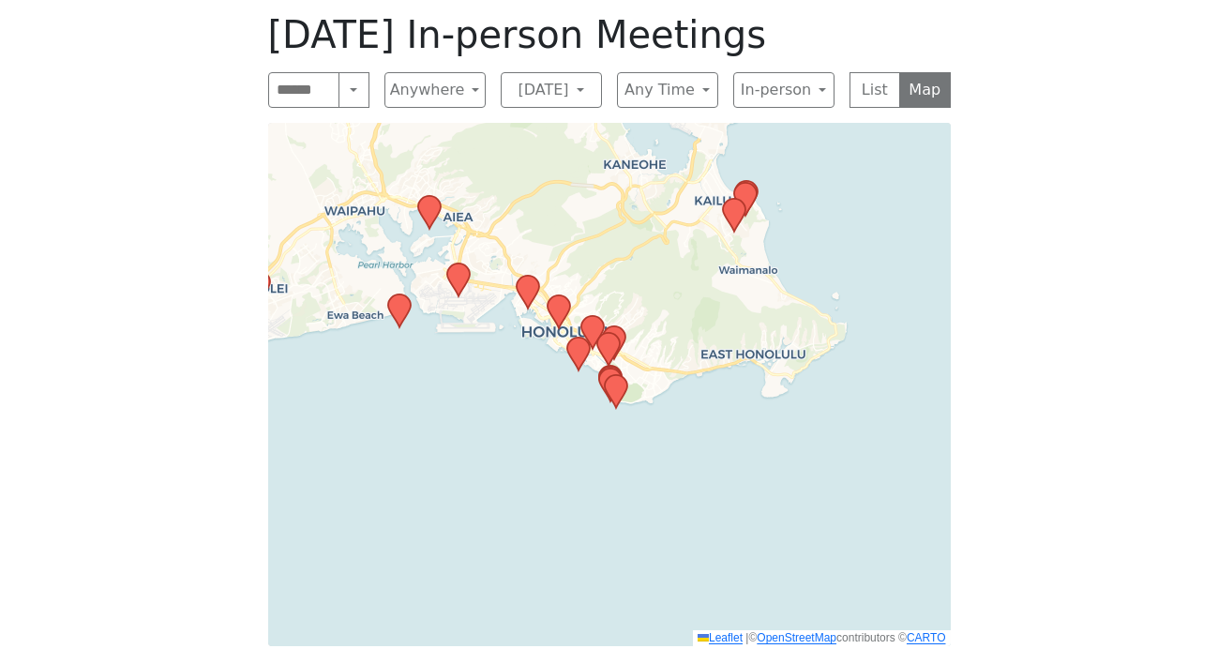
drag, startPoint x: 608, startPoint y: 337, endPoint x: 591, endPoint y: 405, distance: 70.5
click at [604, 407] on icon at bounding box center [616, 392] width 24 height 36
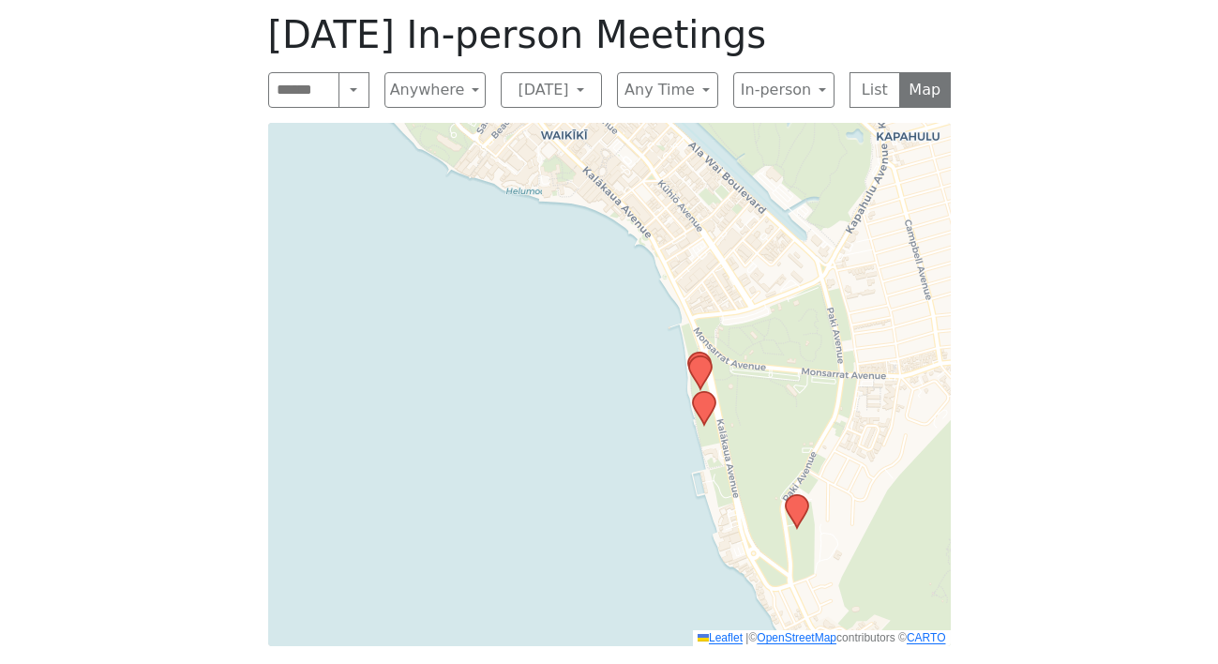
click at [702, 392] on icon at bounding box center [703, 408] width 23 height 33
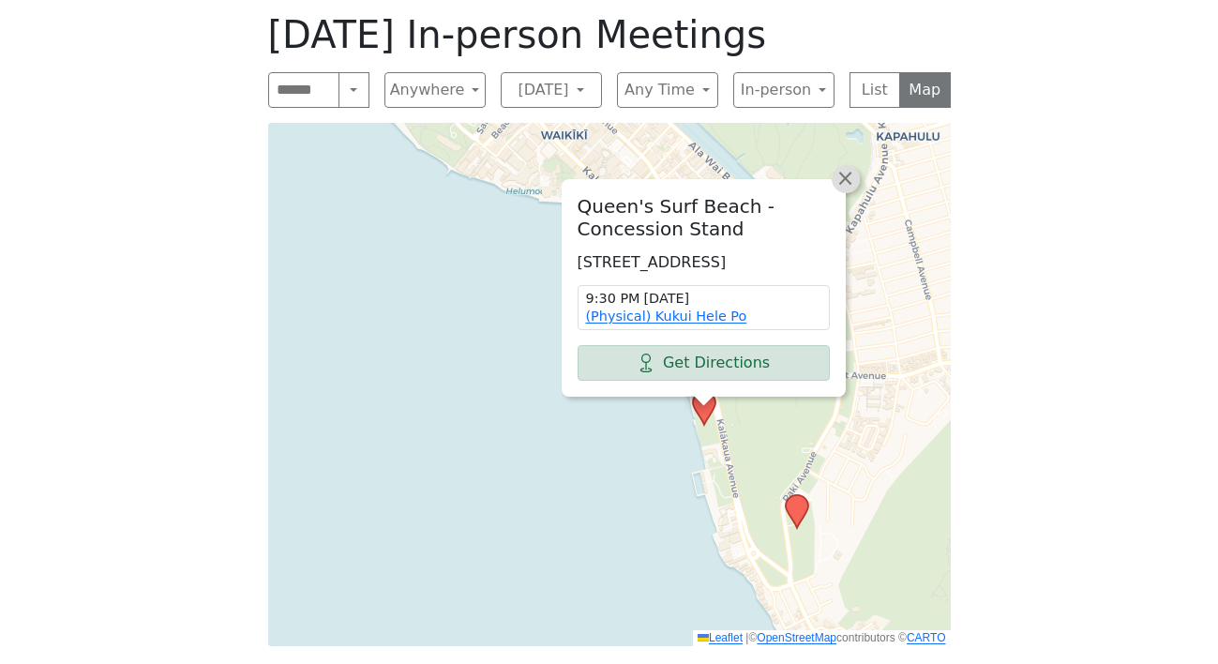
click at [850, 167] on span "×" at bounding box center [844, 178] width 19 height 23
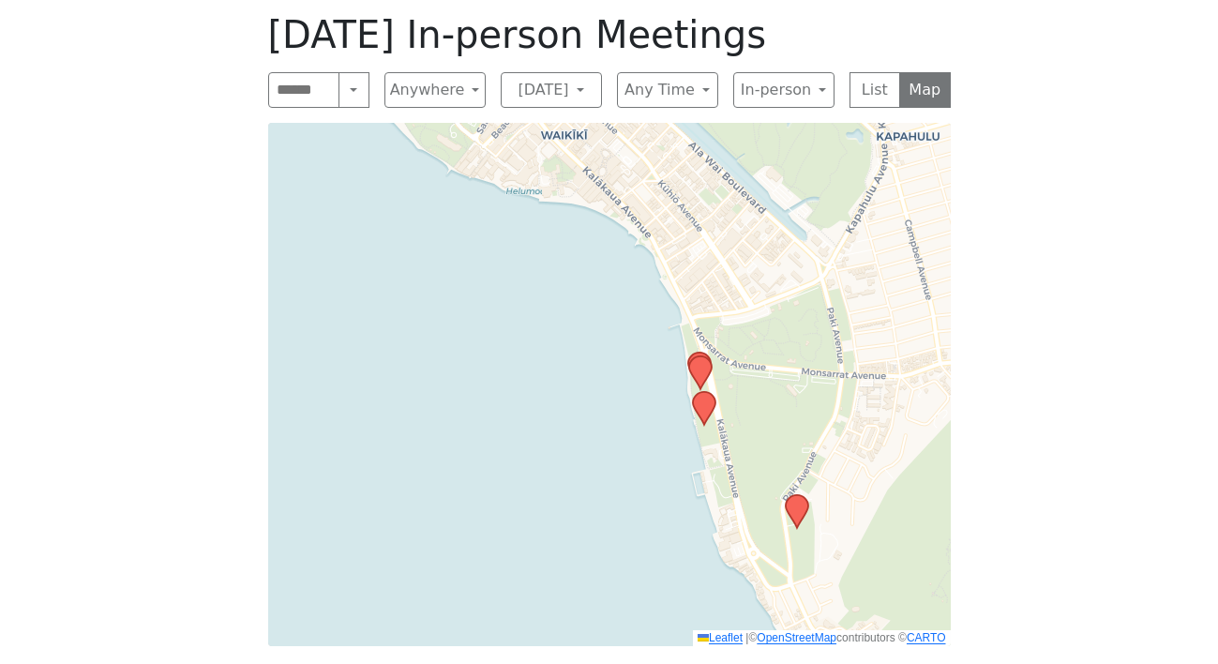
click at [699, 353] on icon at bounding box center [698, 369] width 23 height 33
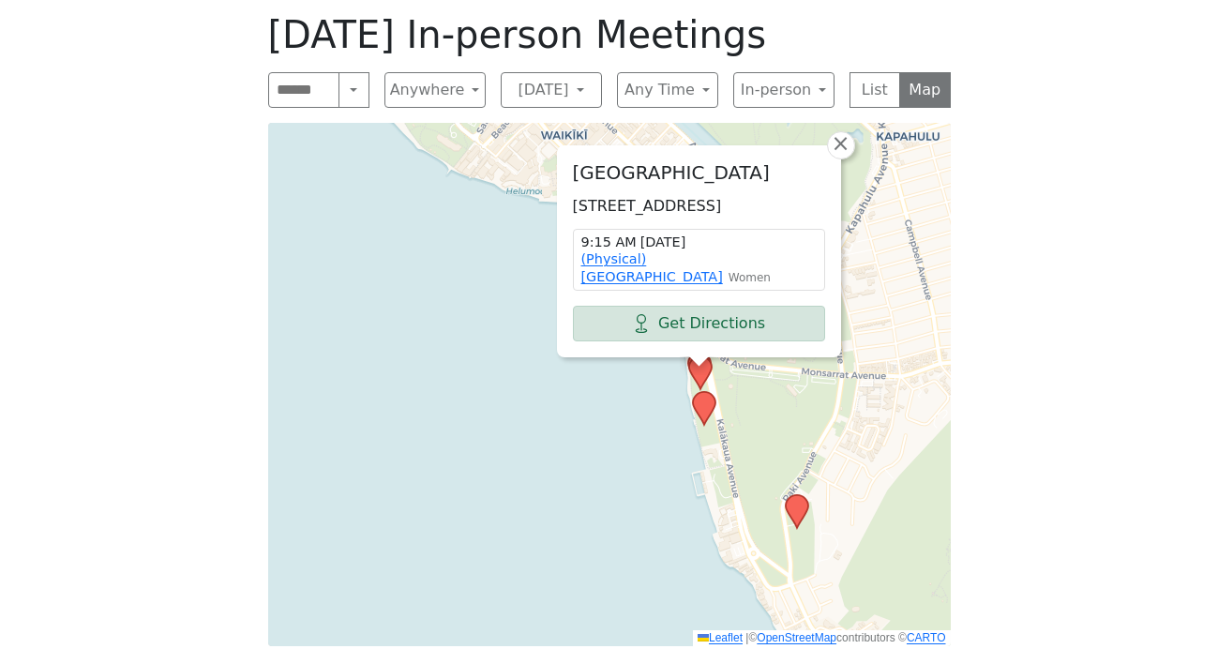
click at [699, 356] on icon at bounding box center [699, 372] width 23 height 33
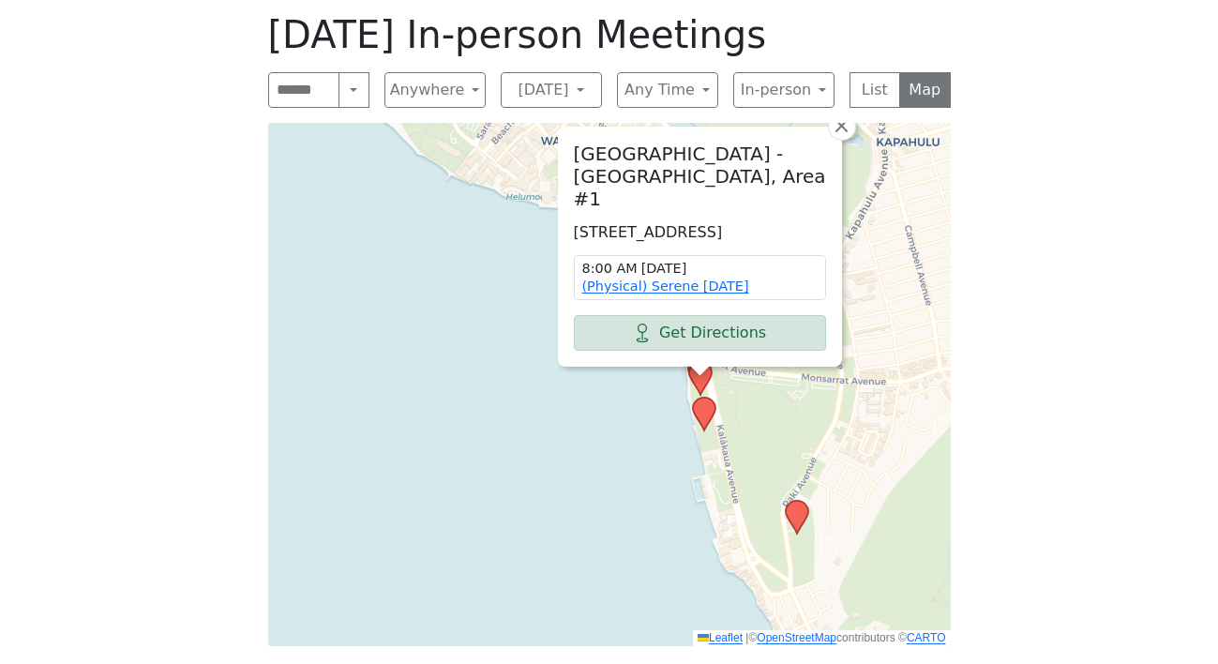
click at [833, 128] on div "[GEOGRAPHIC_DATA] - [GEOGRAPHIC_DATA] #1 [STREET_ADDRESS] 8:00 AM [DATE] (Physi…" at bounding box center [700, 246] width 282 height 237
click at [841, 88] on div "[DATE] In-person Meetings Search Near Location Near Me Anywhere Anywhere Cybers…" at bounding box center [609, 329] width 713 height 664
click at [838, 114] on span "×" at bounding box center [841, 125] width 19 height 23
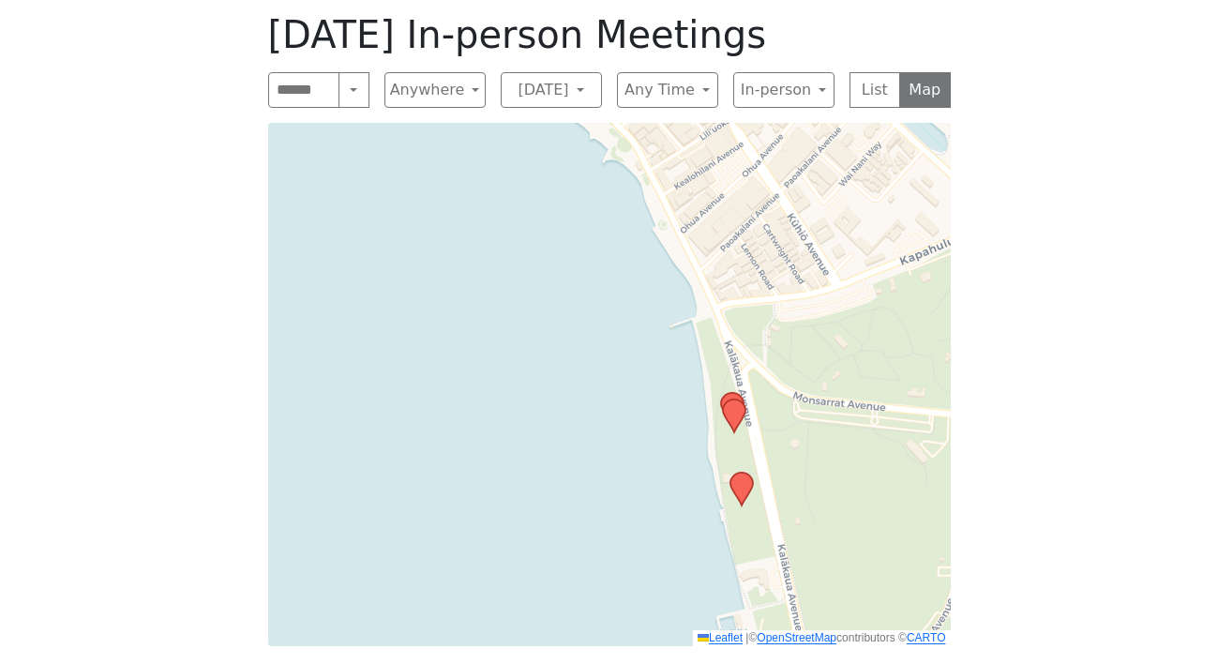
drag, startPoint x: 737, startPoint y: 374, endPoint x: 805, endPoint y: 411, distance: 77.6
click at [806, 411] on div "Leaflet | © OpenStreetMap contributors © CARTO" at bounding box center [609, 384] width 683 height 523
click at [736, 401] on icon at bounding box center [736, 417] width 23 height 33
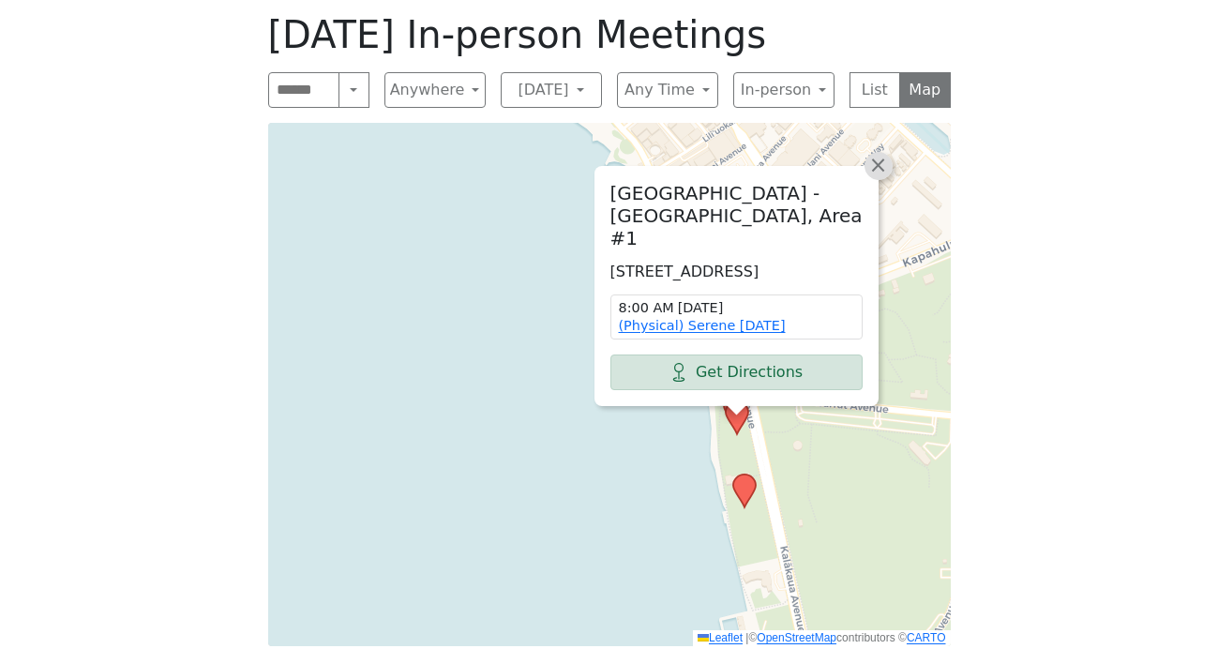
click at [877, 154] on span "×" at bounding box center [877, 165] width 19 height 23
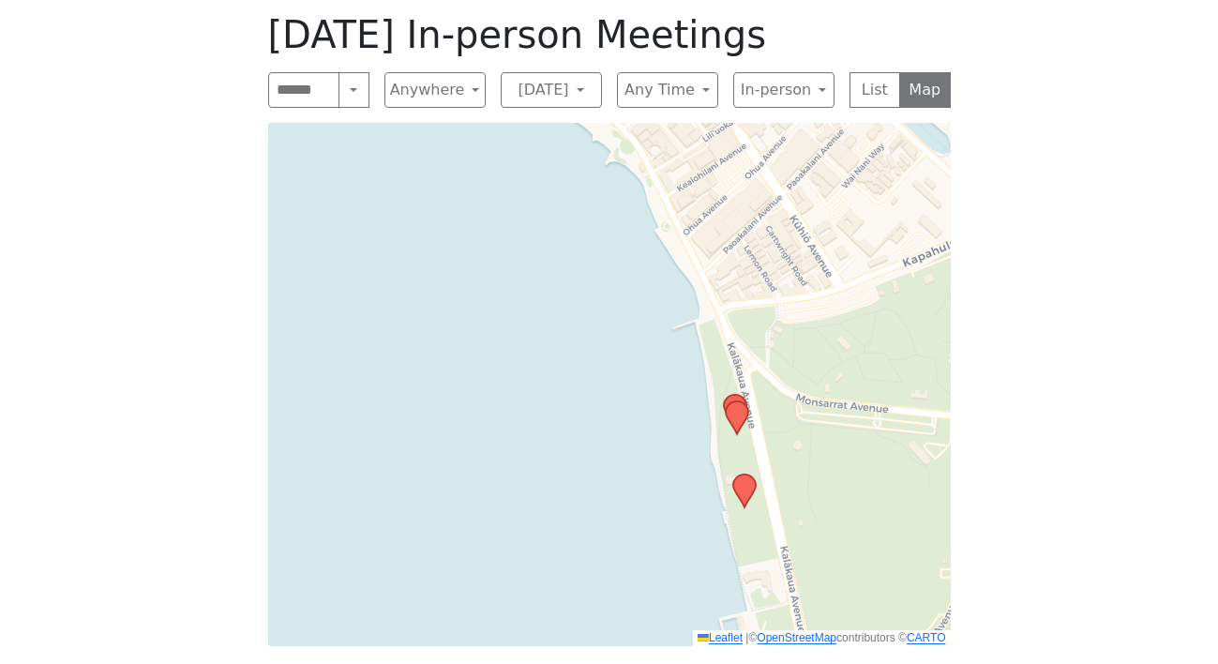
click at [736, 395] on icon at bounding box center [734, 411] width 23 height 33
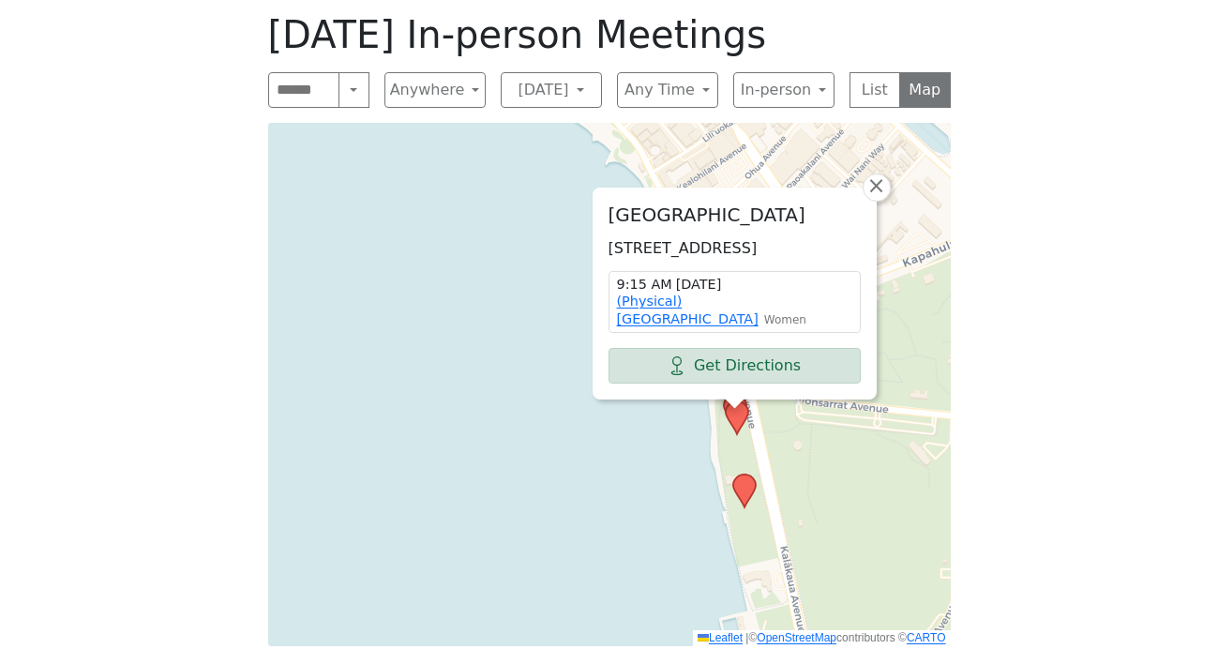
scroll to position [1010, 0]
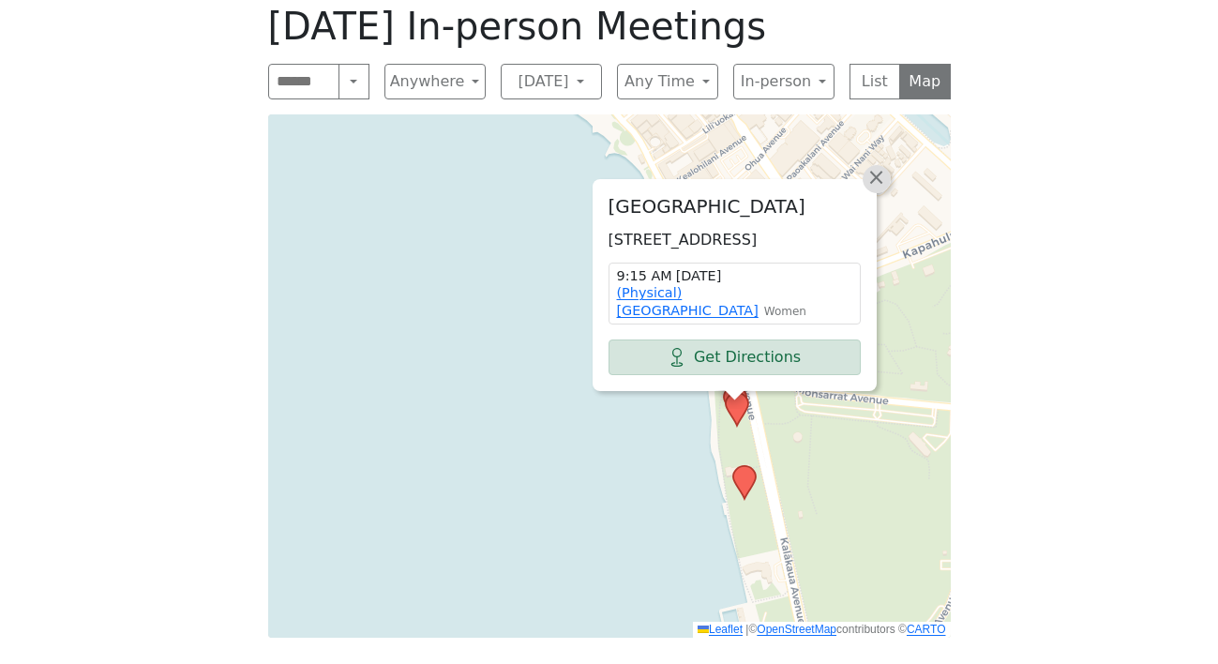
click at [883, 165] on link "×" at bounding box center [877, 179] width 28 height 28
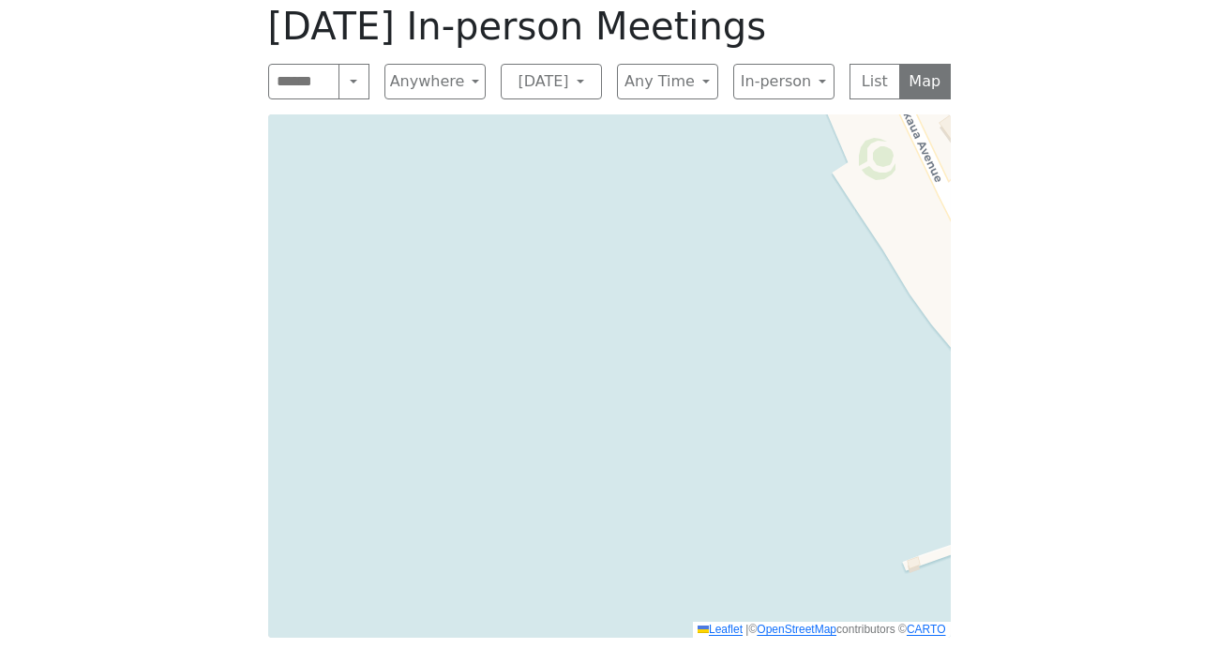
scroll to position [878, 0]
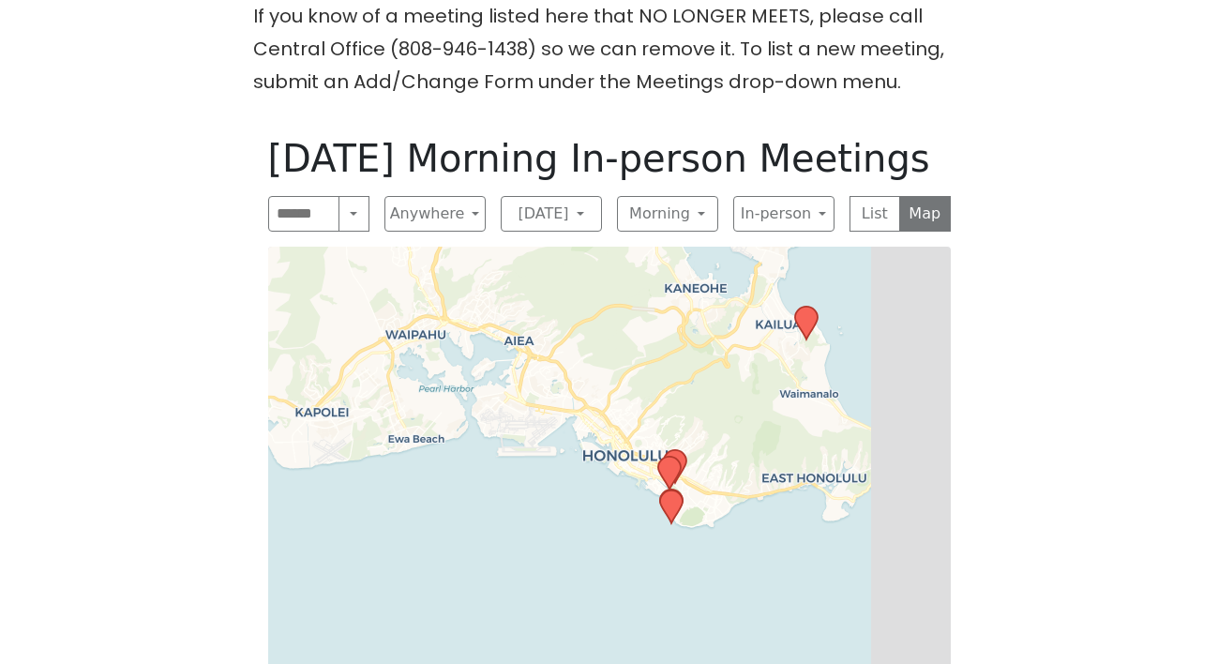
drag, startPoint x: 696, startPoint y: 563, endPoint x: 566, endPoint y: 315, distance: 279.3
click at [566, 315] on div "Leaflet | © OpenStreetMap contributors © CARTO" at bounding box center [609, 508] width 683 height 523
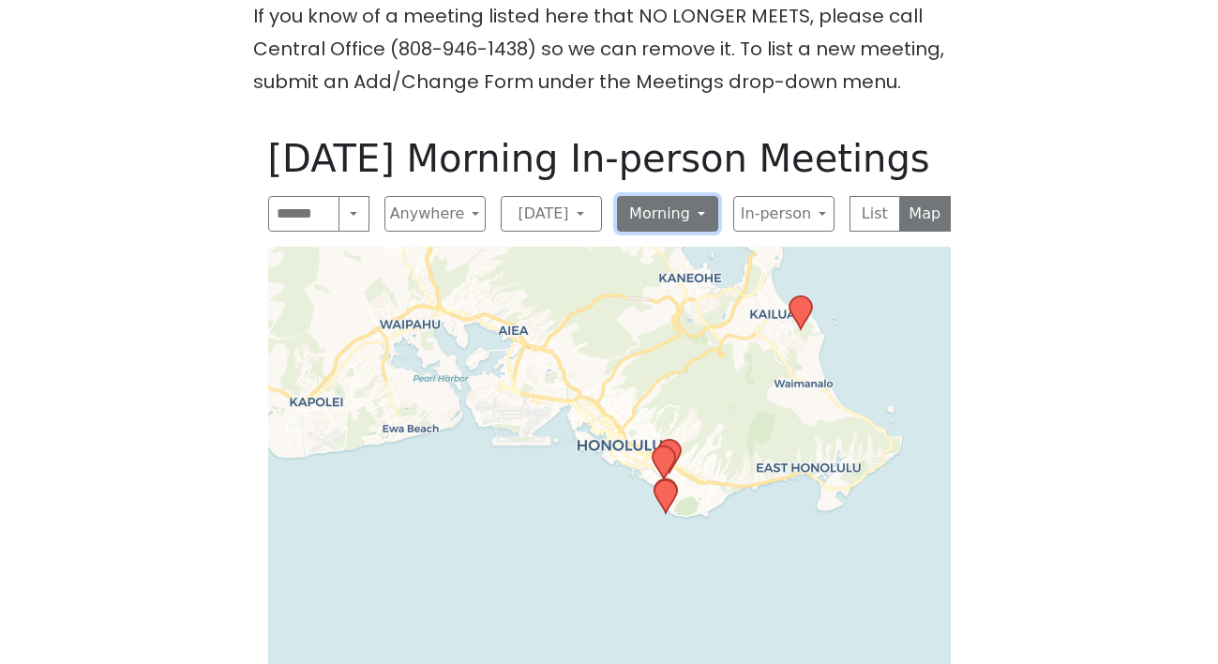
click at [653, 196] on button "Morning" at bounding box center [667, 214] width 101 height 36
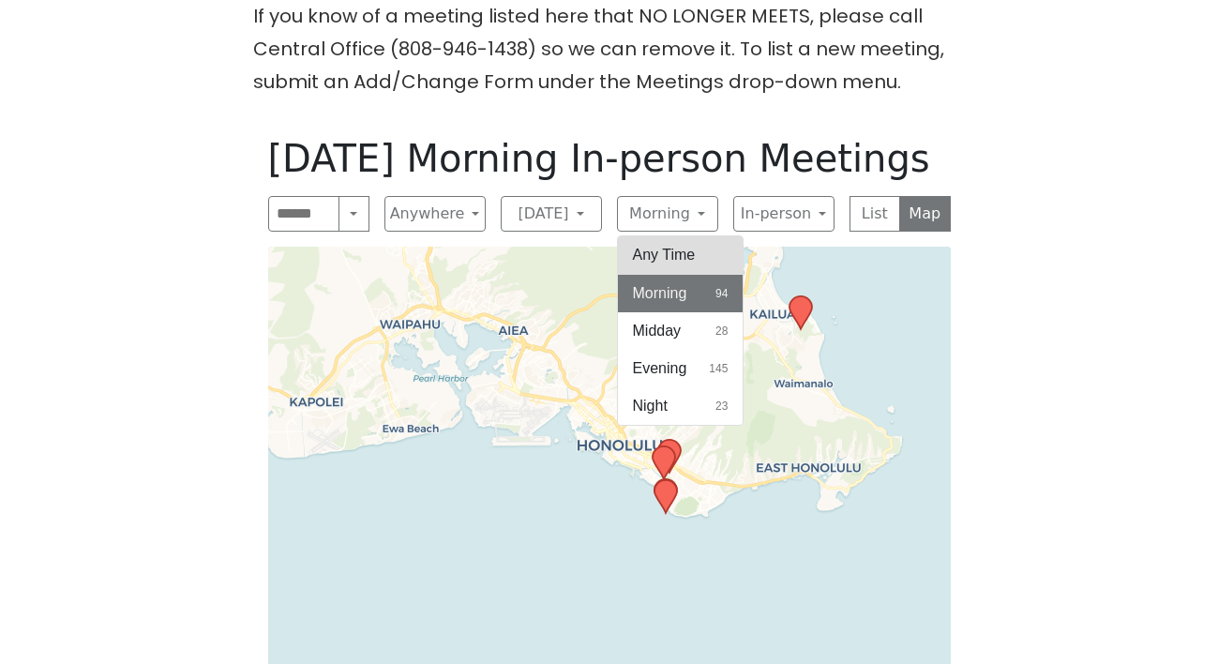
click at [663, 236] on button "Any Time" at bounding box center [681, 255] width 126 height 38
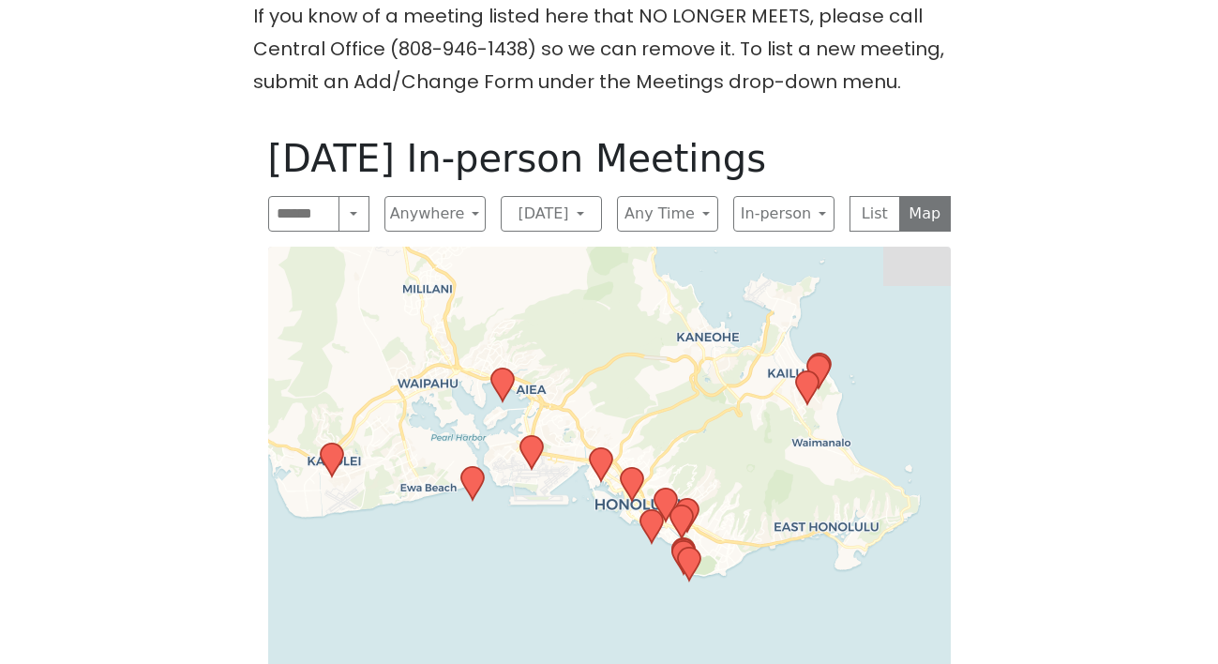
drag, startPoint x: 711, startPoint y: 579, endPoint x: 585, endPoint y: 369, distance: 245.6
click at [585, 369] on div "Leaflet | © OpenStreetMap contributors © CARTO" at bounding box center [609, 508] width 683 height 523
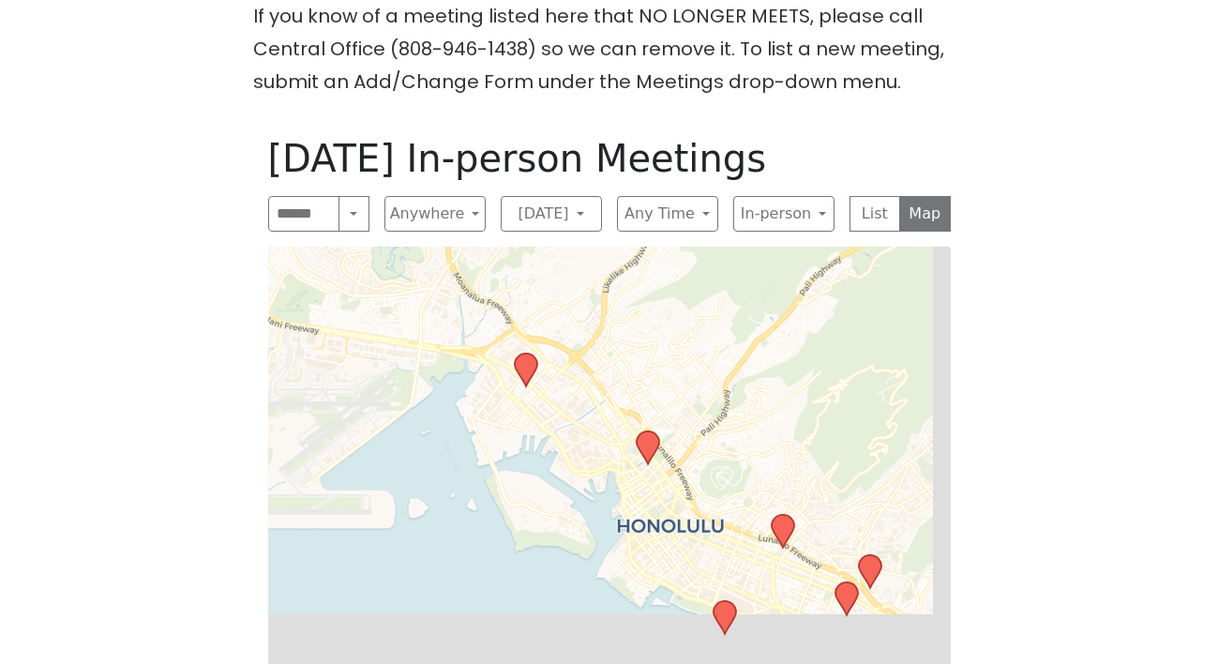
drag, startPoint x: 670, startPoint y: 540, endPoint x: 614, endPoint y: 350, distance: 198.5
click at [614, 349] on div "Leaflet | © OpenStreetMap contributors © CARTO" at bounding box center [609, 508] width 683 height 523
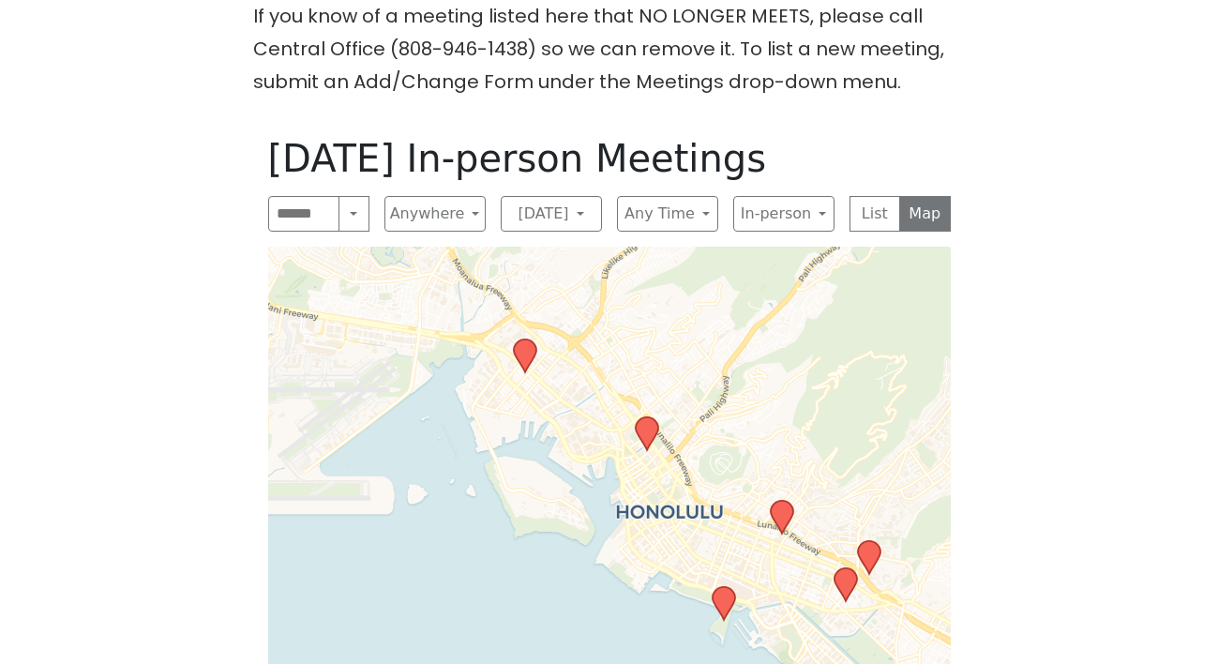
click at [652, 417] on icon at bounding box center [646, 433] width 23 height 33
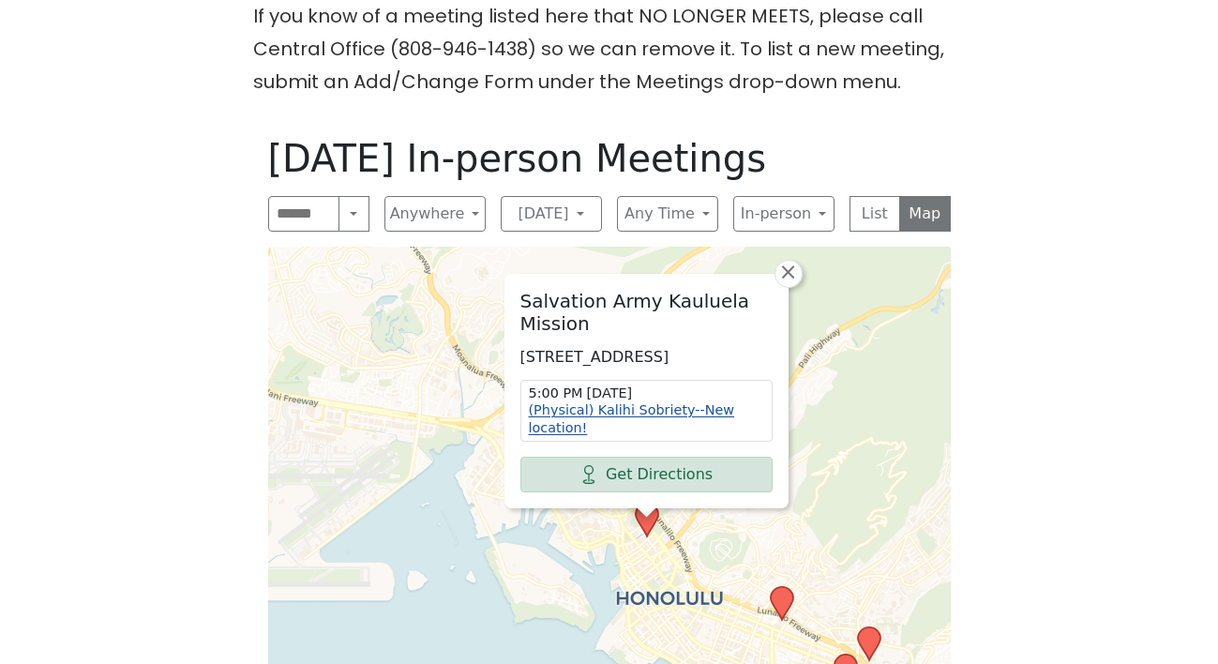
click at [642, 402] on link "(Physical) Kalihi Sobriety--New location!" at bounding box center [632, 418] width 206 height 33
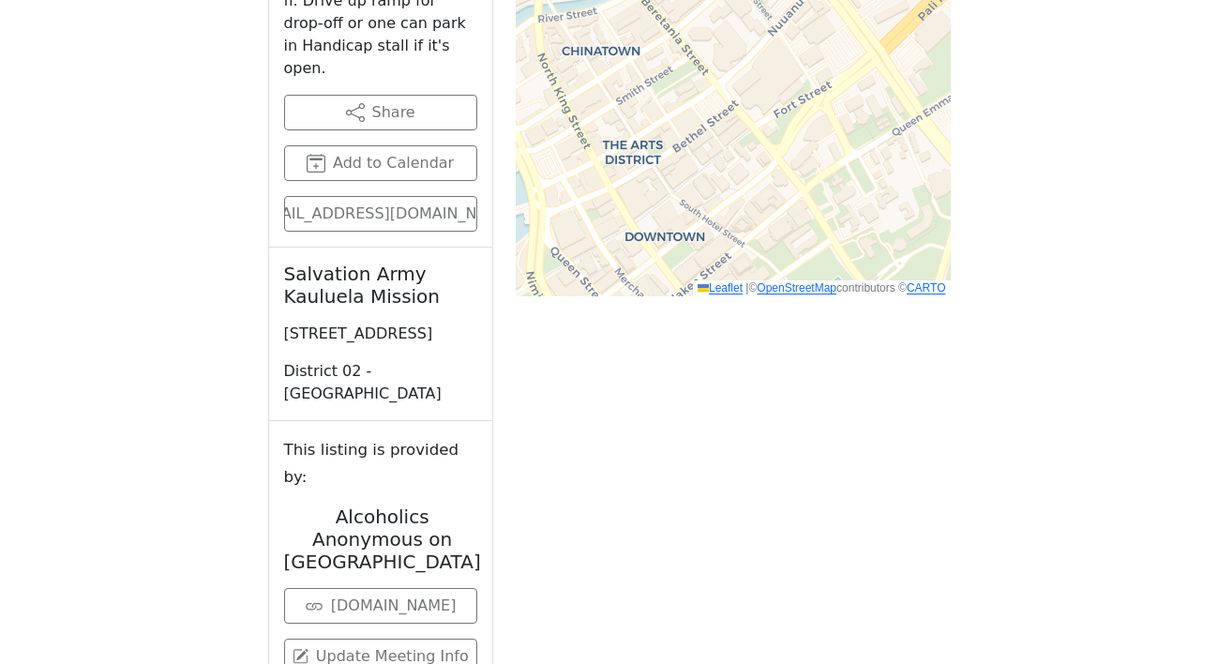
scroll to position [1792, 0]
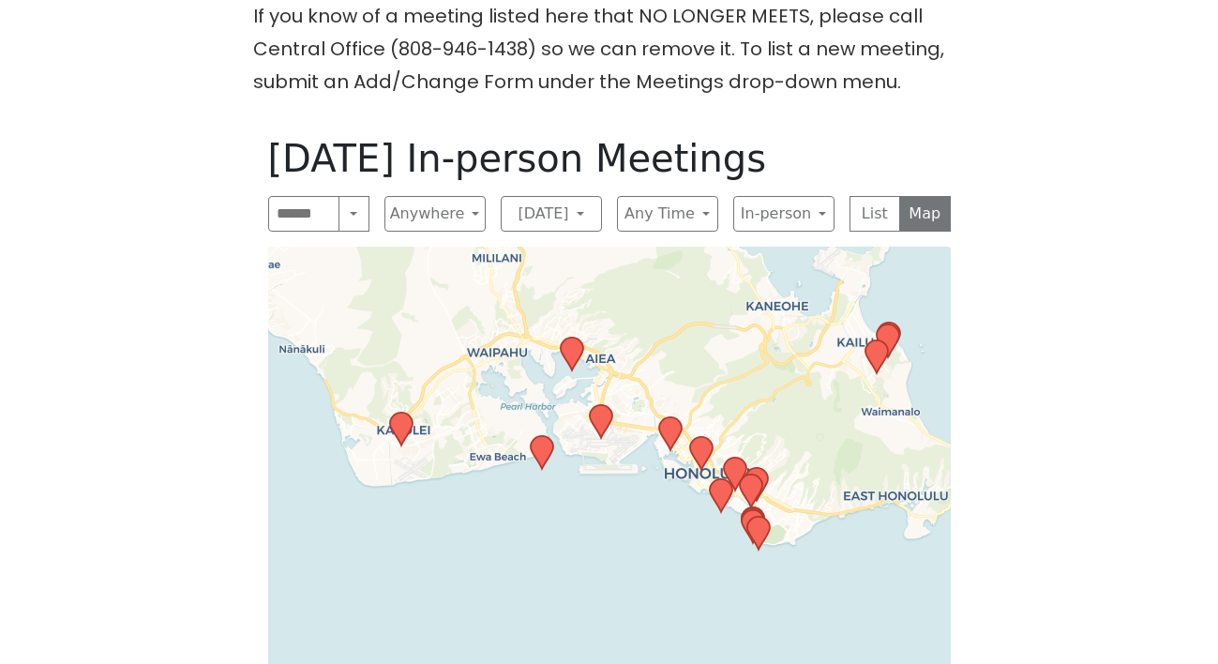
drag, startPoint x: 541, startPoint y: 554, endPoint x: 503, endPoint y: 340, distance: 217.2
click at [503, 340] on div "Leaflet | © OpenStreetMap contributors © CARTO" at bounding box center [609, 508] width 683 height 523
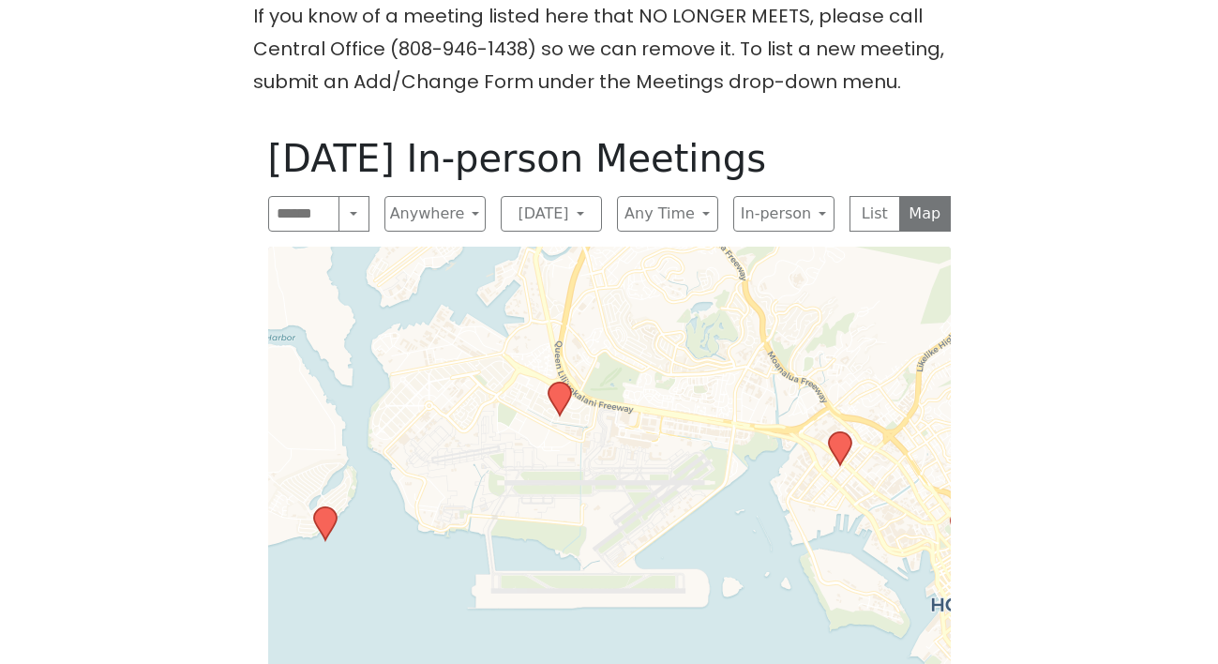
click at [564, 383] on icon at bounding box center [559, 399] width 23 height 33
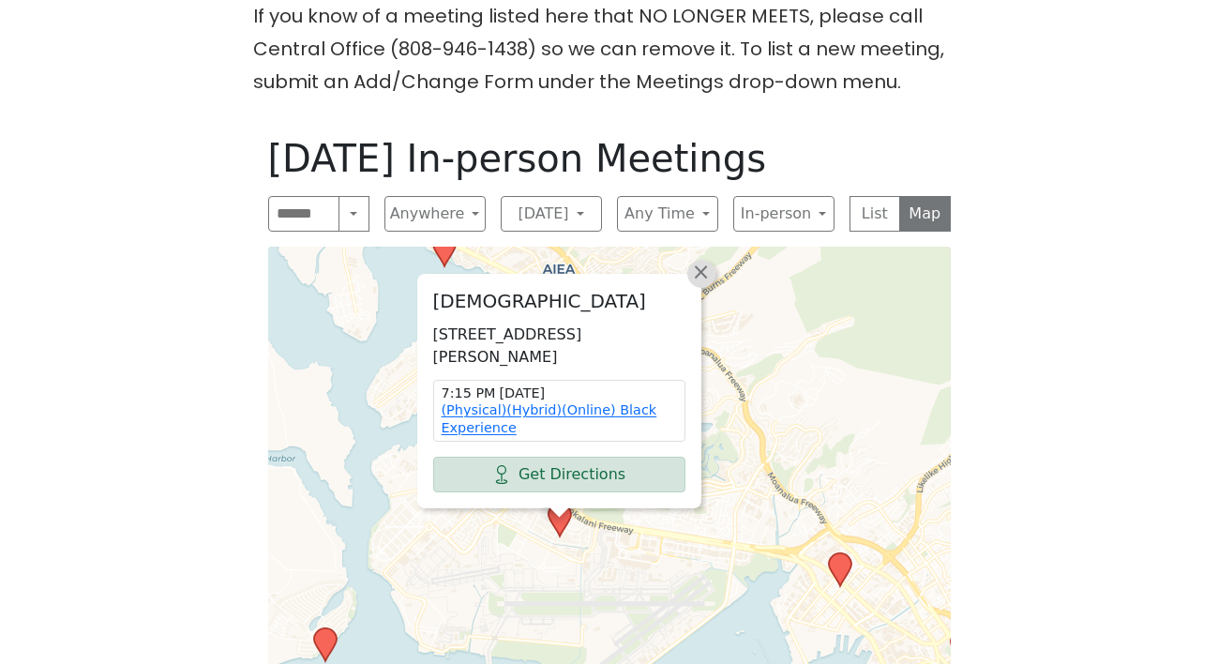
click at [700, 261] on span "×" at bounding box center [700, 272] width 19 height 23
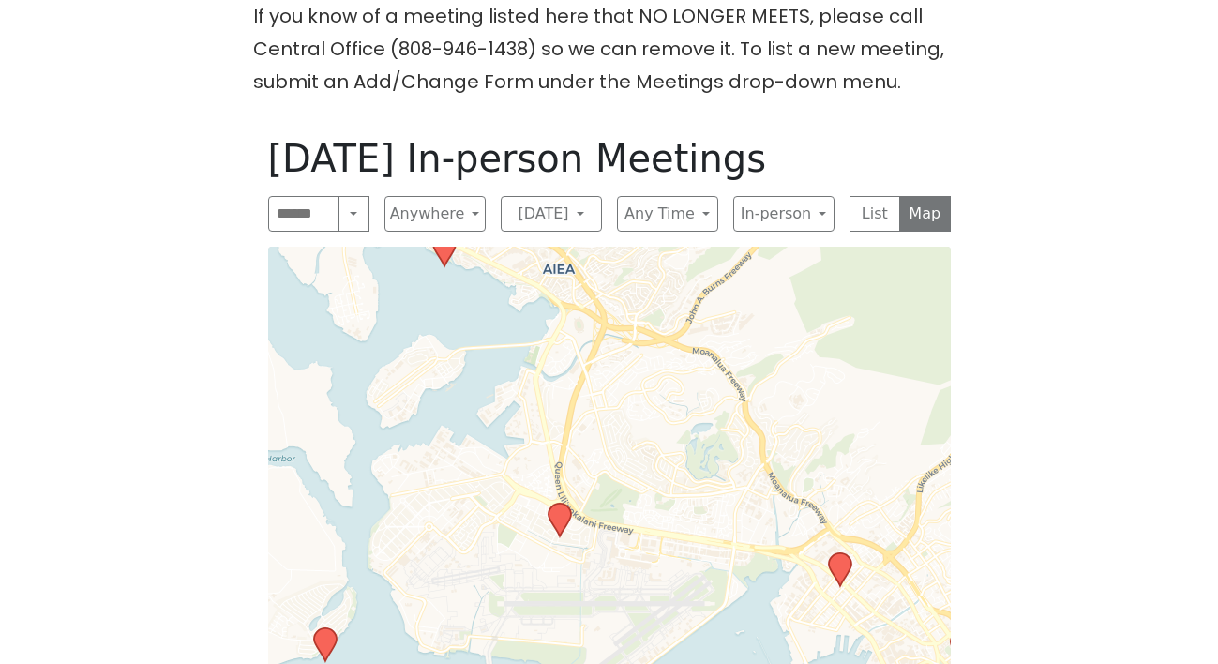
click at [837, 553] on icon at bounding box center [839, 569] width 23 height 33
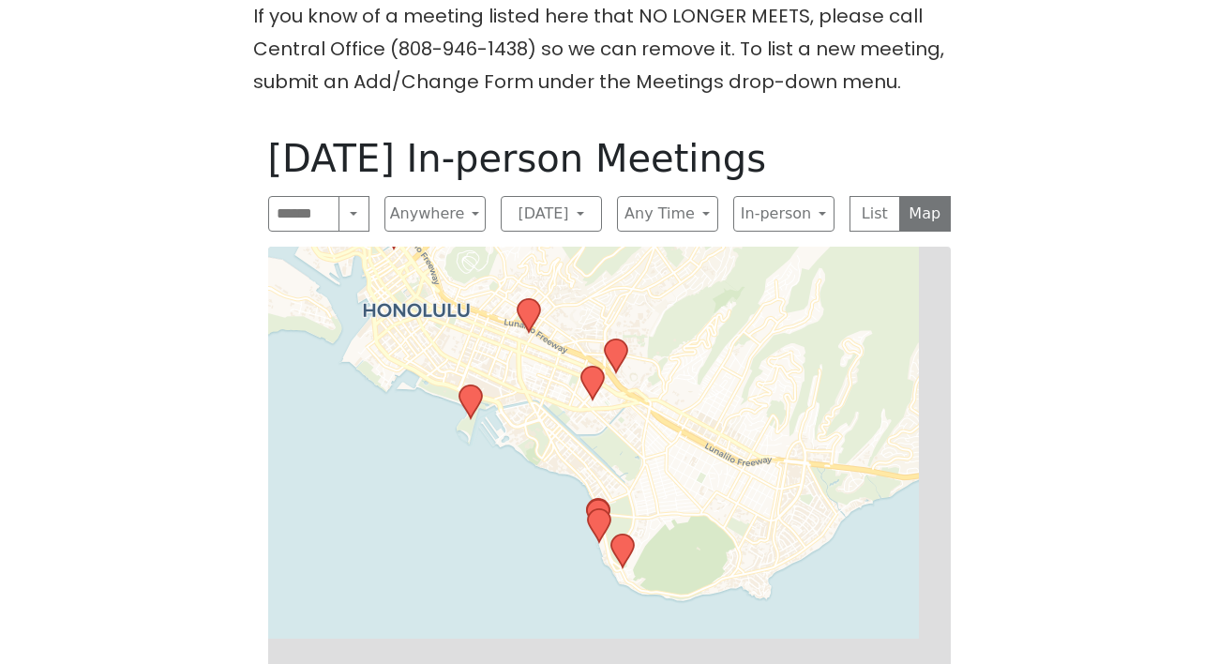
drag, startPoint x: 853, startPoint y: 579, endPoint x: 317, endPoint y: 152, distance: 685.4
click at [317, 152] on div "[DATE] In-person Meetings Search Near Location Near Me Anywhere Anywhere Cybers…" at bounding box center [609, 453] width 713 height 664
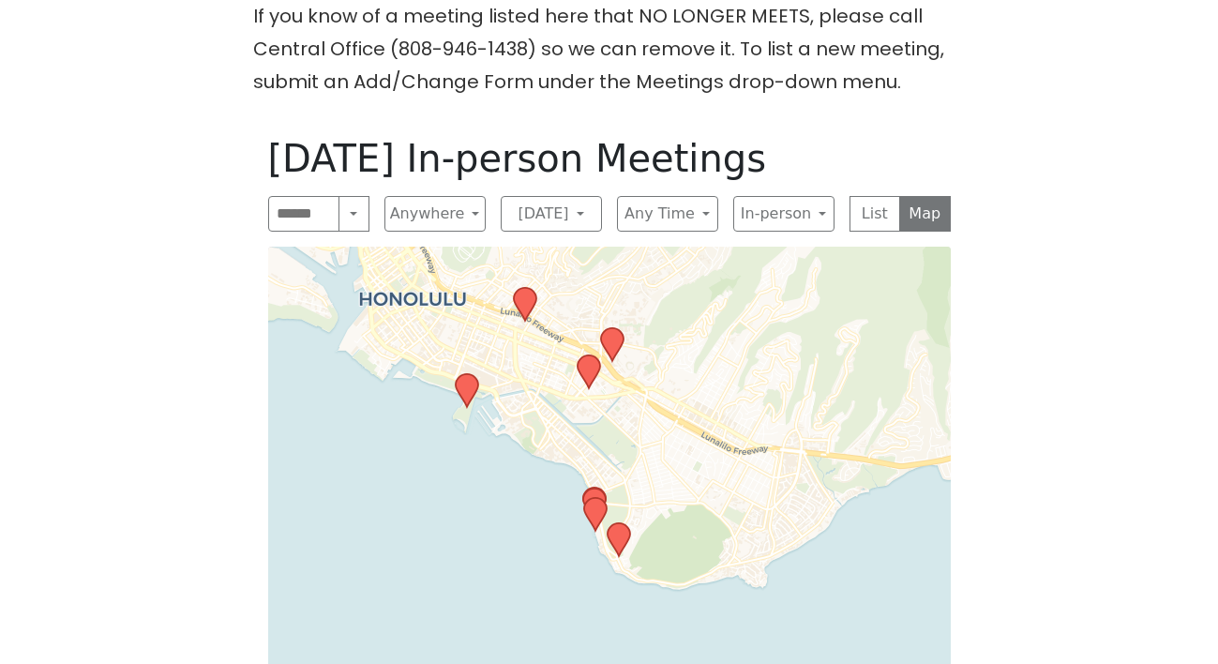
click at [464, 374] on icon at bounding box center [466, 390] width 23 height 33
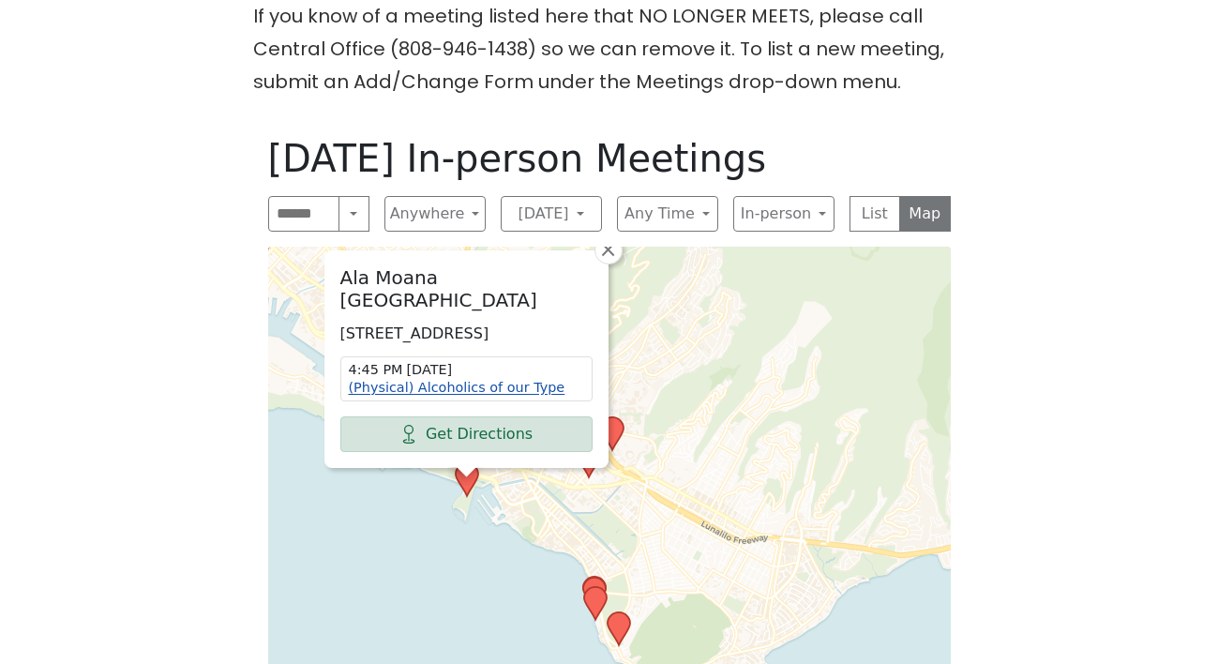
click at [461, 380] on link "(Physical) Alcoholics of our Type" at bounding box center [457, 387] width 217 height 15
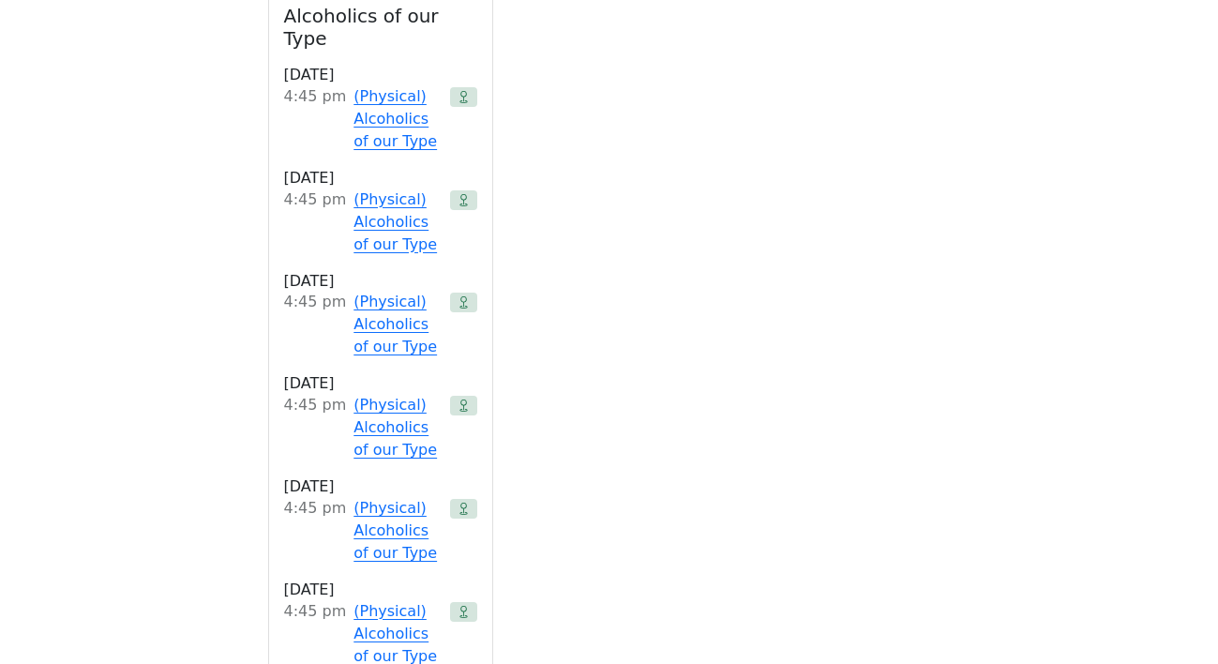
scroll to position [2795, 0]
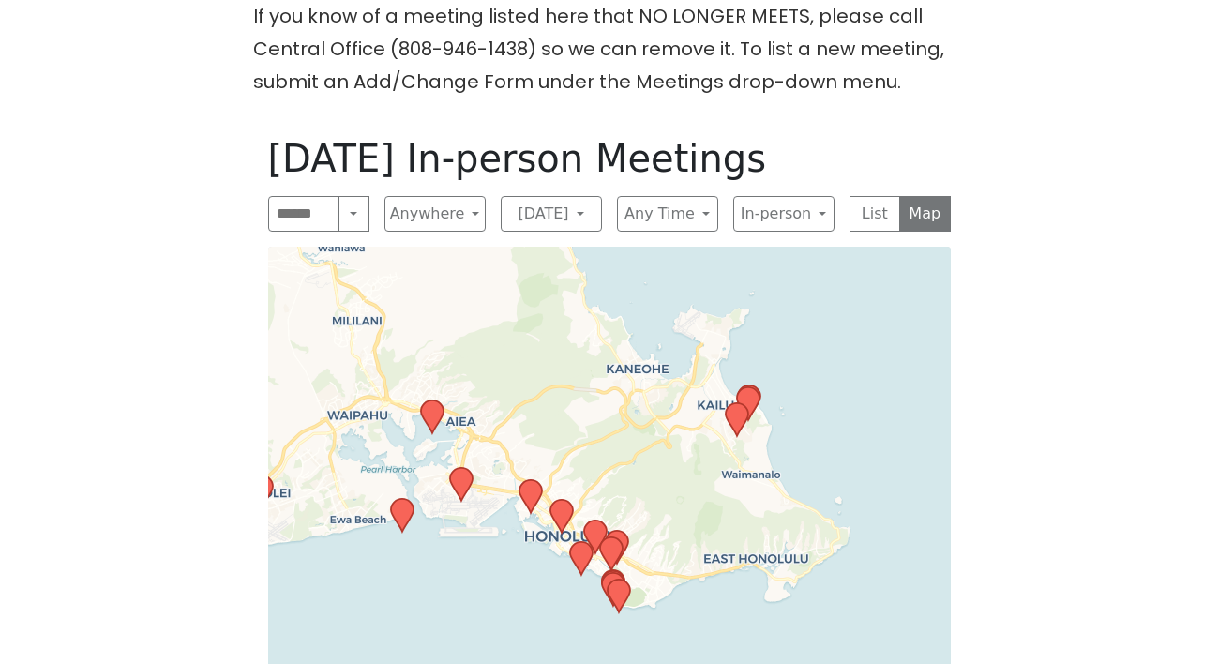
drag, startPoint x: 824, startPoint y: 594, endPoint x: 650, endPoint y: 452, distance: 225.2
click at [650, 452] on div "Leaflet | © OpenStreetMap contributors © CARTO" at bounding box center [609, 508] width 683 height 523
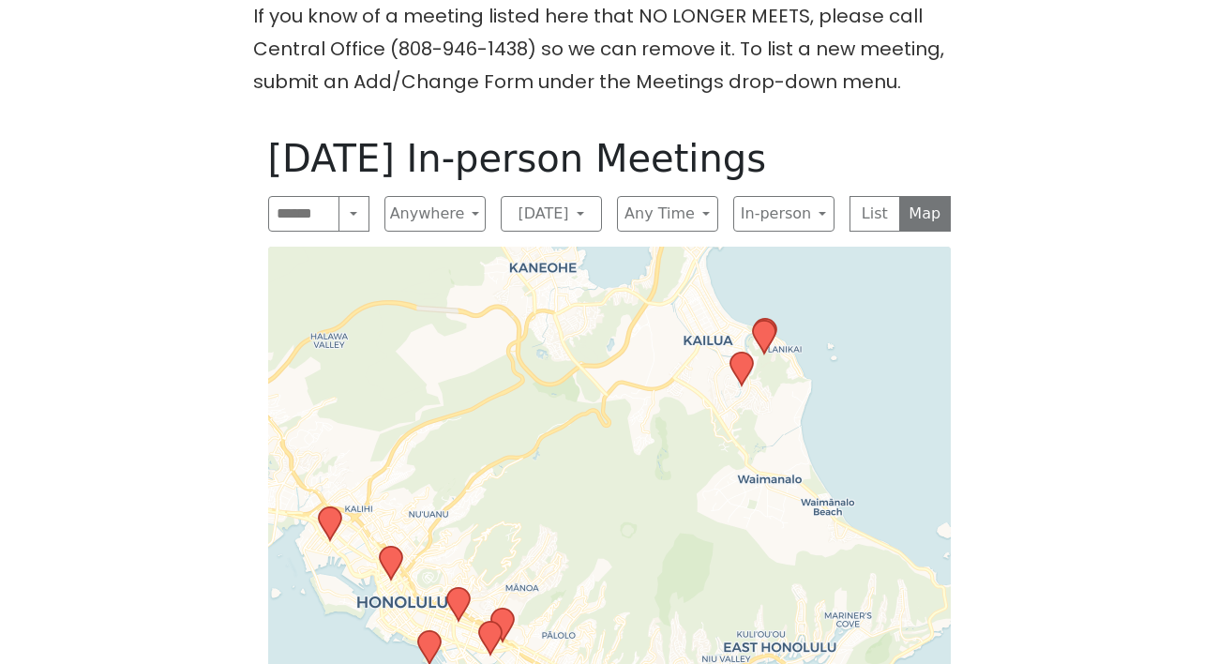
drag, startPoint x: 731, startPoint y: 444, endPoint x: 692, endPoint y: 376, distance: 78.2
click at [692, 376] on div "Leaflet | © OpenStreetMap contributors © CARTO" at bounding box center [609, 508] width 683 height 523
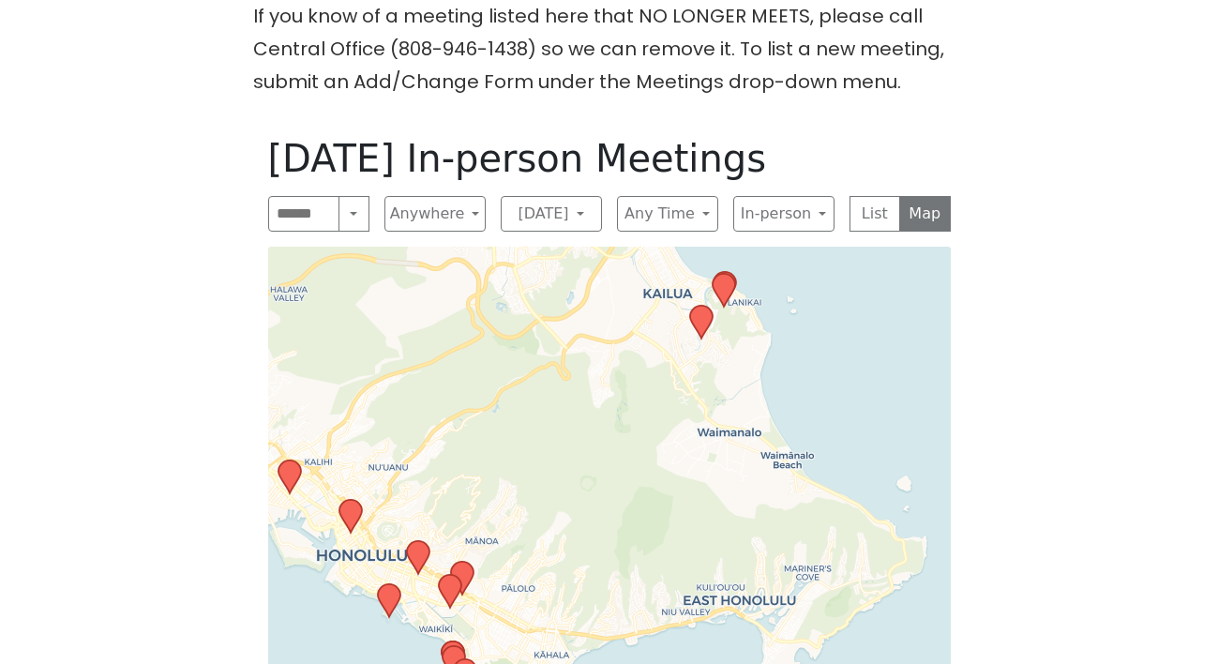
drag, startPoint x: 640, startPoint y: 498, endPoint x: 571, endPoint y: 364, distance: 150.6
click at [571, 364] on div "Leaflet | © OpenStreetMap contributors © CARTO" at bounding box center [609, 508] width 683 height 523
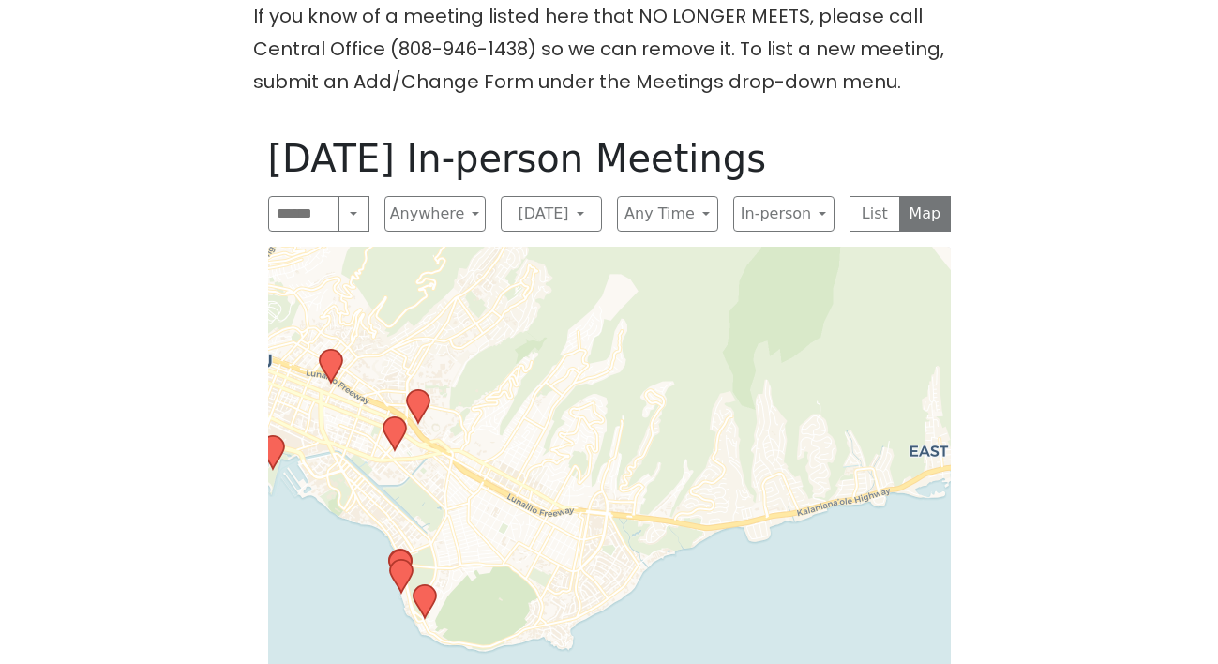
click at [427, 585] on icon at bounding box center [424, 601] width 23 height 33
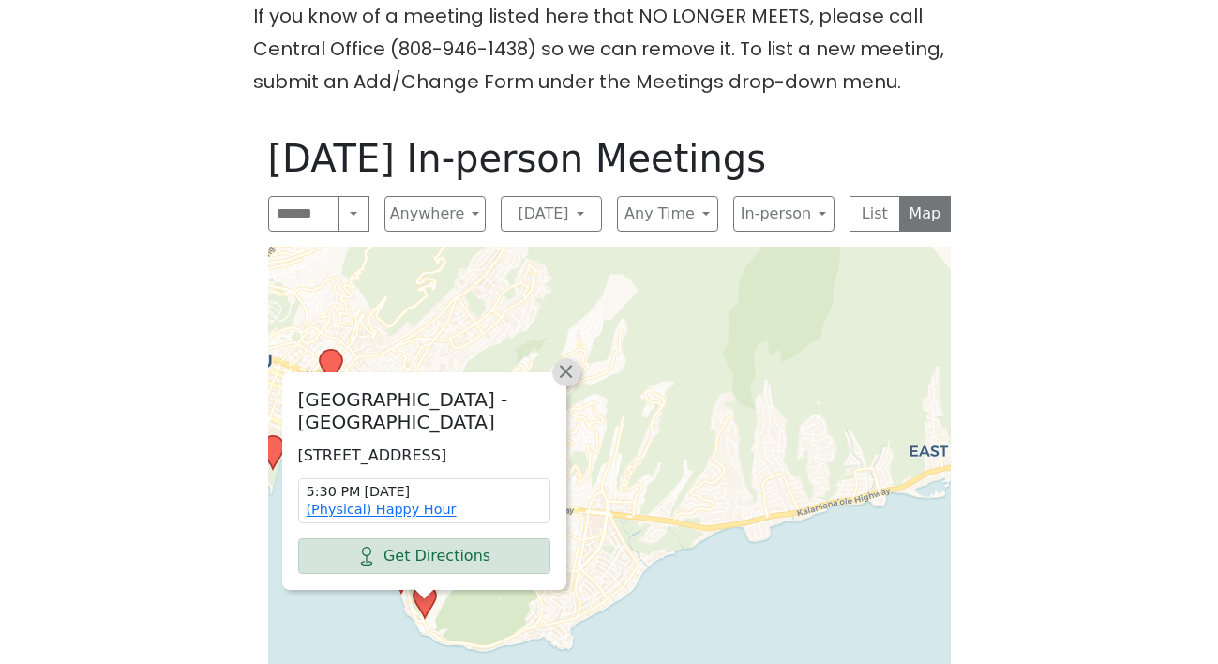
click at [572, 360] on span "×" at bounding box center [565, 371] width 19 height 23
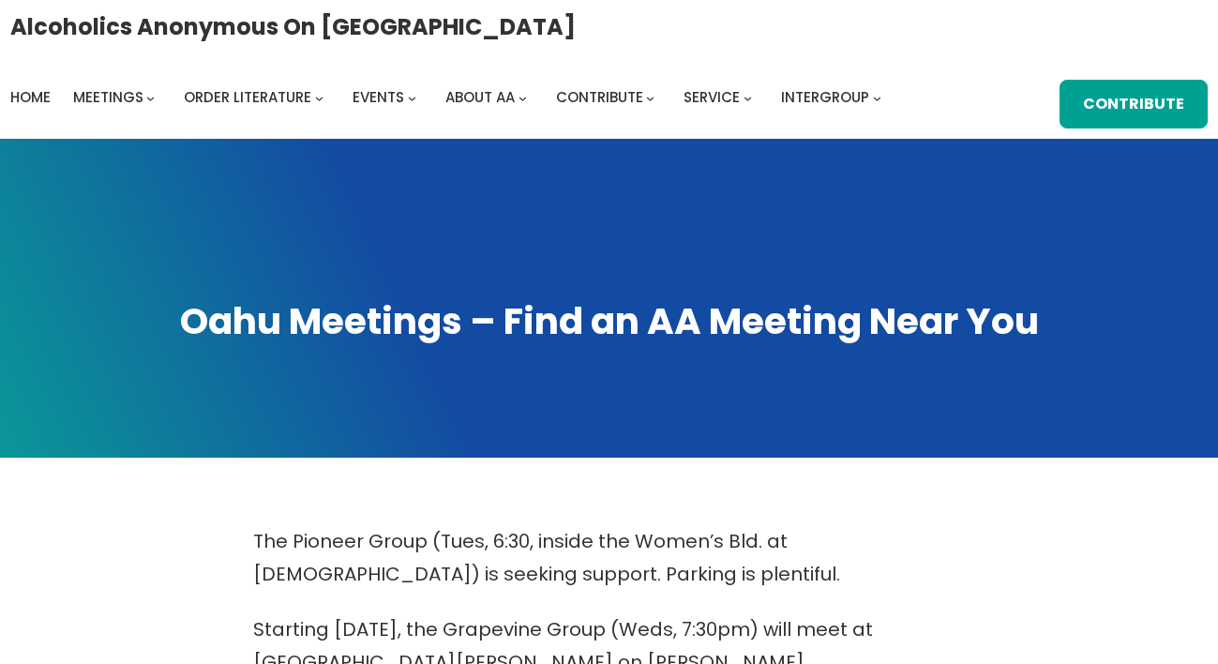
scroll to position [966, 0]
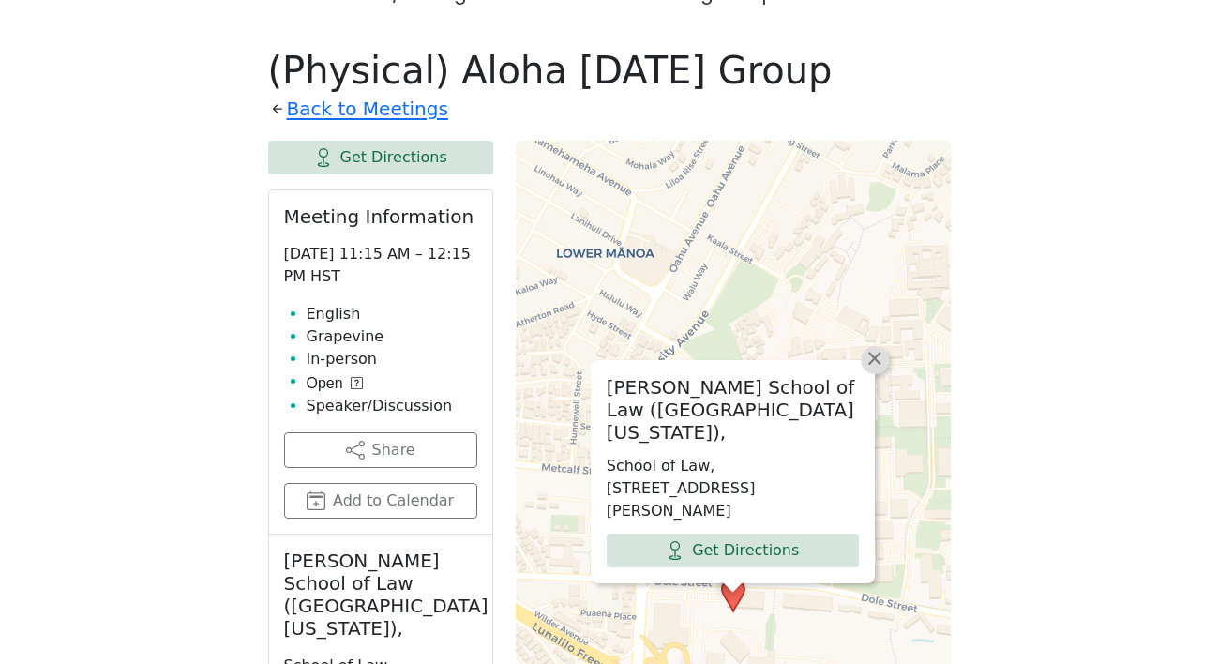
click at [872, 362] on span "×" at bounding box center [874, 358] width 19 height 23
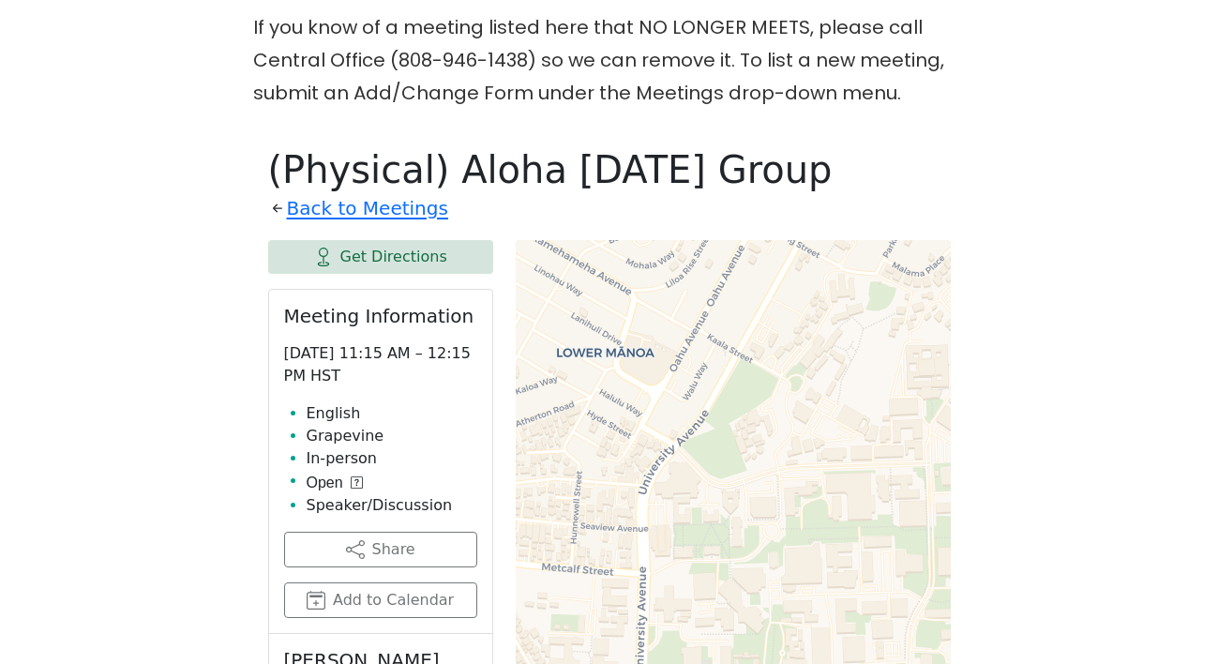
scroll to position [905, 0]
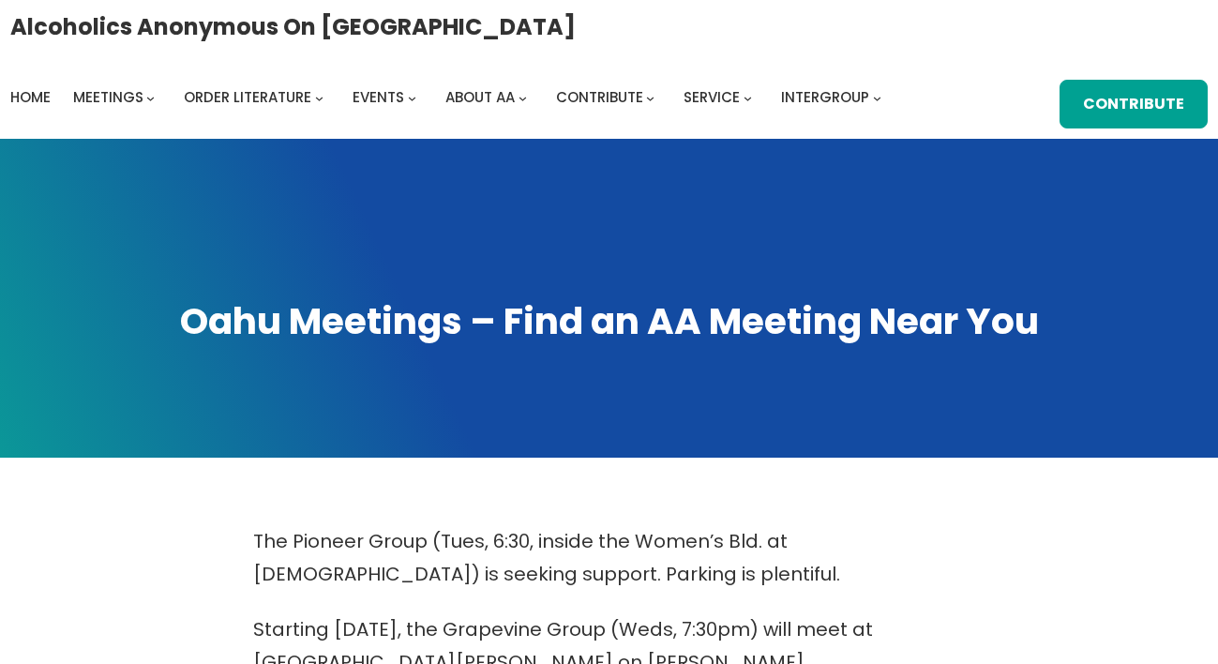
scroll to position [966, 0]
